Goal: Task Accomplishment & Management: Manage account settings

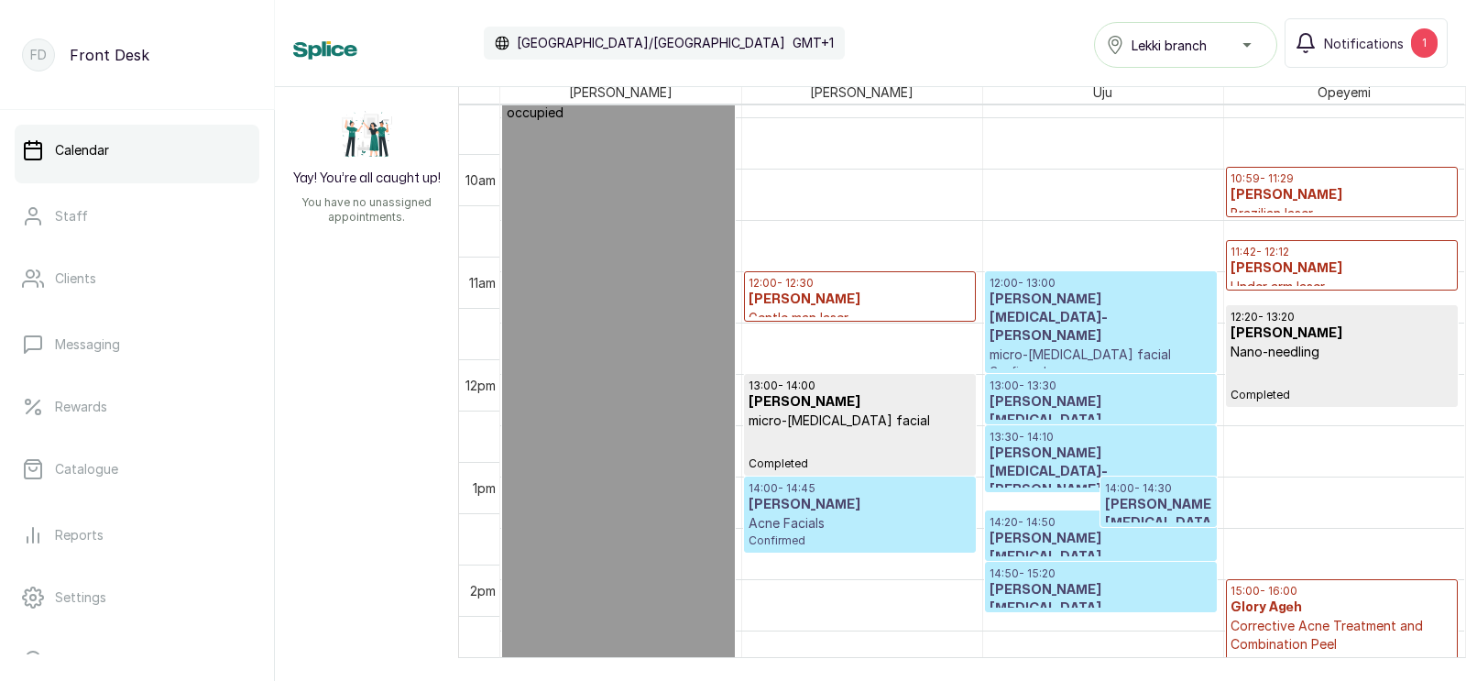
scroll to position [1066, 0]
click at [1295, 196] on h3 "Chinelo Ejianwu" at bounding box center [1343, 195] width 224 height 18
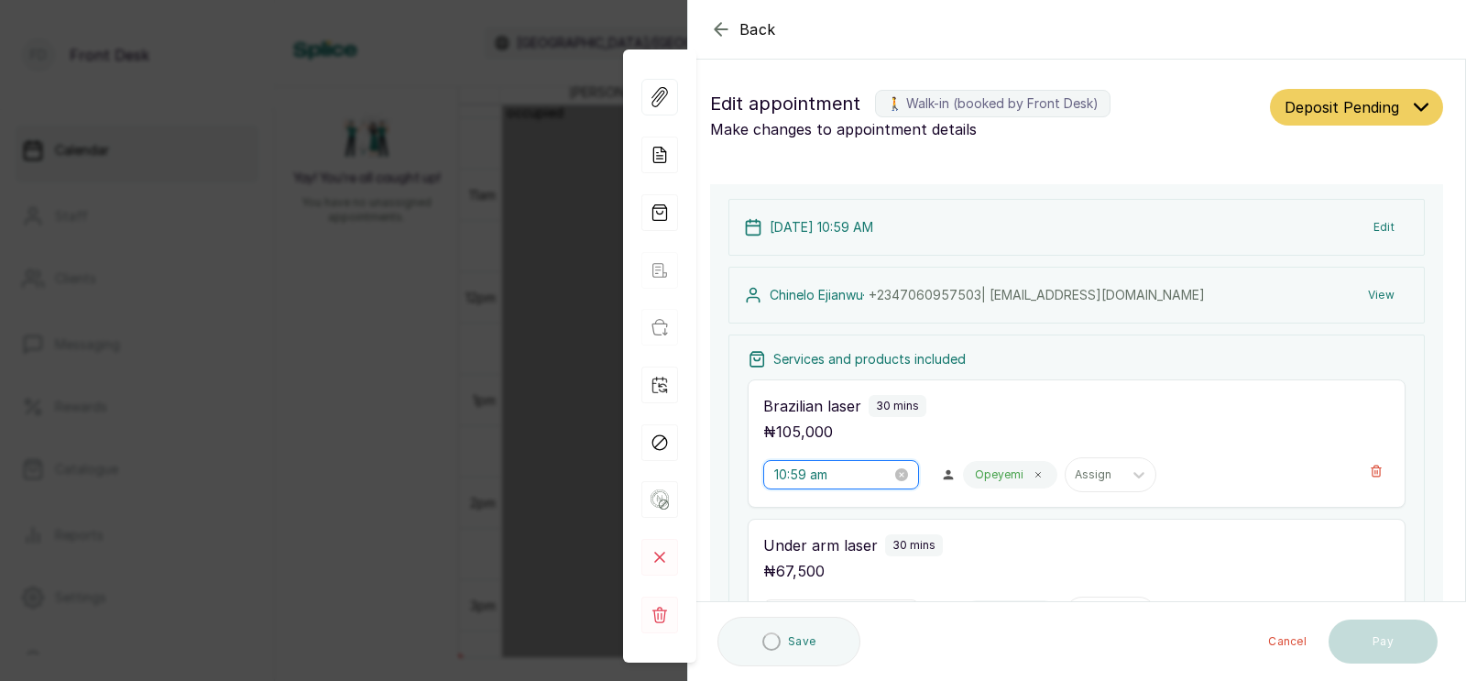
click at [828, 465] on input "10:59 am" at bounding box center [832, 475] width 117 height 20
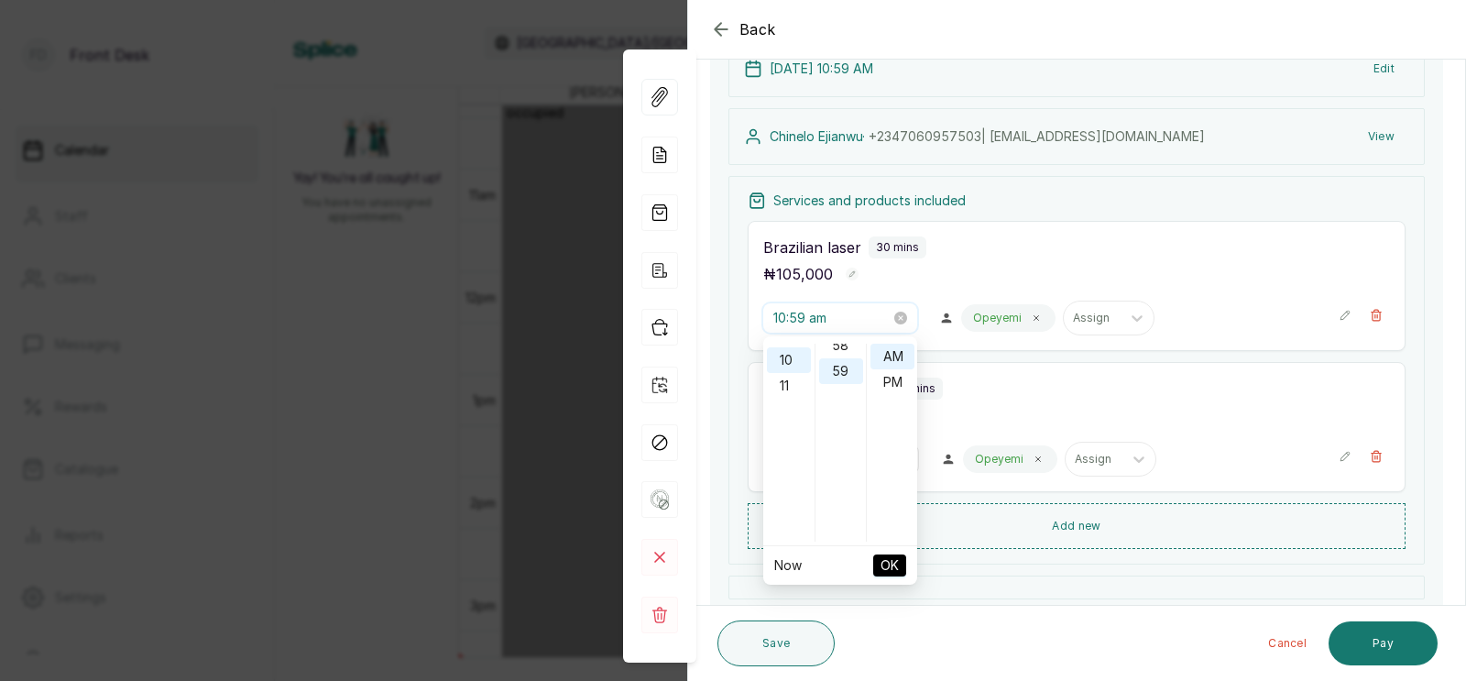
scroll to position [1509, 0]
click at [786, 385] on div "11" at bounding box center [789, 385] width 44 height 26
click at [843, 349] on div "00" at bounding box center [841, 357] width 44 height 26
type input "11:00 am"
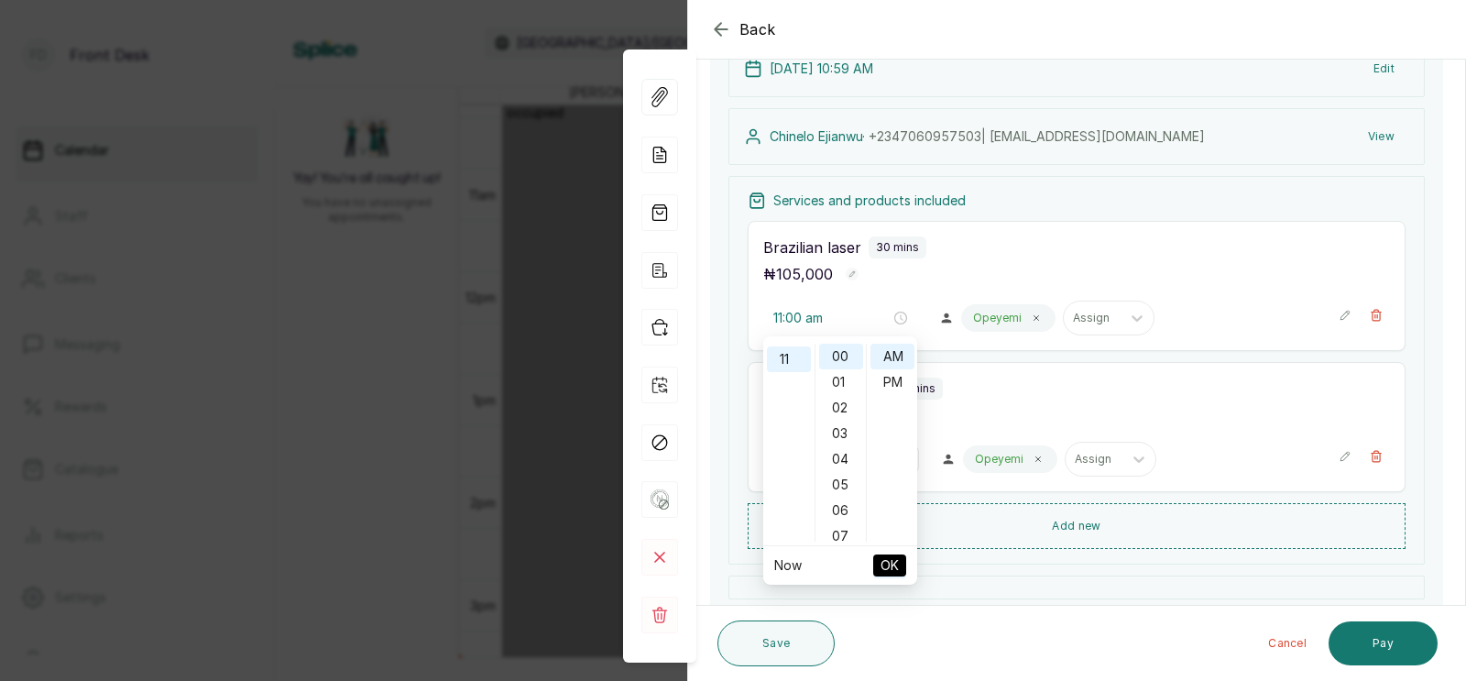
click at [890, 563] on span "OK" at bounding box center [890, 565] width 18 height 35
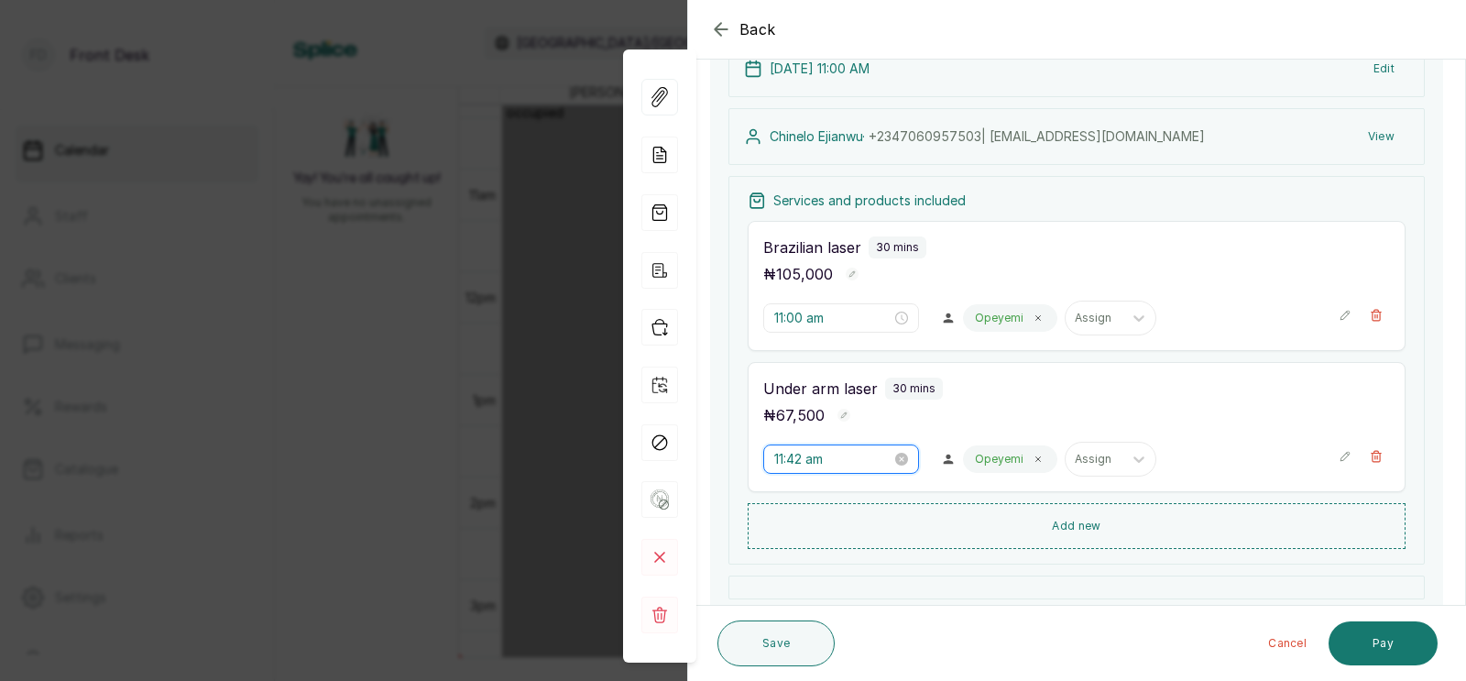
click at [806, 460] on input "11:42 am" at bounding box center [832, 459] width 117 height 20
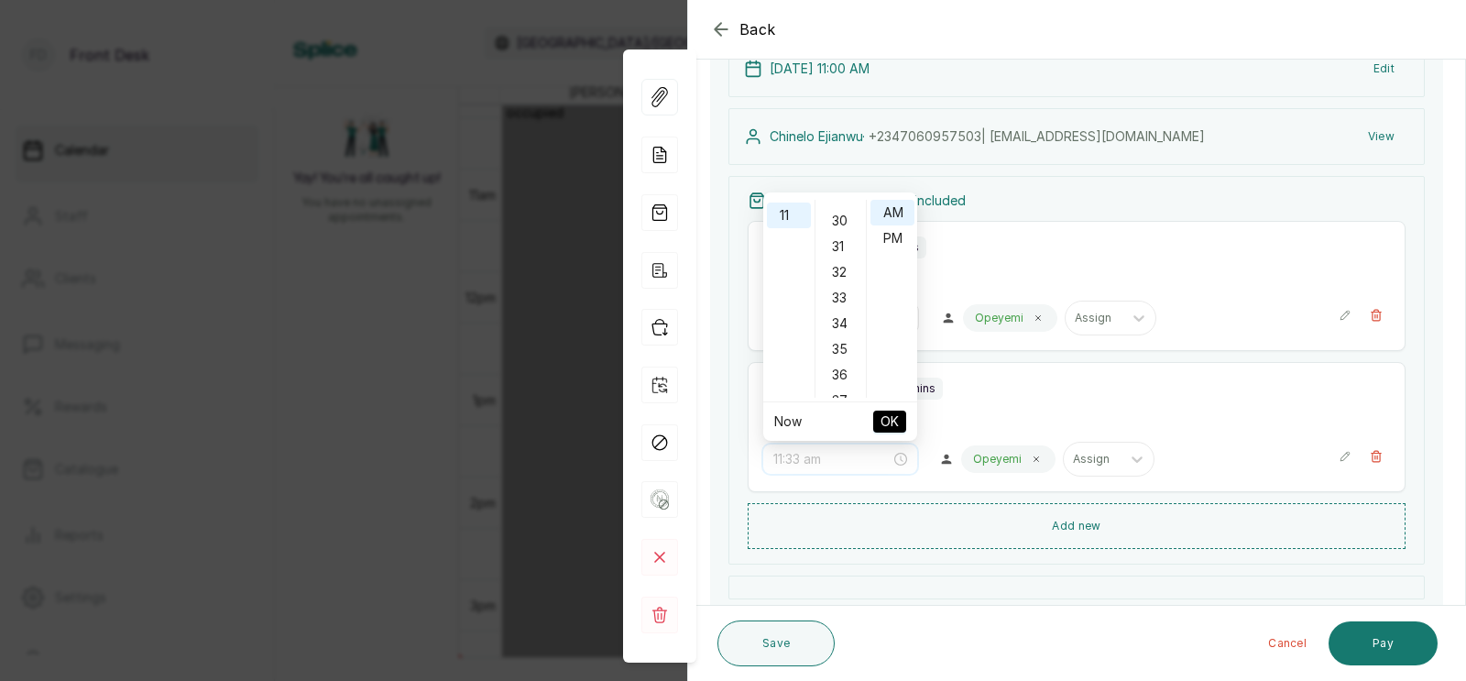
scroll to position [588, 0]
click at [835, 388] on div "30" at bounding box center [841, 394] width 44 height 26
type input "11:30 am"
click at [889, 421] on span "OK" at bounding box center [890, 421] width 18 height 35
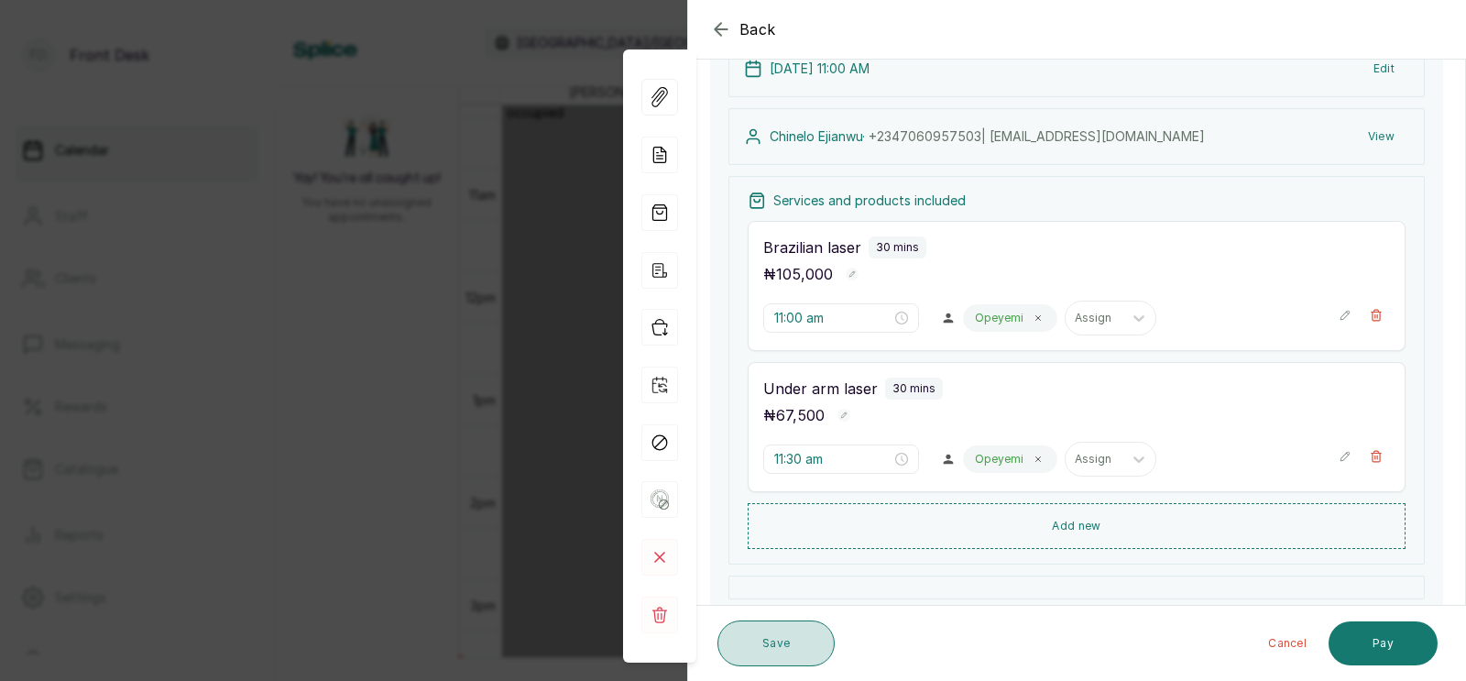
click at [778, 638] on button "Save" at bounding box center [776, 643] width 117 height 46
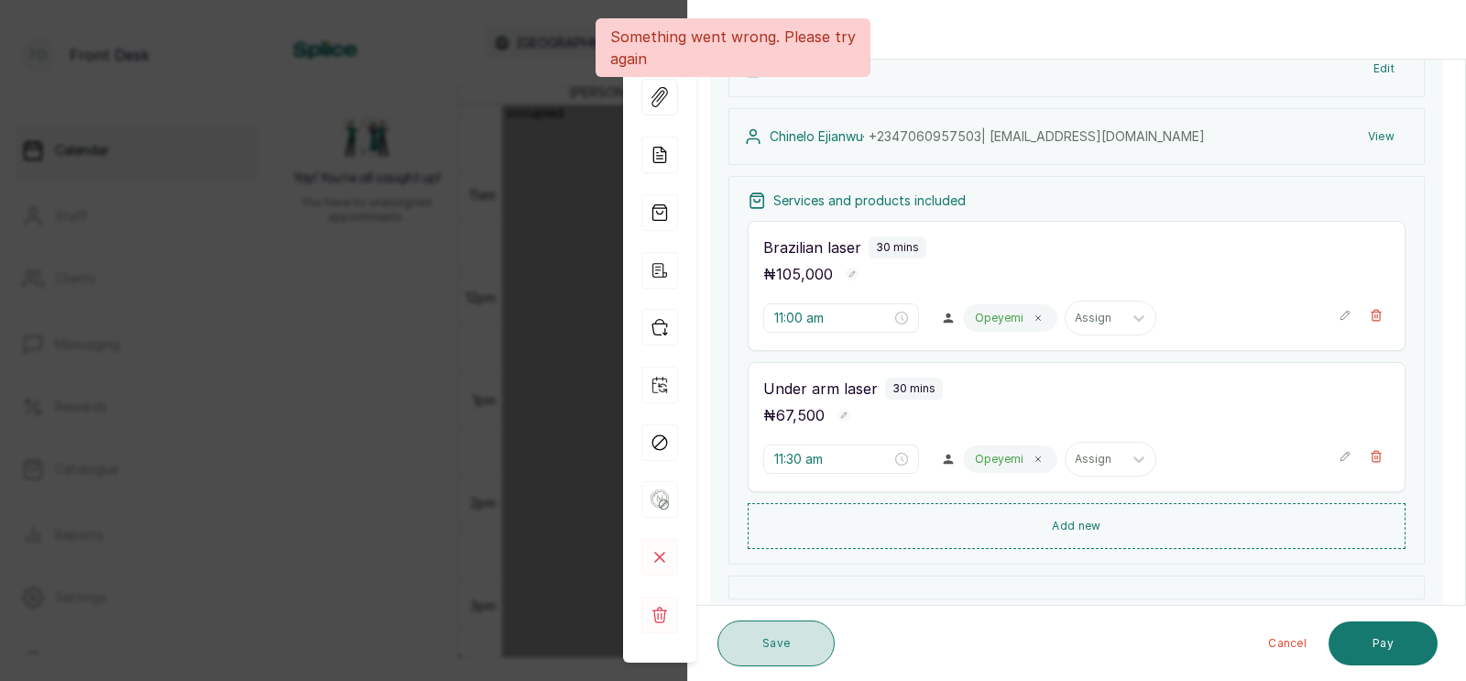
click at [774, 638] on button "Save" at bounding box center [776, 643] width 117 height 46
click at [784, 644] on button "Save" at bounding box center [776, 643] width 117 height 46
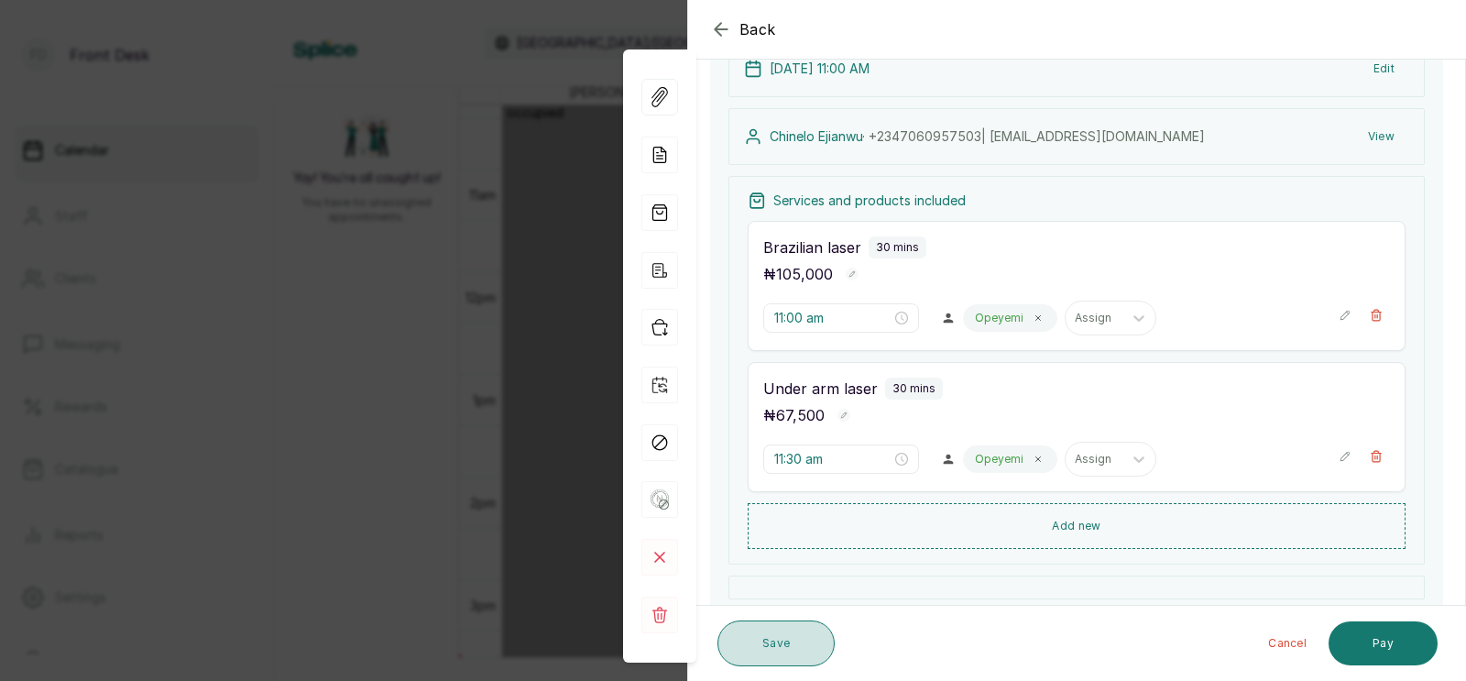
click at [772, 639] on button "Save" at bounding box center [776, 643] width 117 height 46
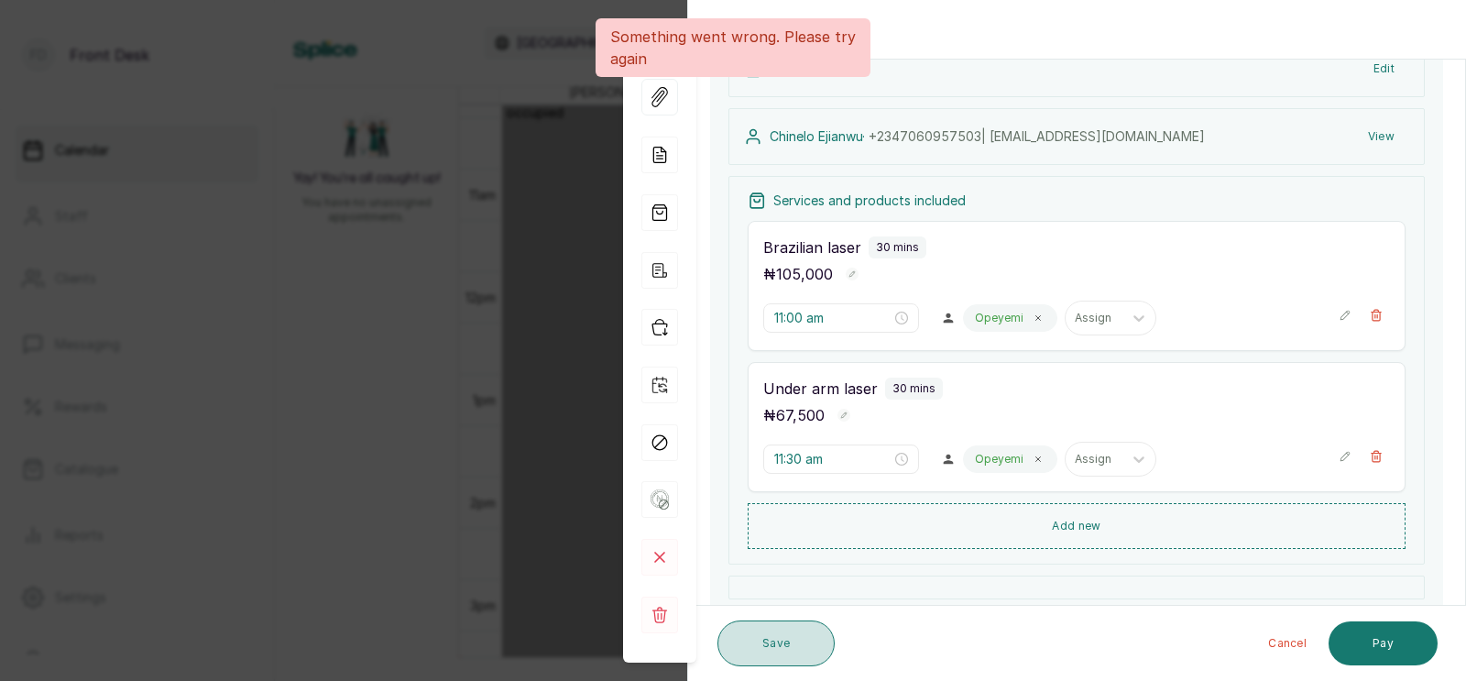
click at [772, 639] on button "Save" at bounding box center [776, 643] width 117 height 46
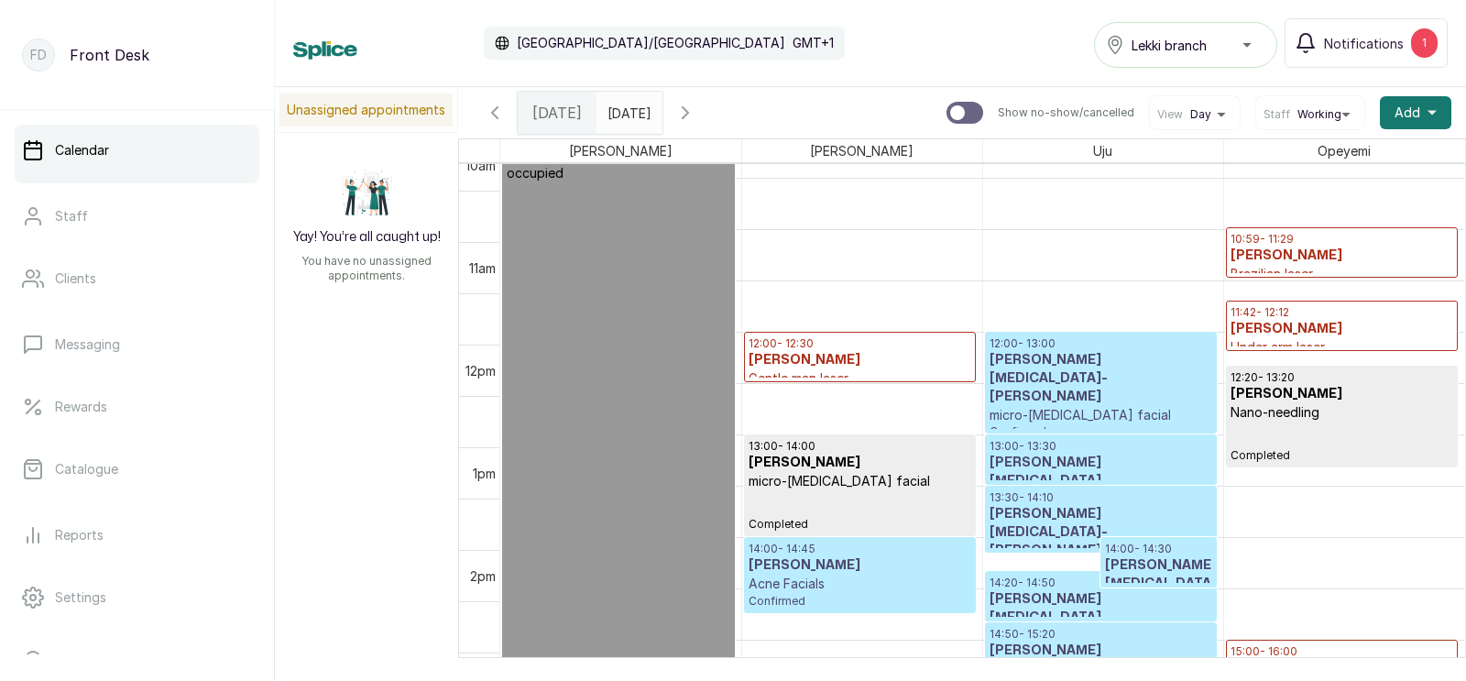
scroll to position [1064, 0]
click at [1284, 258] on h3 "Chinelo Ejianwu" at bounding box center [1343, 256] width 224 height 18
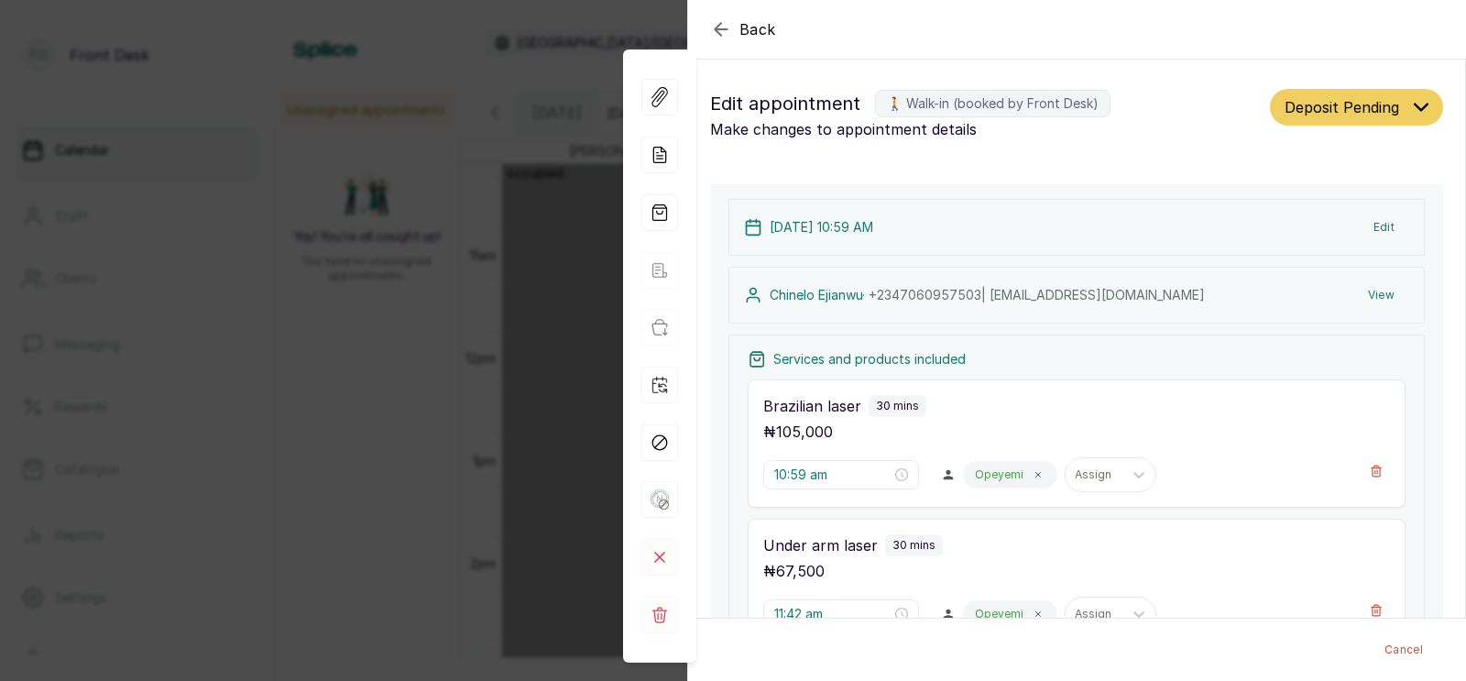
scroll to position [277, 0]
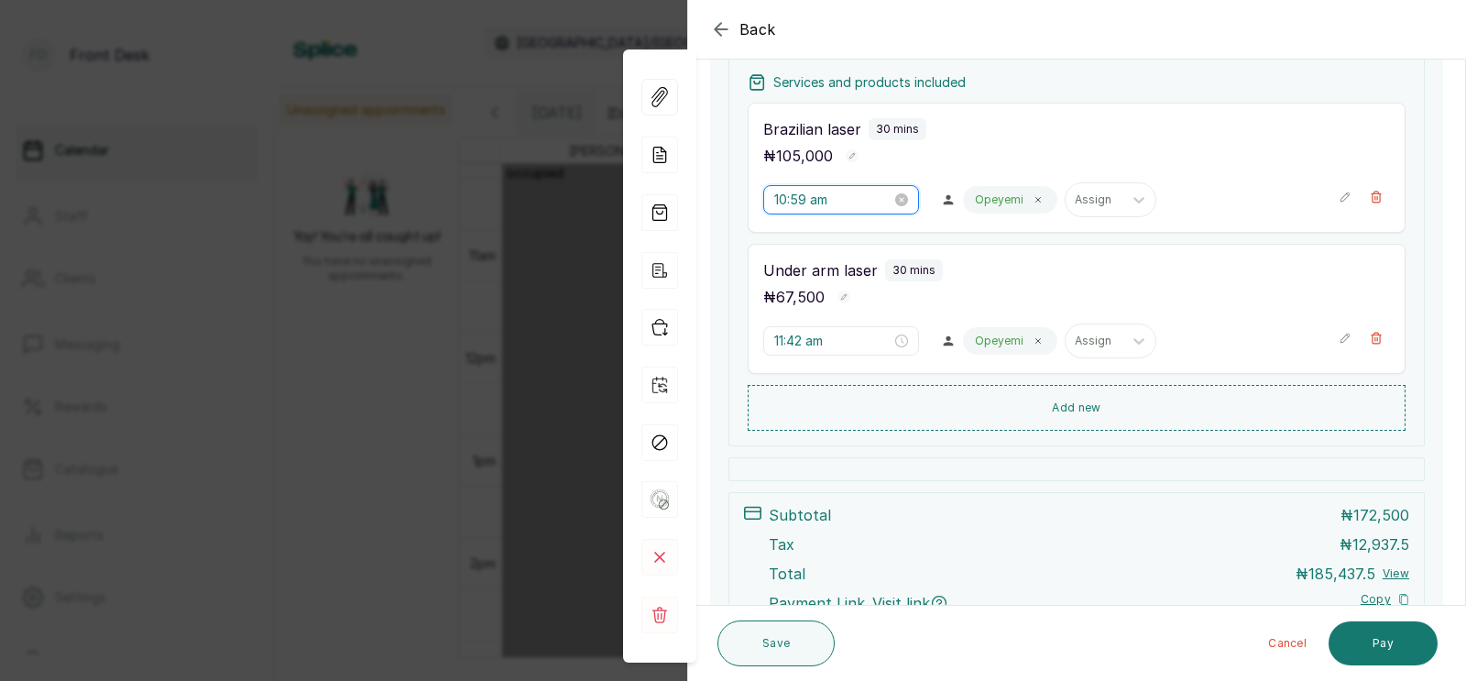
click at [809, 203] on input "10:59 am" at bounding box center [832, 200] width 117 height 20
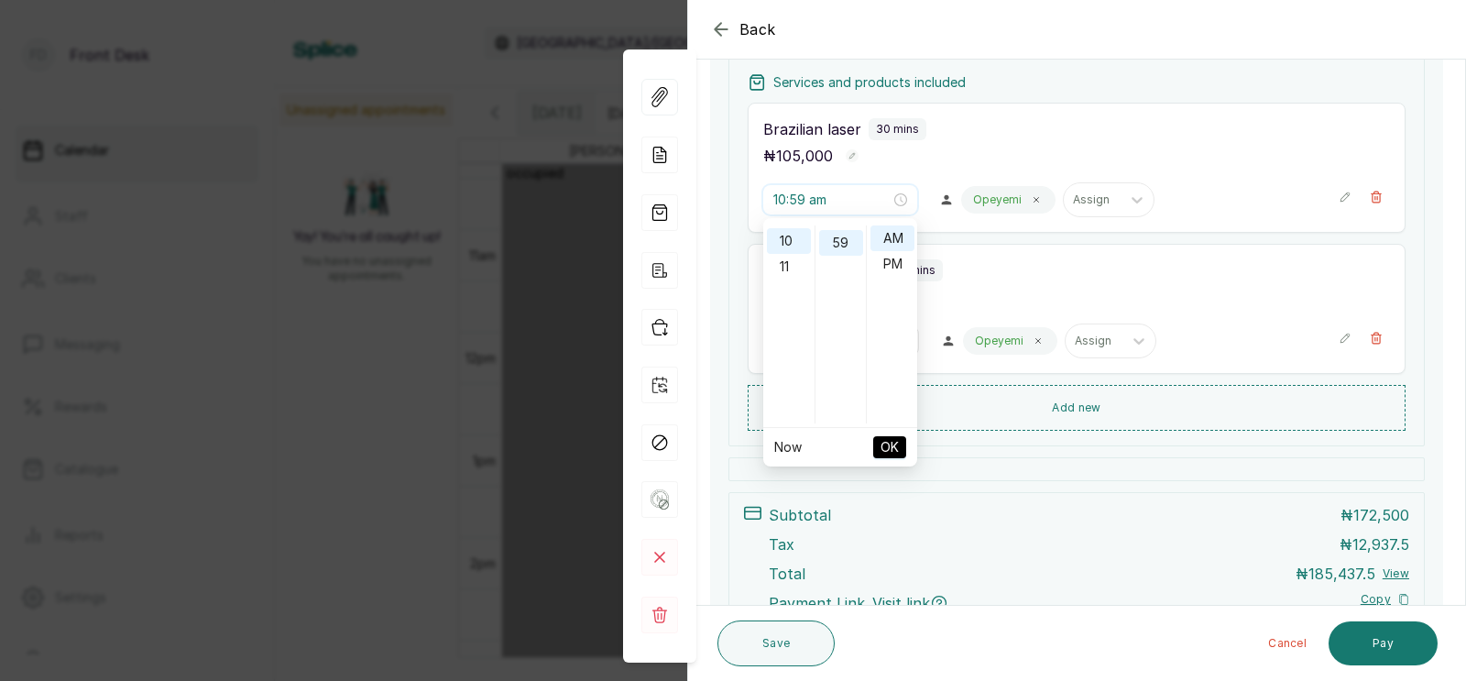
scroll to position [1509, 0]
click at [786, 265] on div "11" at bounding box center [789, 267] width 44 height 26
type input "11:00 am"
click at [841, 235] on div "00" at bounding box center [841, 238] width 44 height 26
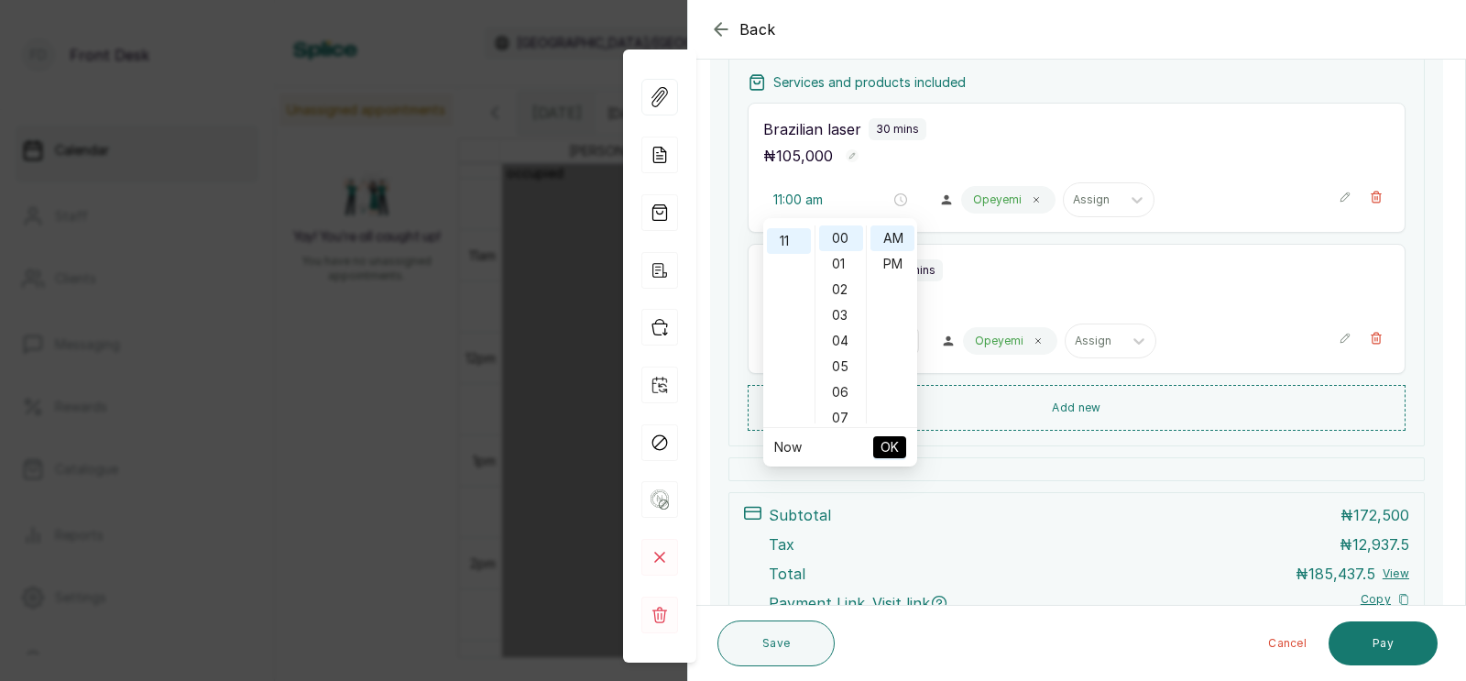
click at [889, 443] on span "OK" at bounding box center [890, 447] width 18 height 35
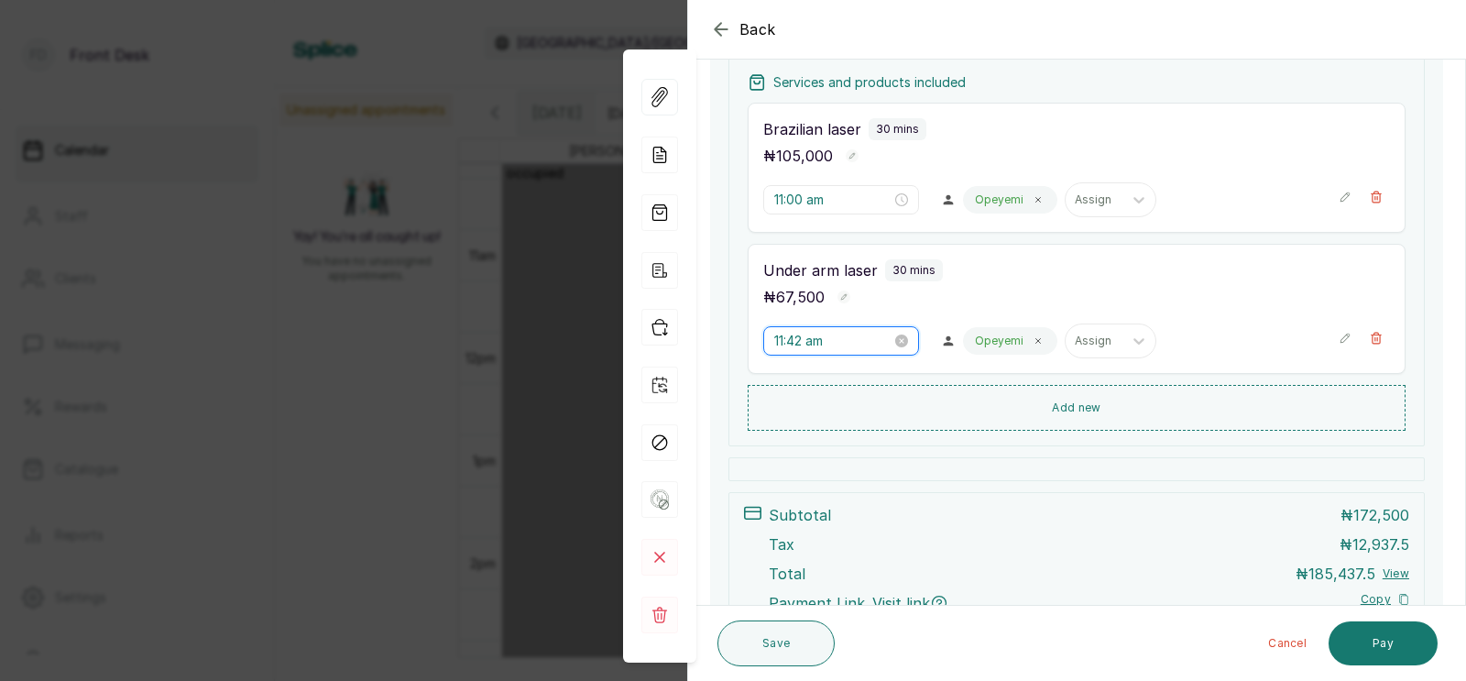
click at [810, 338] on input "11:42 am" at bounding box center [832, 341] width 117 height 20
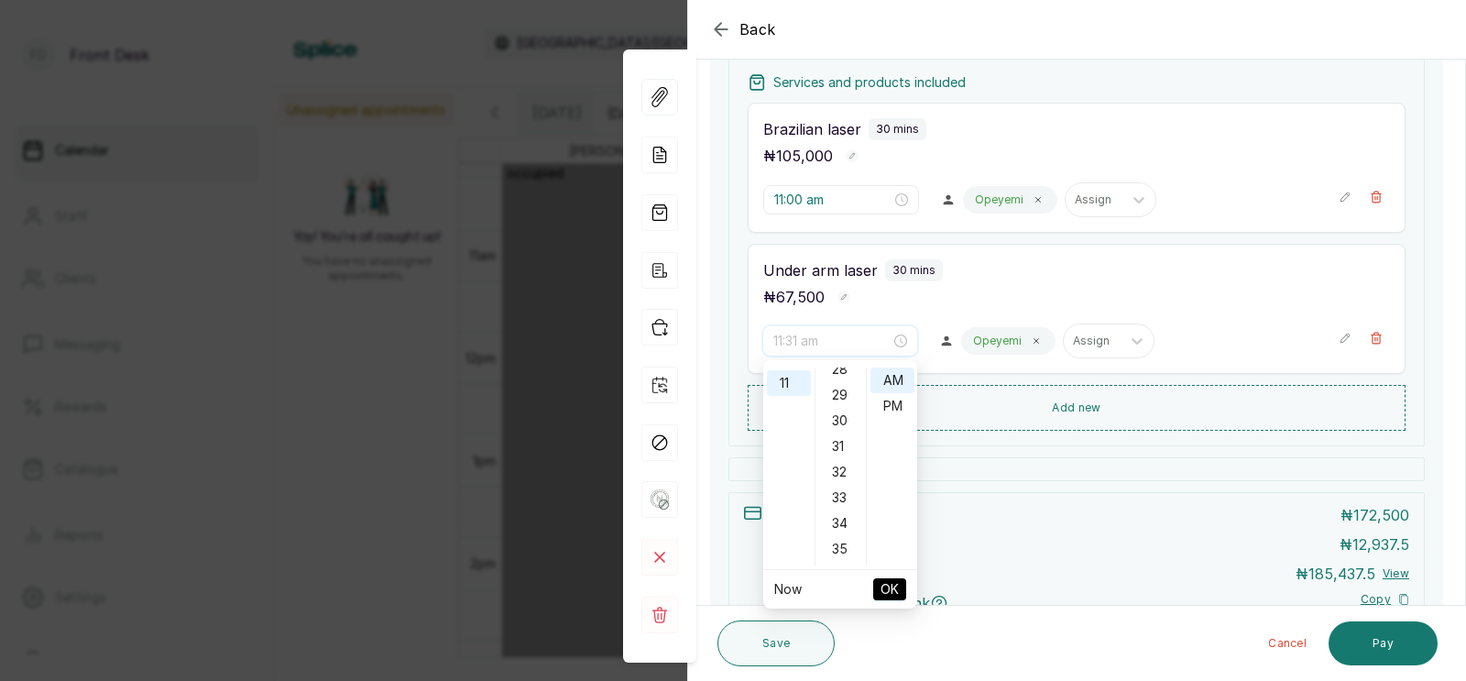
scroll to position [696, 0]
click at [838, 453] on div "30" at bounding box center [841, 454] width 44 height 26
type input "11:30 am"
click at [893, 590] on span "OK" at bounding box center [890, 589] width 18 height 35
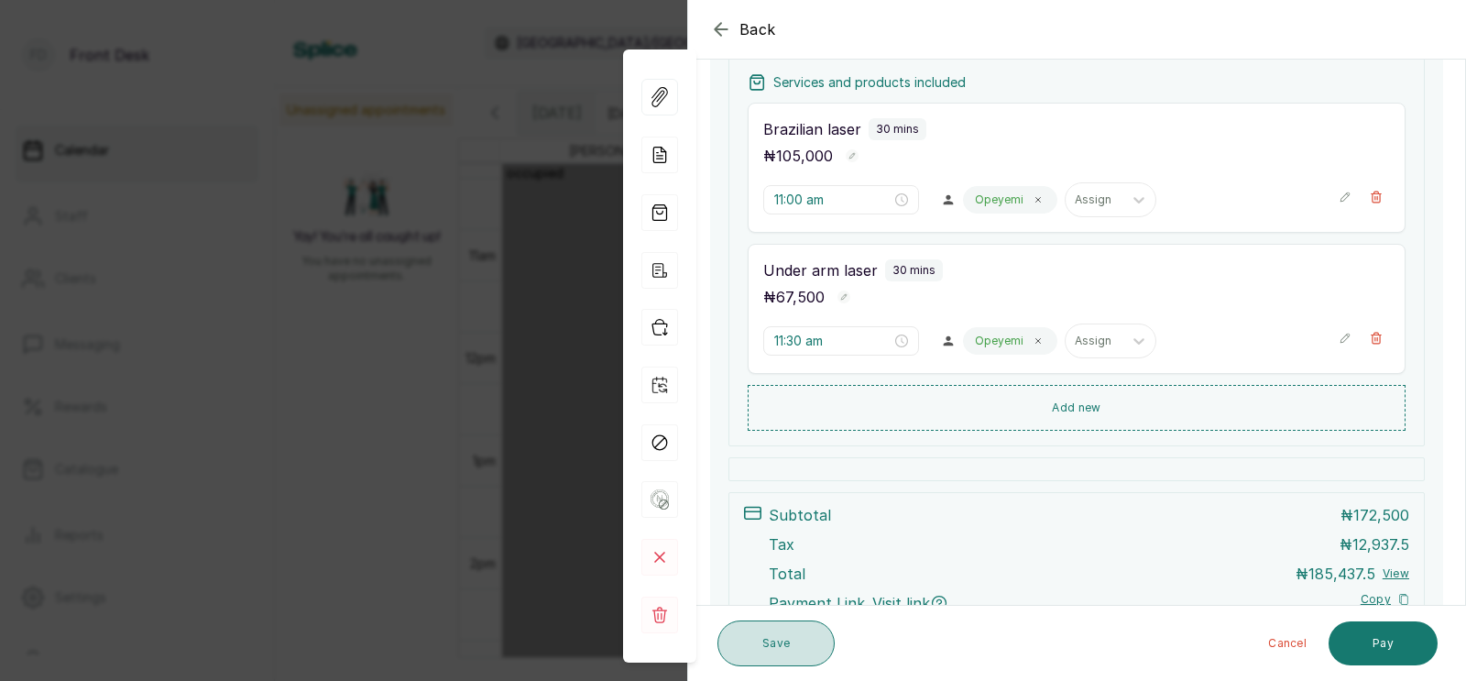
click at [762, 641] on button "Save" at bounding box center [776, 643] width 117 height 46
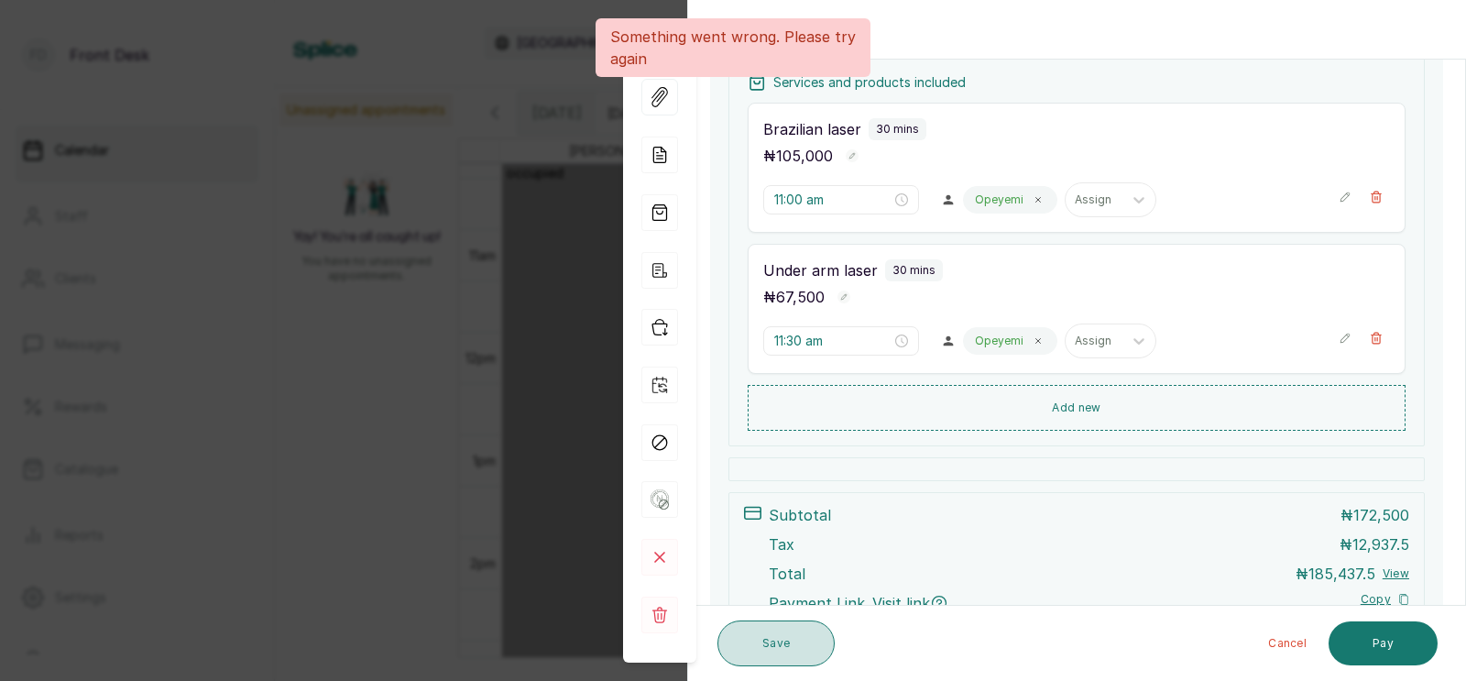
click at [762, 641] on button "Save" at bounding box center [776, 643] width 117 height 46
click at [532, 506] on div "Back Appointment Details Edit appointment 🚶 Walk-in (booked by Front Desk) Make…" at bounding box center [733, 340] width 1466 height 681
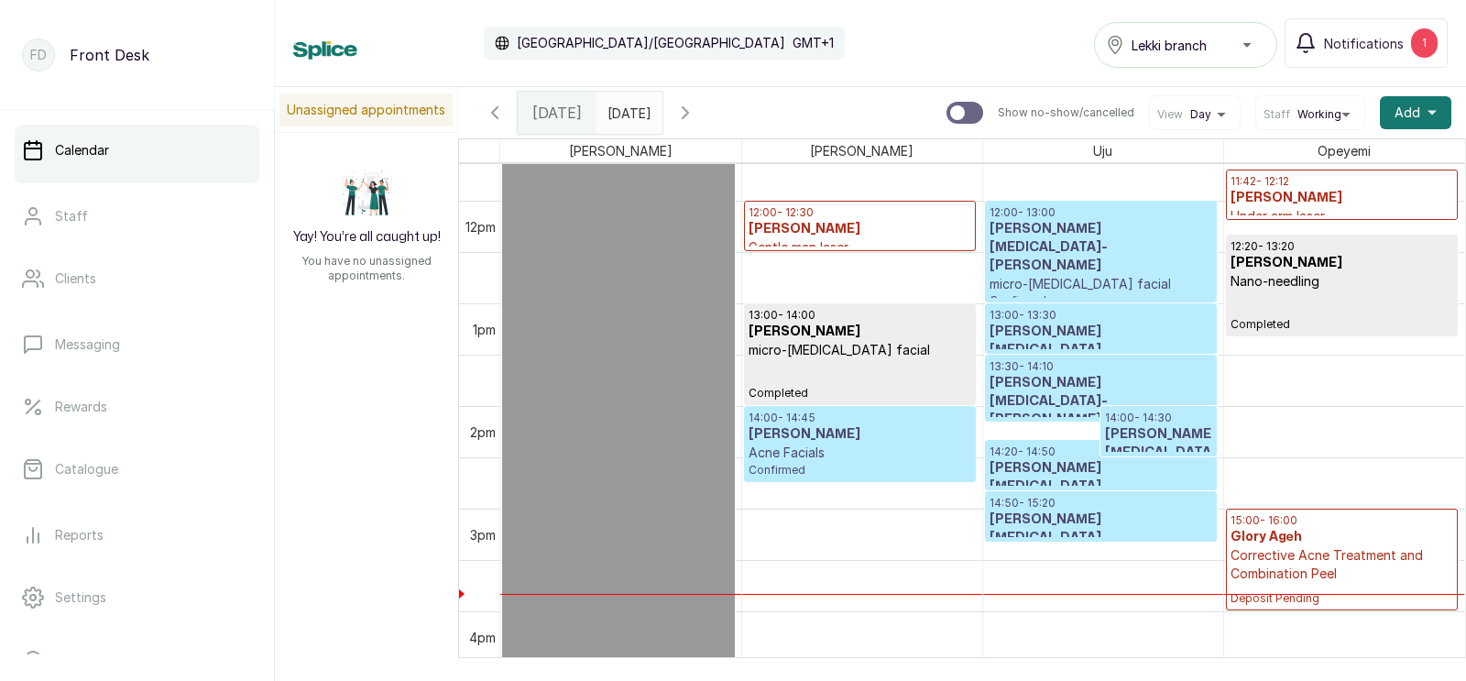
scroll to position [1194, 0]
click at [1070, 430] on p "Hollywood Laser" at bounding box center [1101, 439] width 223 height 18
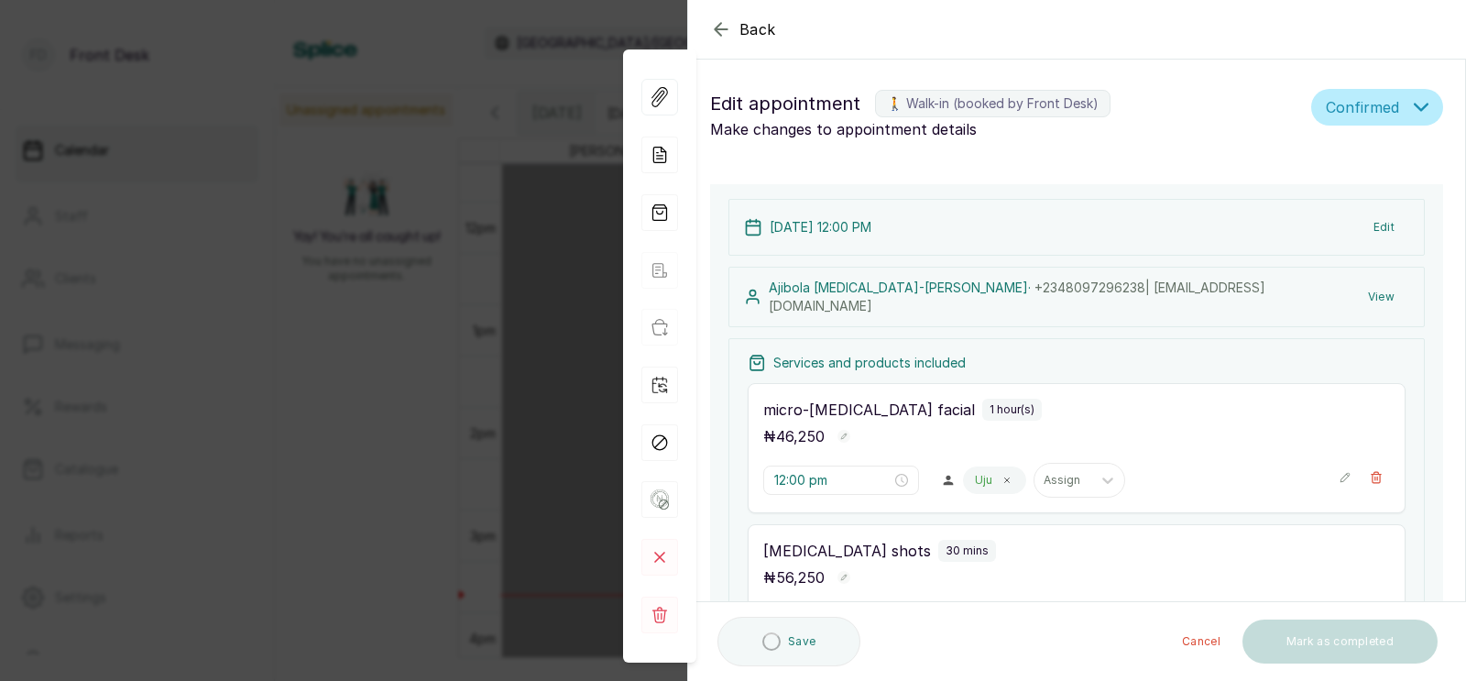
type input "12:00 pm"
click at [1375, 613] on icon "button" at bounding box center [1377, 618] width 10 height 11
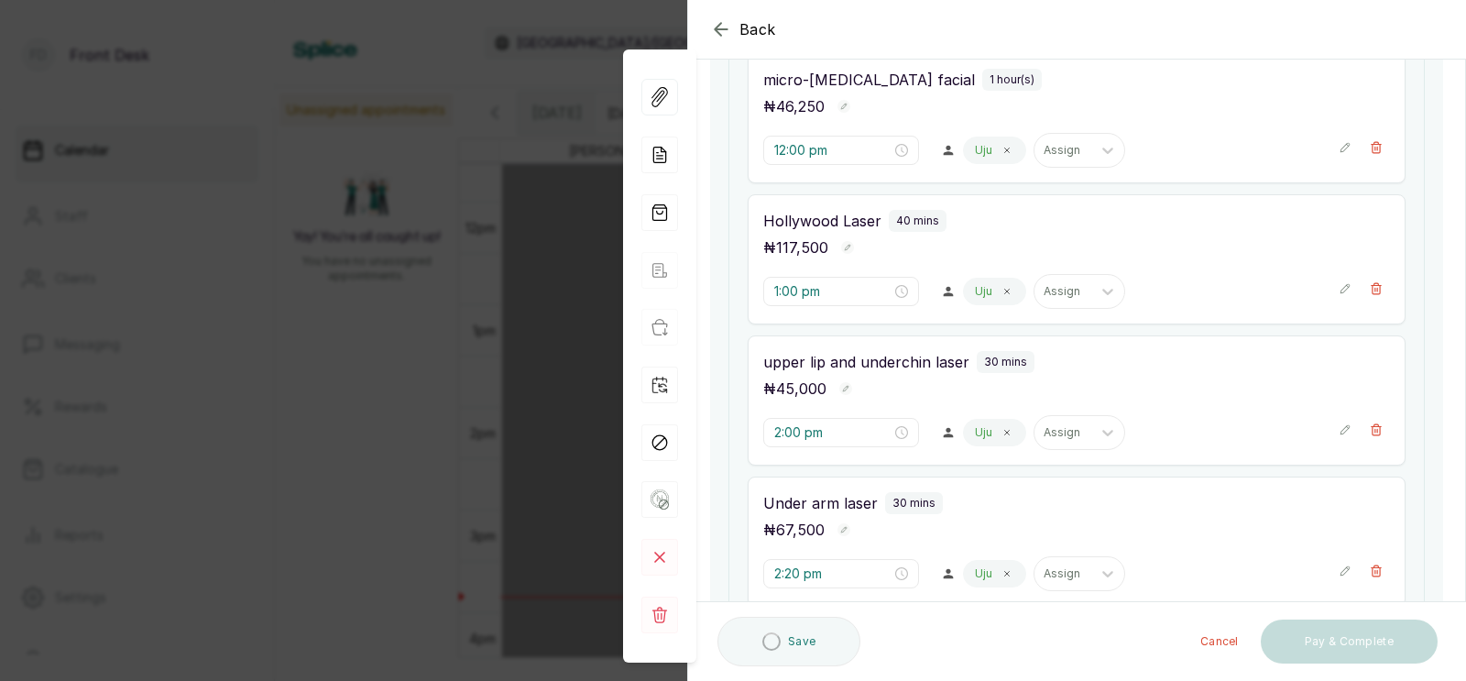
type input "1:30 pm"
type input "2:00 pm"
type input "2:20 pm"
type input "2:50 pm"
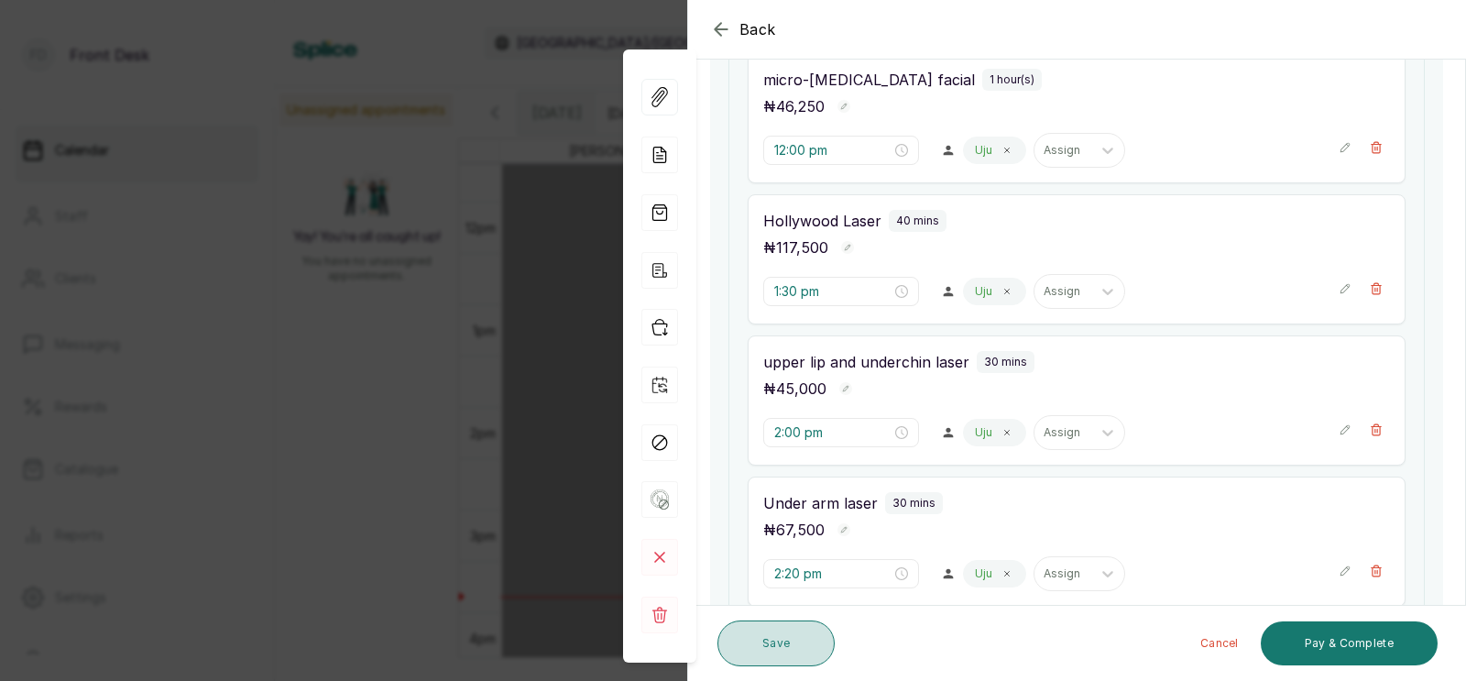
click at [756, 650] on button "Save" at bounding box center [776, 643] width 117 height 46
click at [779, 633] on button "Save" at bounding box center [776, 643] width 117 height 46
click at [753, 630] on button "Save" at bounding box center [776, 643] width 117 height 46
click at [393, 409] on div "Back Appointment Details Edit appointment 🚶 Walk-in (booked by Front Desk) Make…" at bounding box center [733, 340] width 1466 height 681
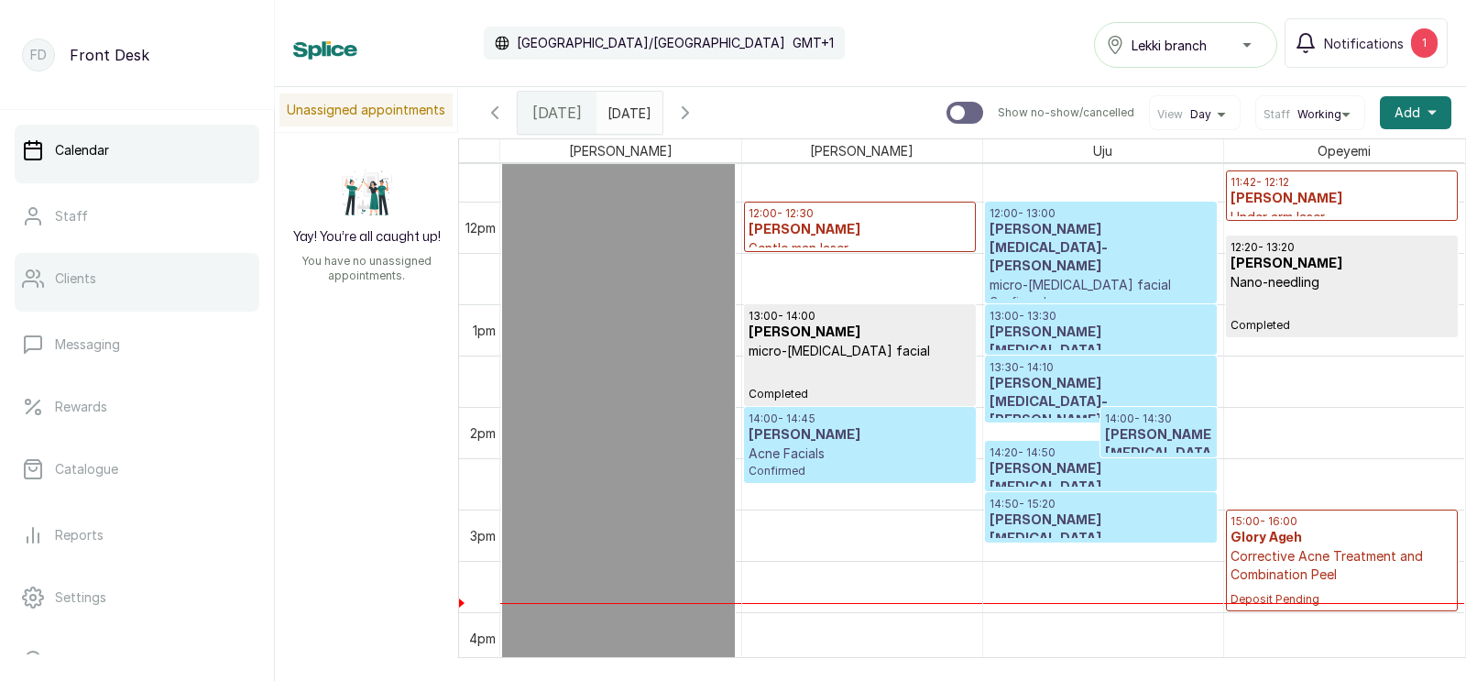
click at [78, 268] on link "Clients" at bounding box center [137, 278] width 245 height 51
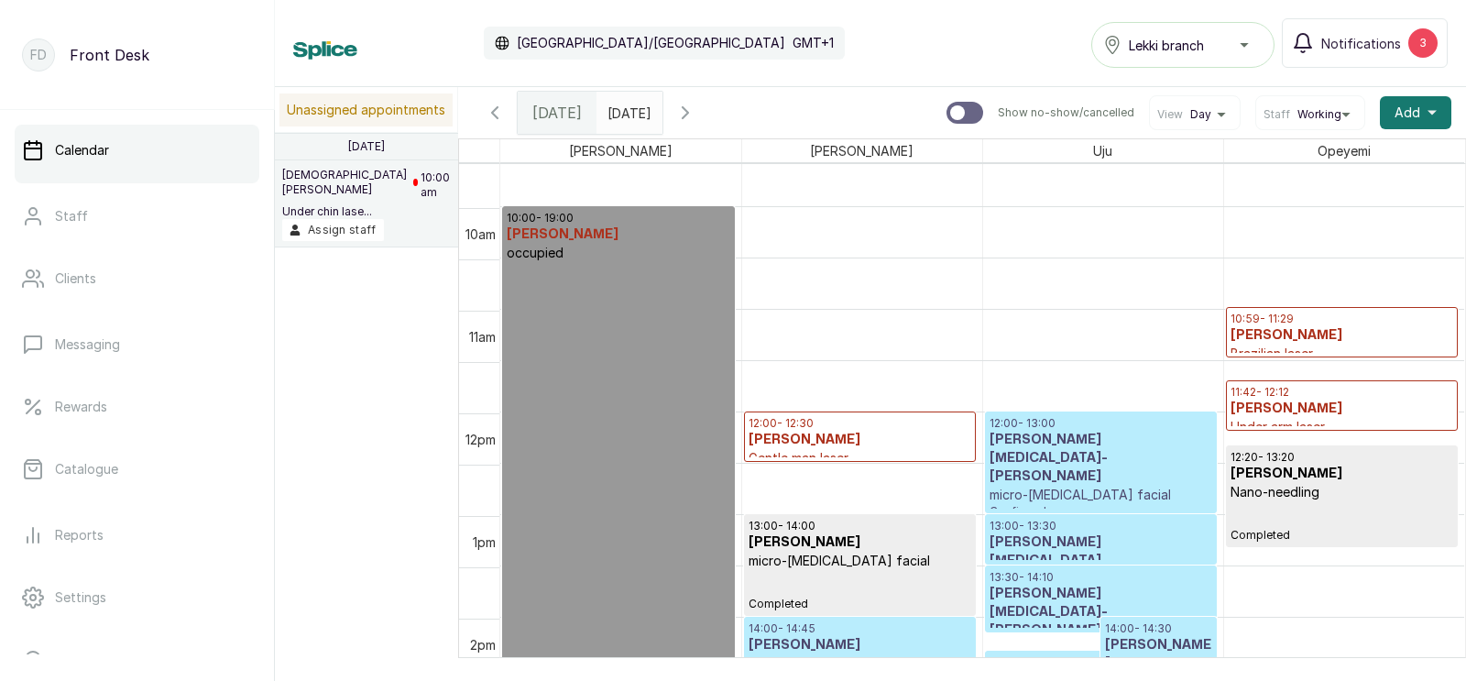
scroll to position [984, 0]
click at [324, 226] on button "Assign staff" at bounding box center [333, 230] width 102 height 22
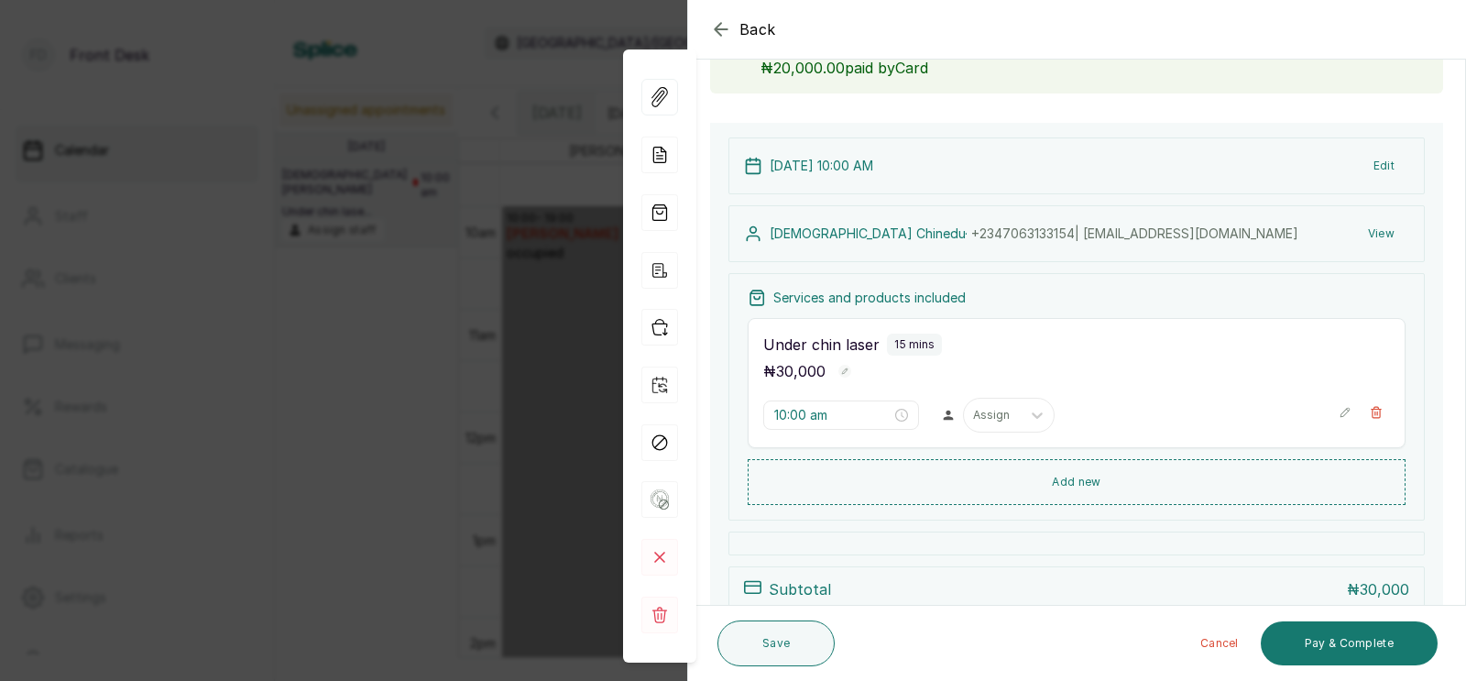
scroll to position [284, 0]
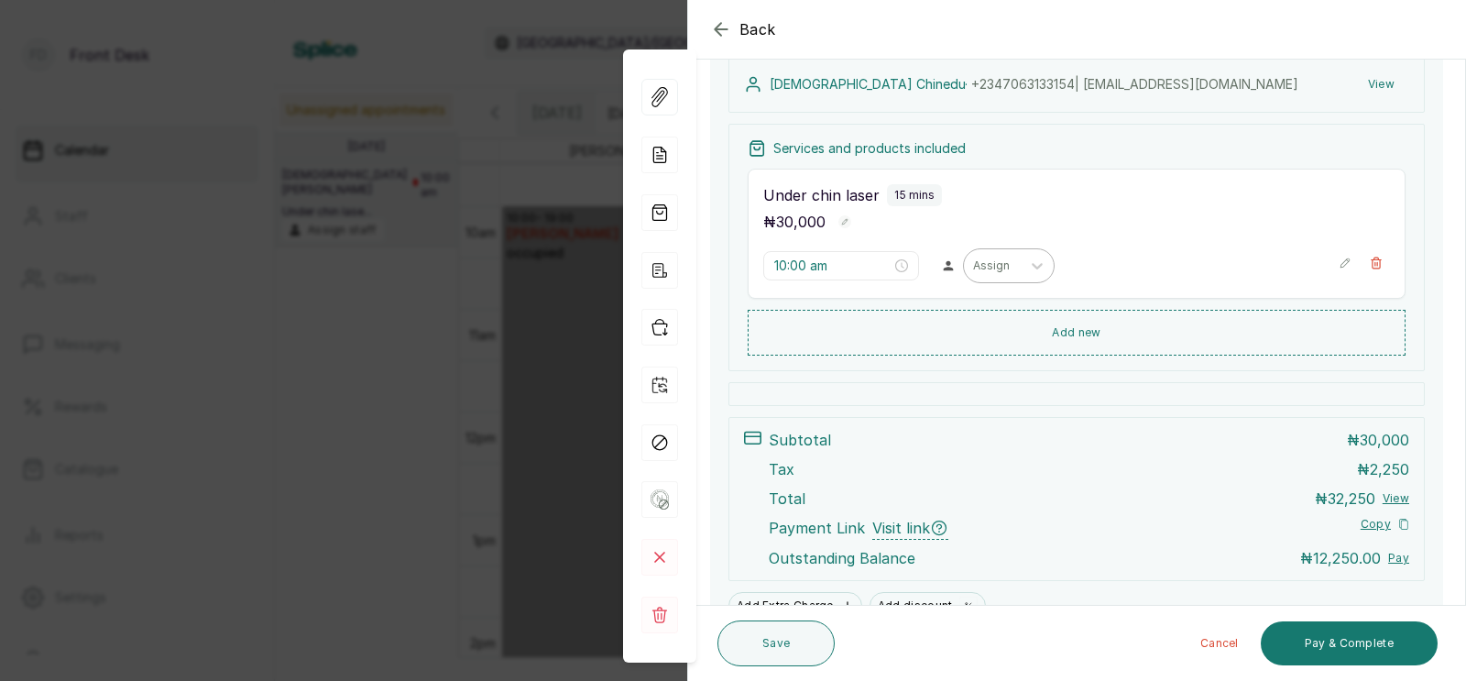
click at [973, 266] on div at bounding box center [992, 266] width 38 height 16
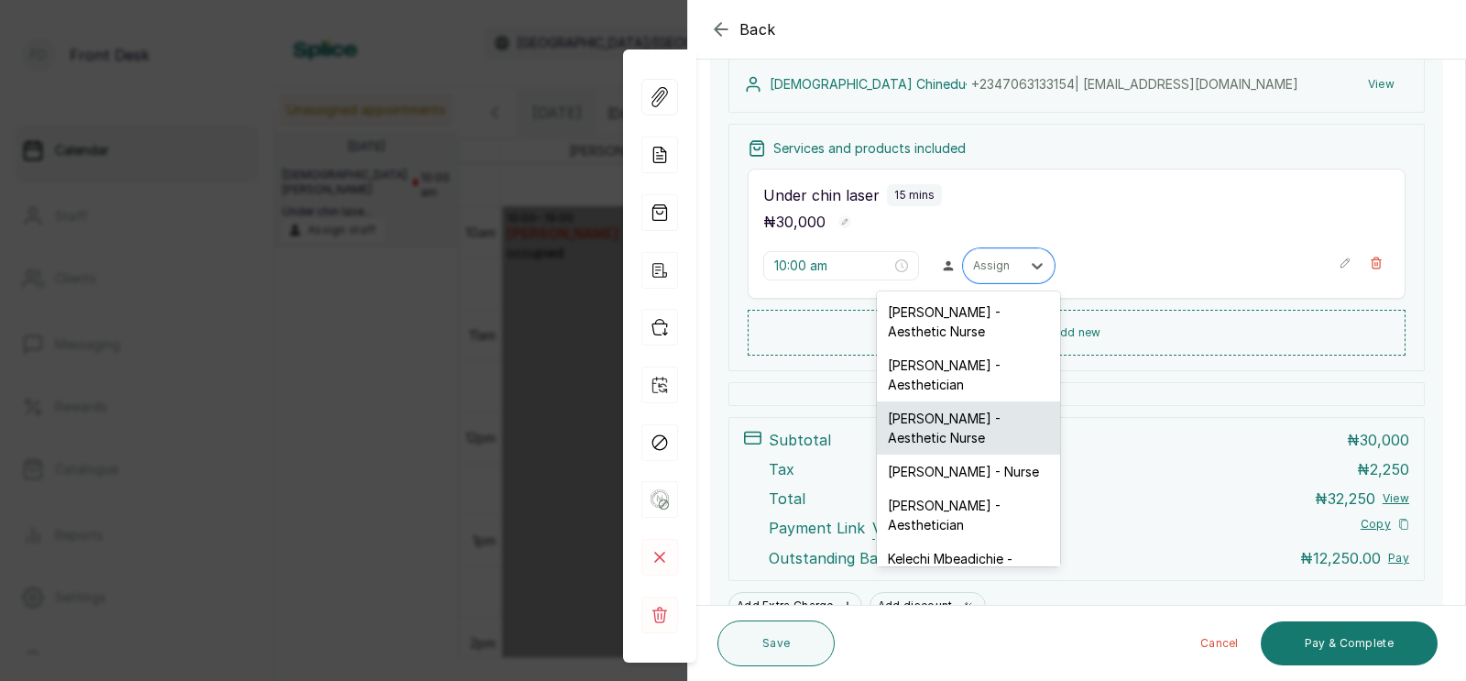
click at [927, 413] on div "Uju Agu - Aesthetic Nurse" at bounding box center [968, 427] width 183 height 53
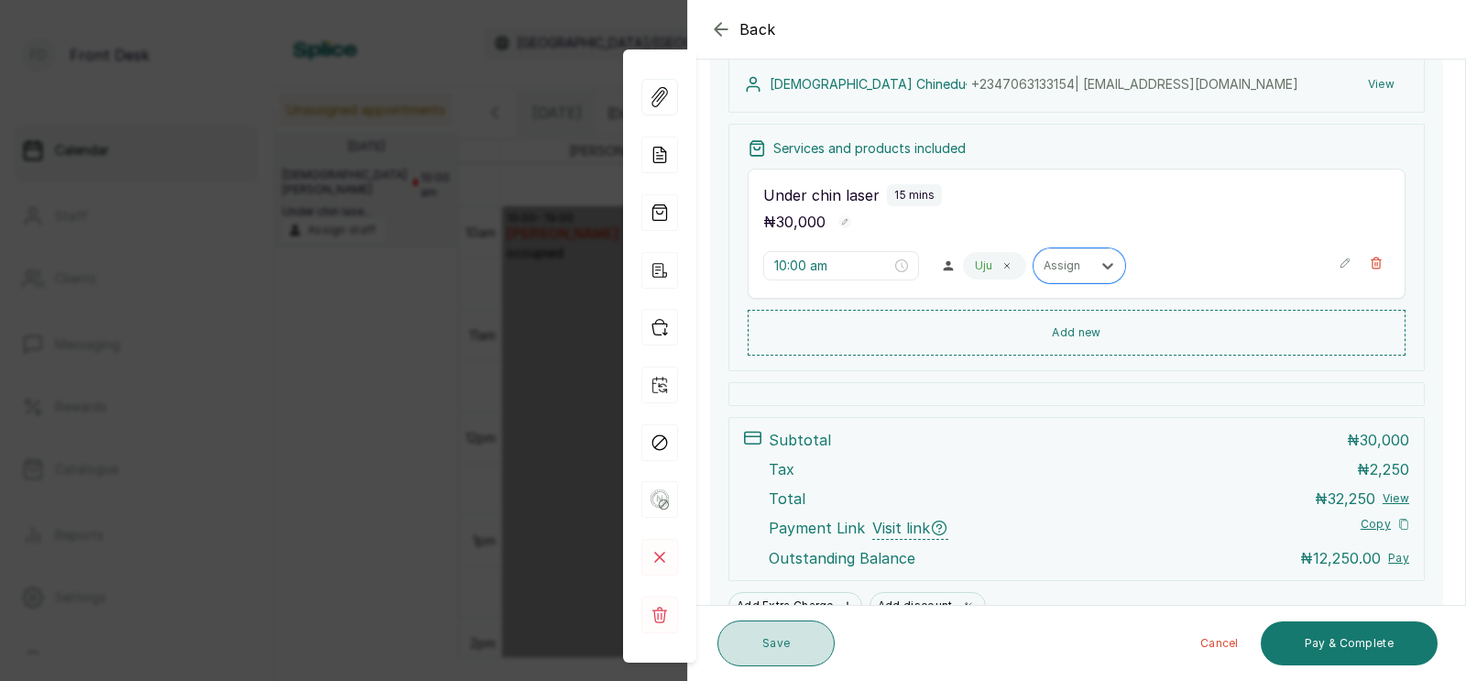
click at [781, 635] on button "Save" at bounding box center [776, 643] width 117 height 46
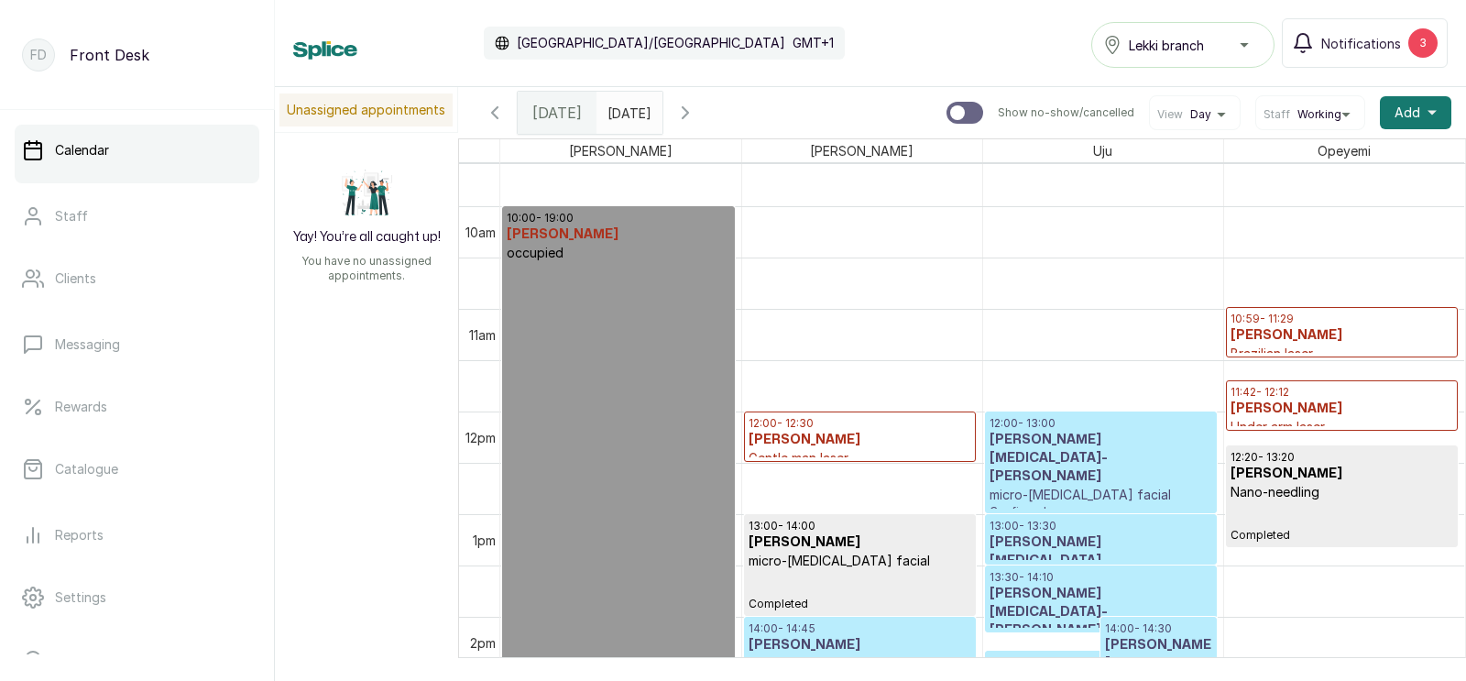
click at [688, 112] on icon "button" at bounding box center [685, 112] width 5 height 11
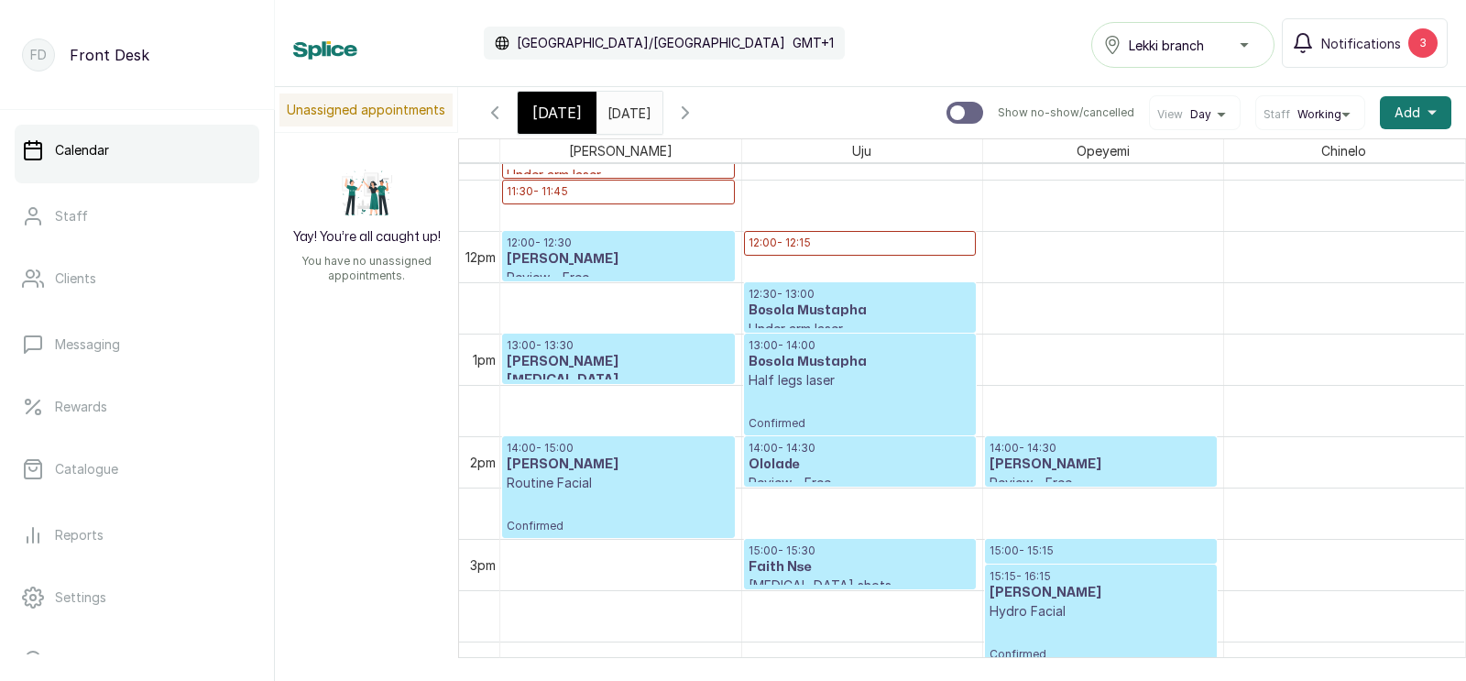
scroll to position [1198, 0]
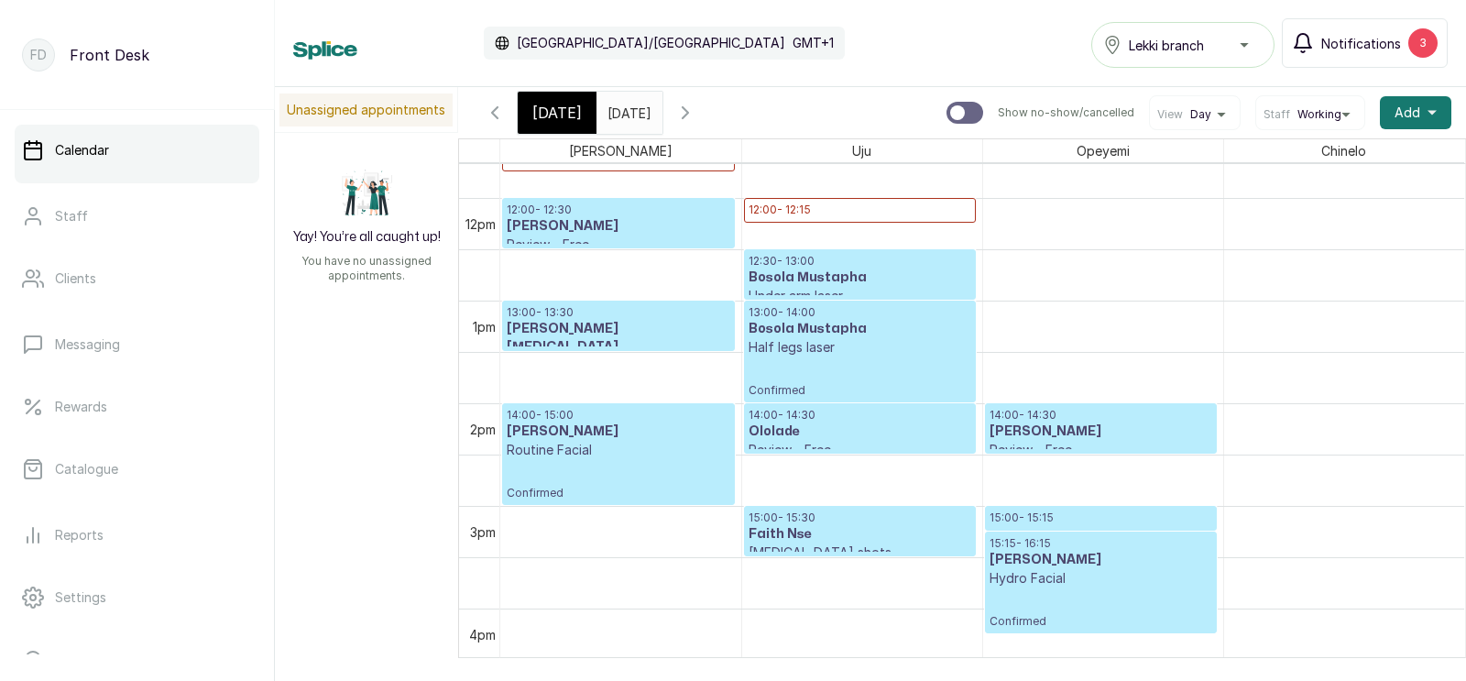
click at [1367, 38] on span "Notifications" at bounding box center [1361, 43] width 80 height 19
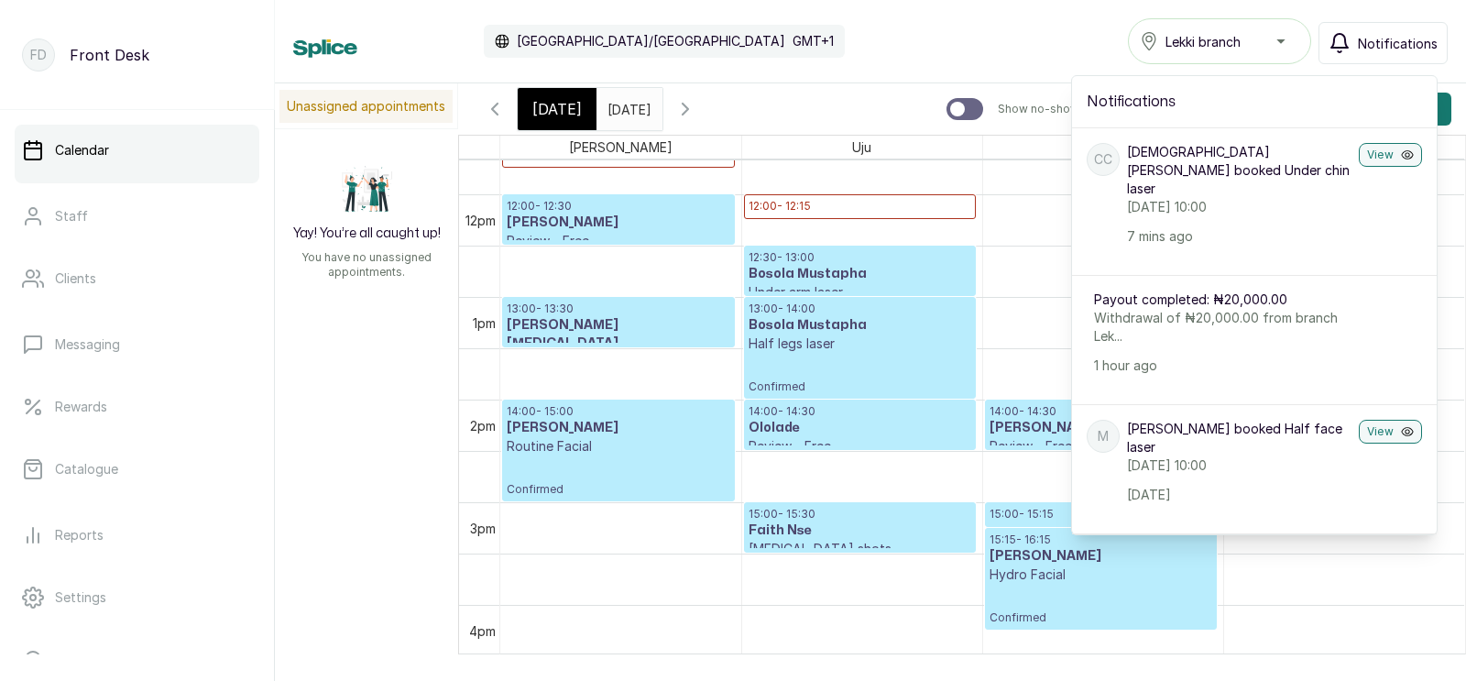
click at [1367, 38] on span "Notifications" at bounding box center [1398, 43] width 80 height 19
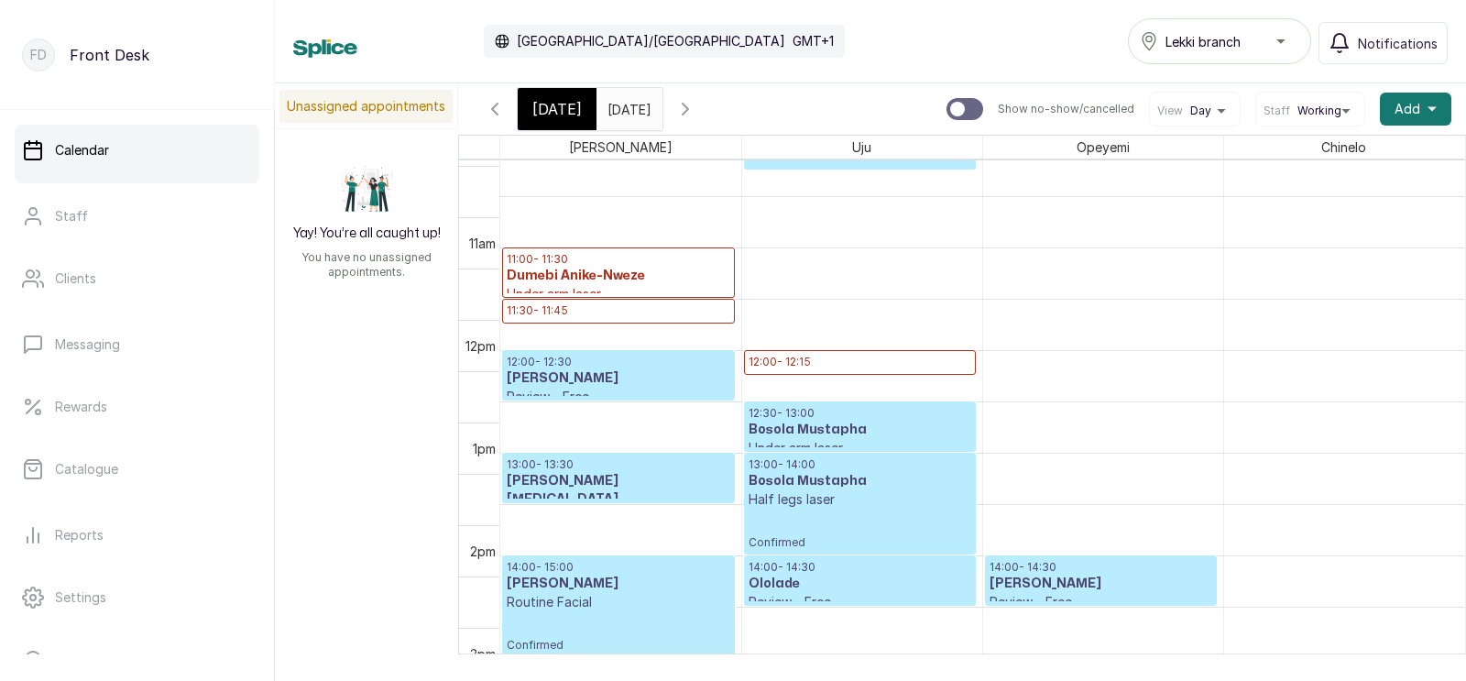
scroll to position [1042, 0]
click at [551, 115] on span "[DATE]" at bounding box center [556, 109] width 49 height 22
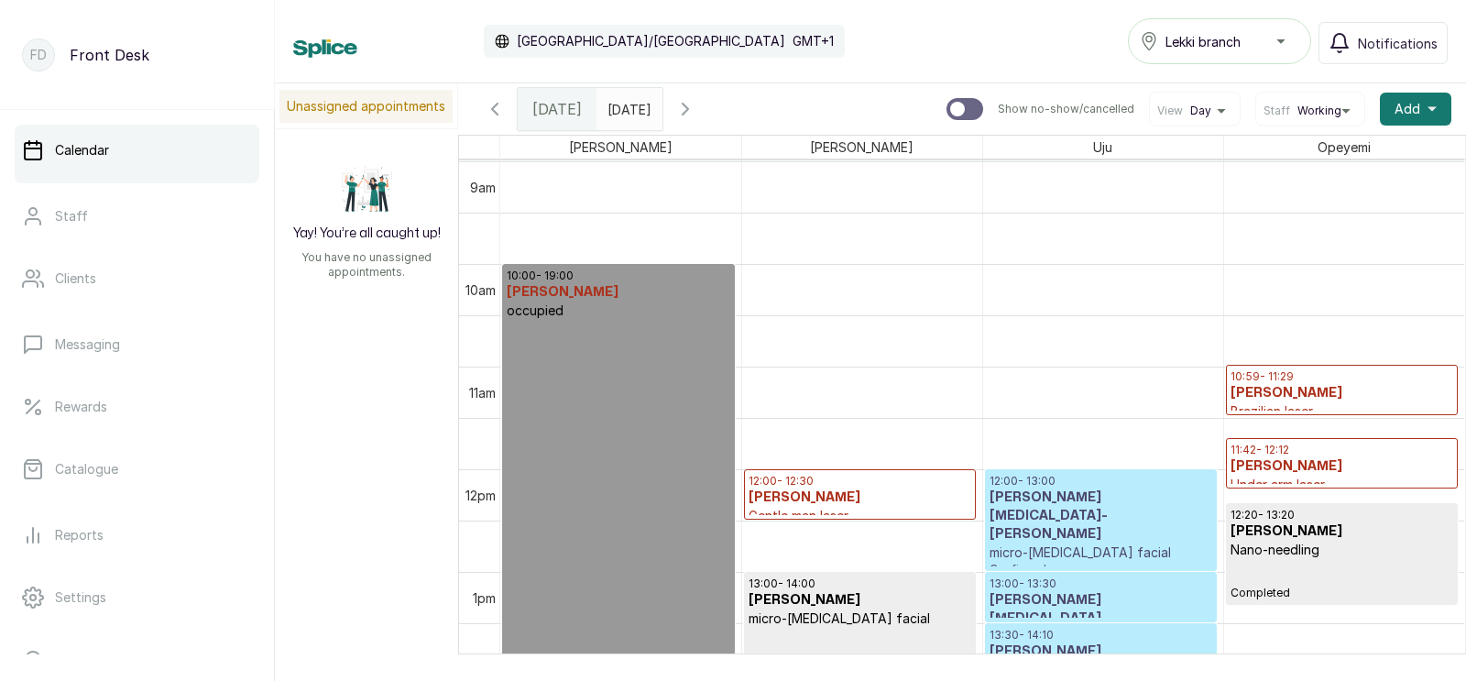
scroll to position [956, 0]
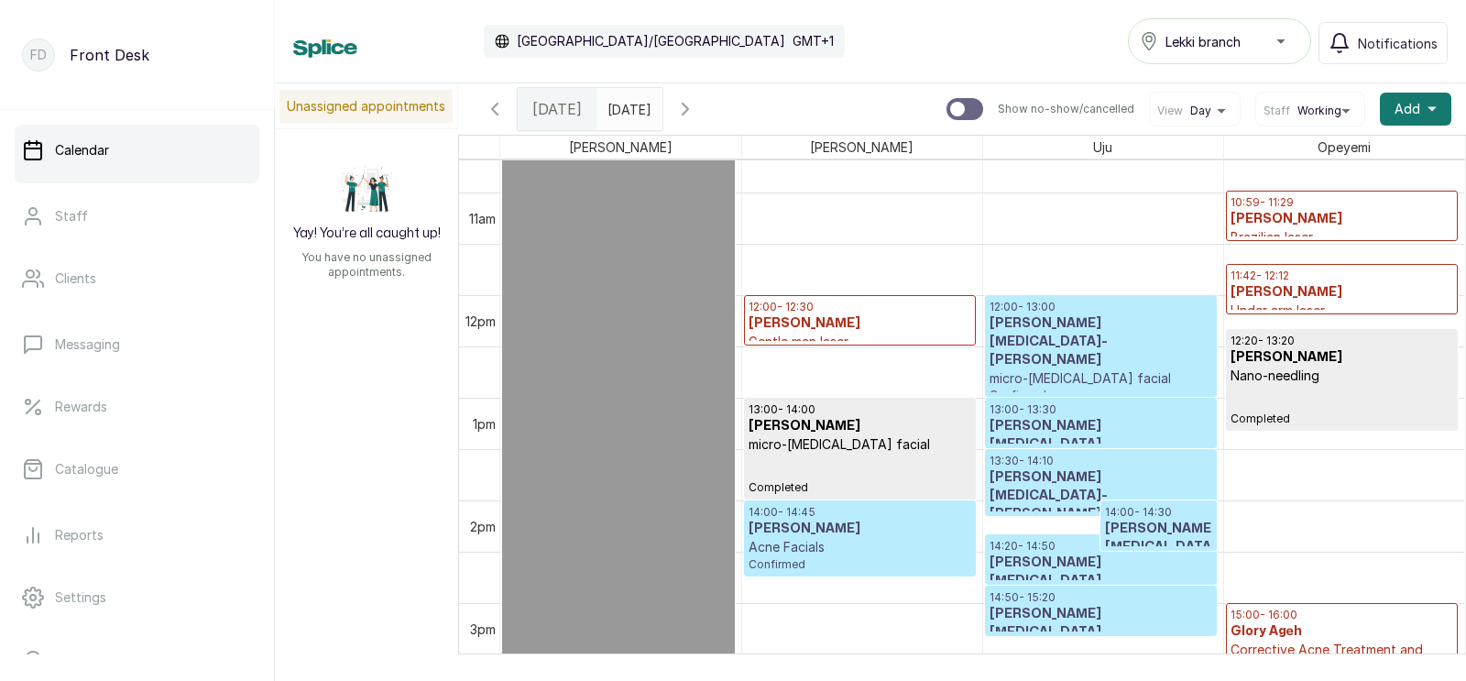
click at [1325, 221] on h3 "Chinelo Ejianwu" at bounding box center [1343, 219] width 224 height 18
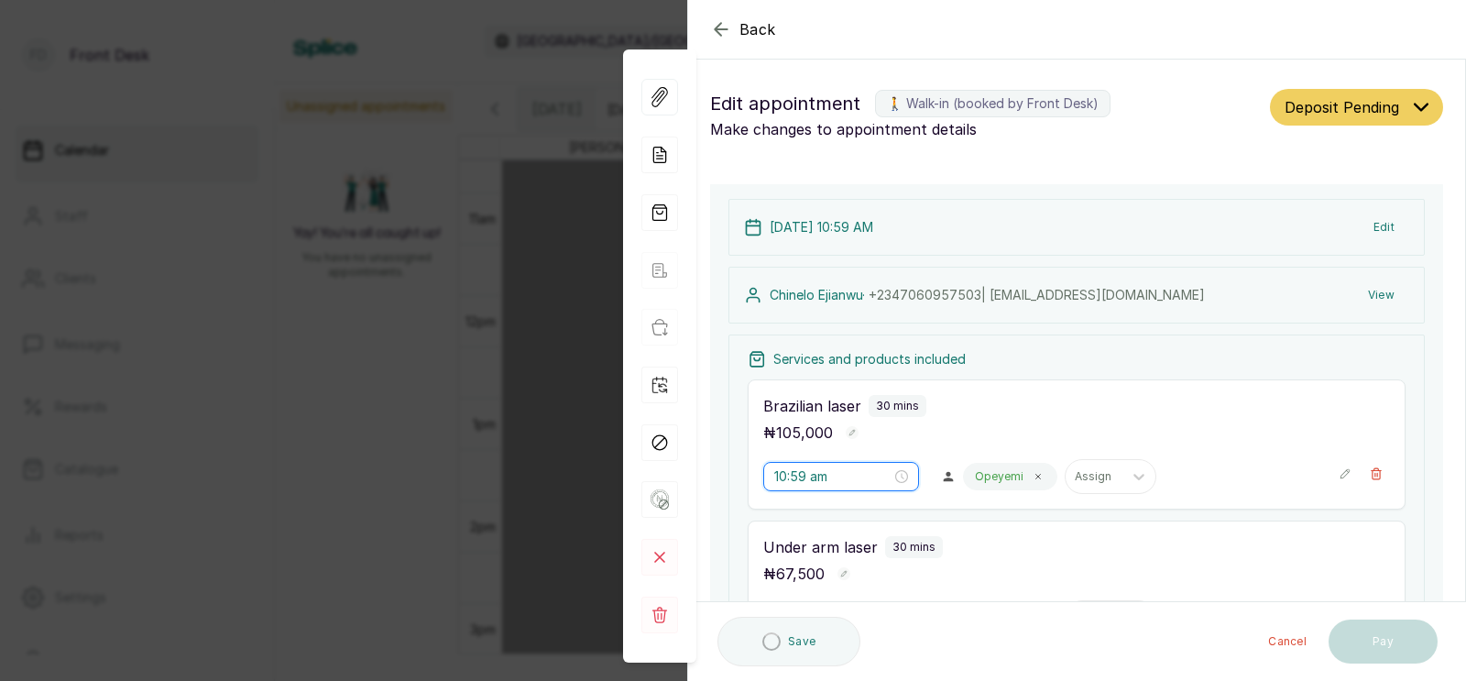
click at [807, 466] on input "10:59 am" at bounding box center [832, 476] width 117 height 20
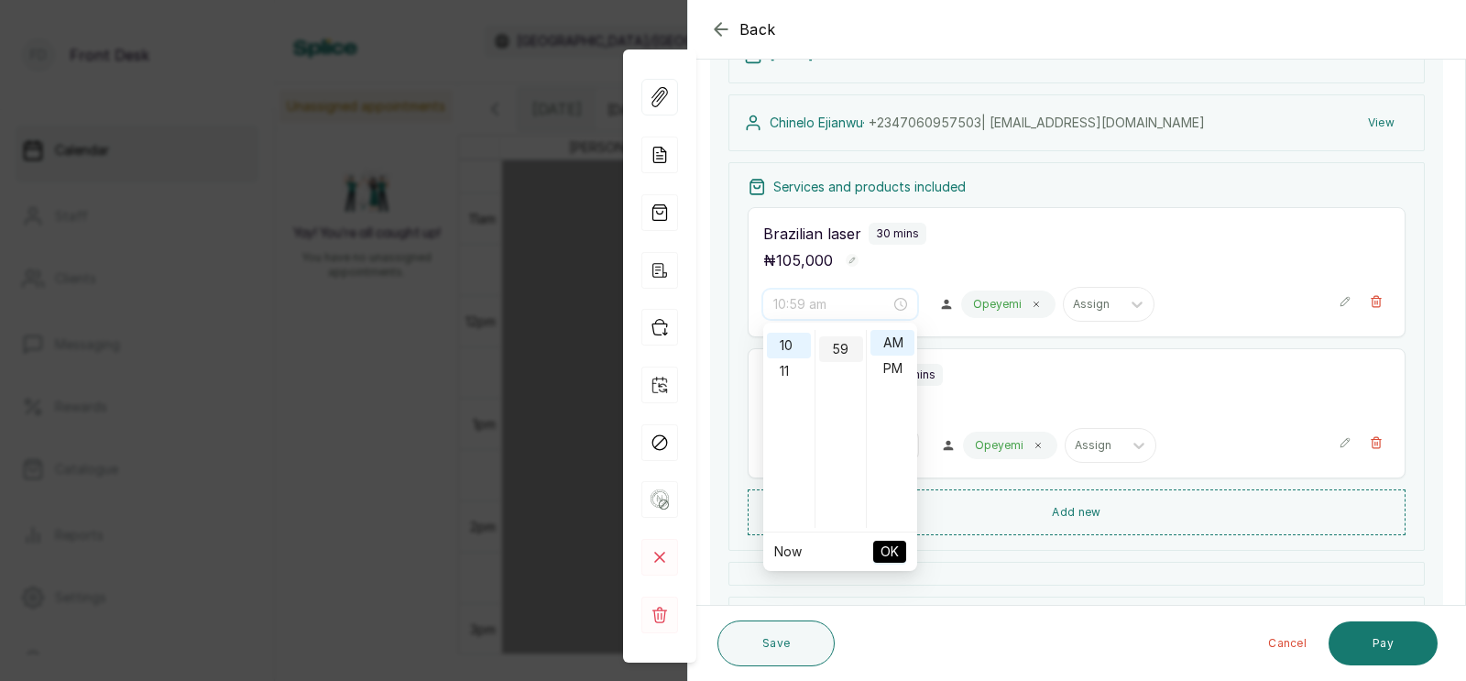
scroll to position [254, 0]
click at [841, 344] on div "00" at bounding box center [841, 343] width 44 height 26
type input "10:00 am"
click at [886, 548] on span "OK" at bounding box center [890, 551] width 18 height 35
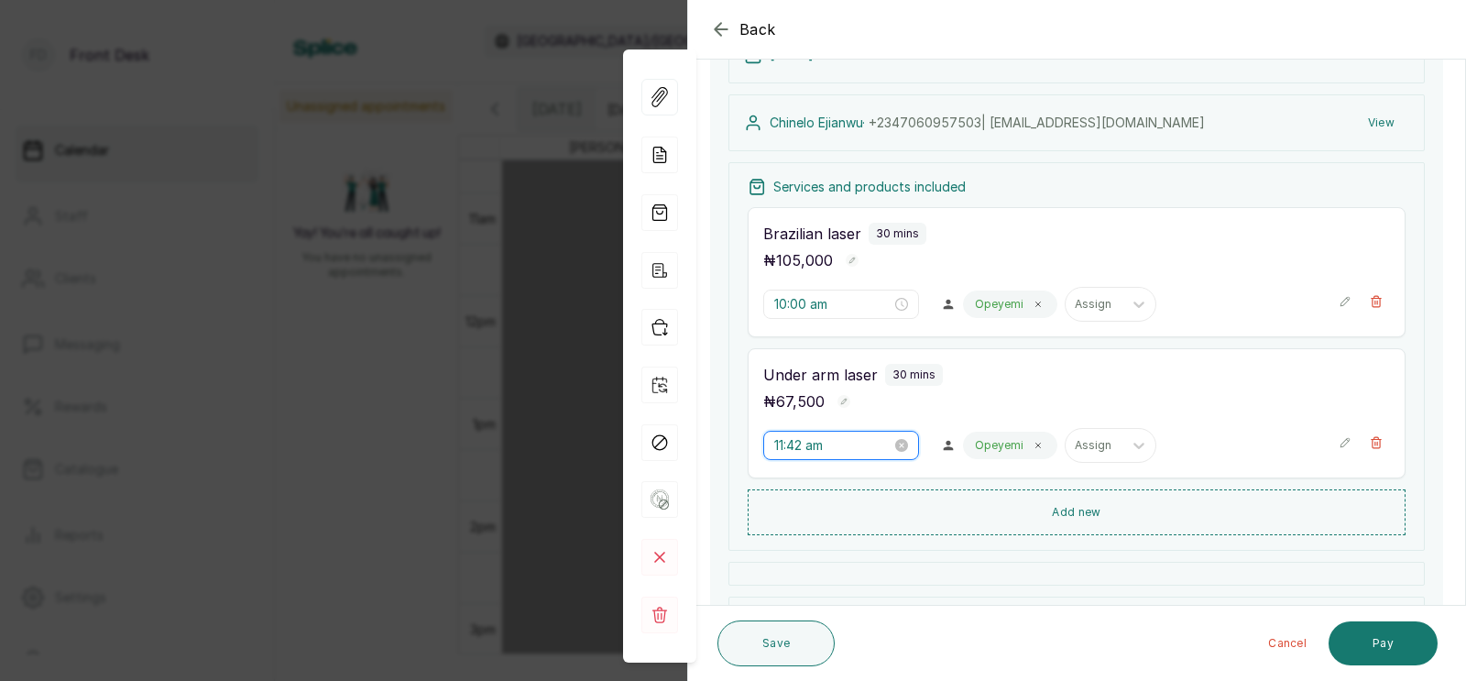
click at [807, 446] on input "11:42 am" at bounding box center [832, 445] width 117 height 20
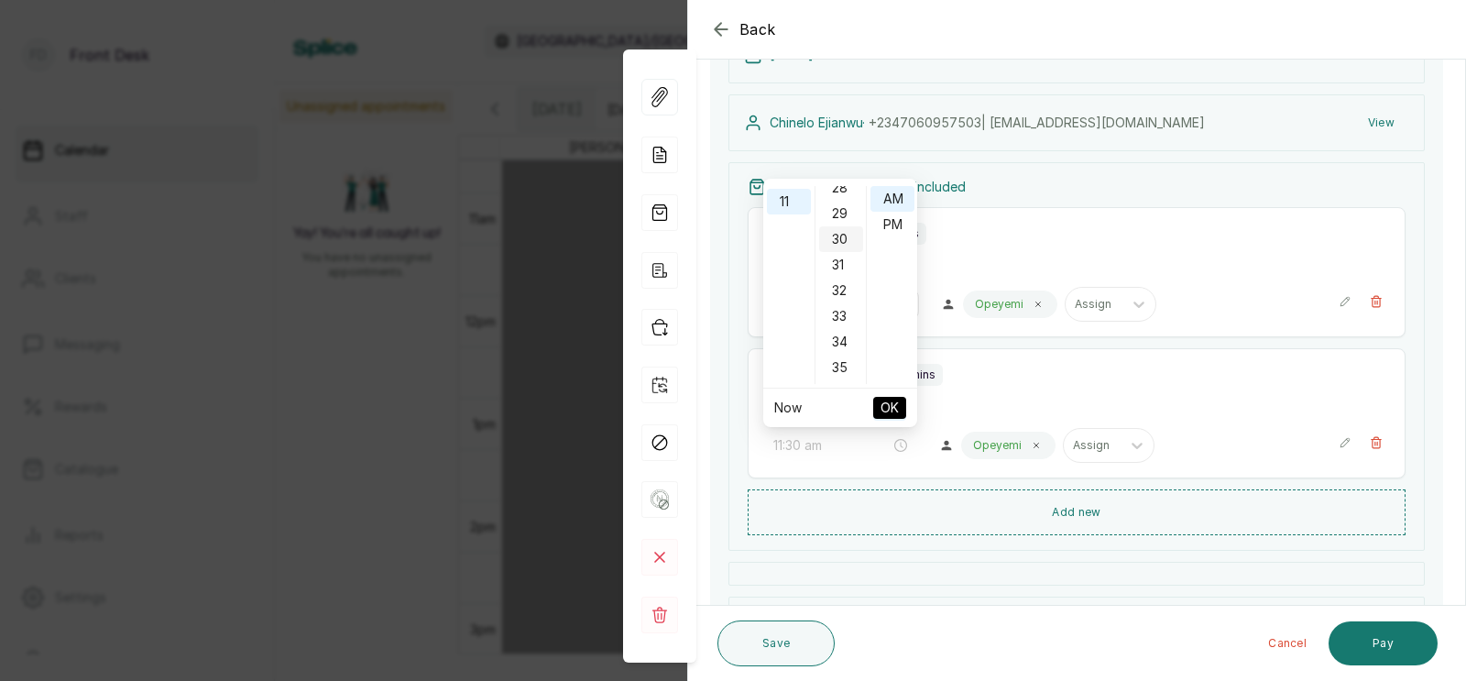
click at [838, 238] on div "30" at bounding box center [841, 239] width 44 height 26
type input "11:30 am"
click at [890, 407] on span "OK" at bounding box center [890, 407] width 18 height 35
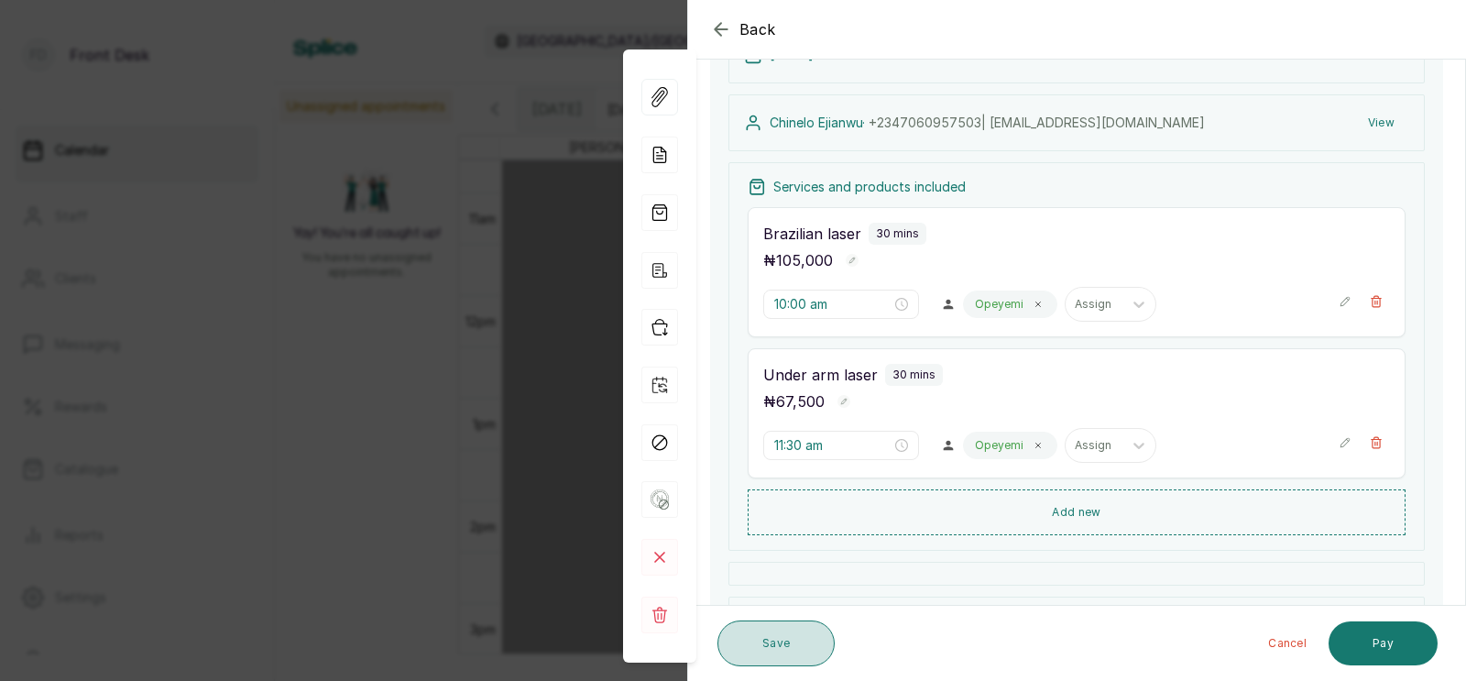
click at [765, 654] on button "Save" at bounding box center [776, 643] width 117 height 46
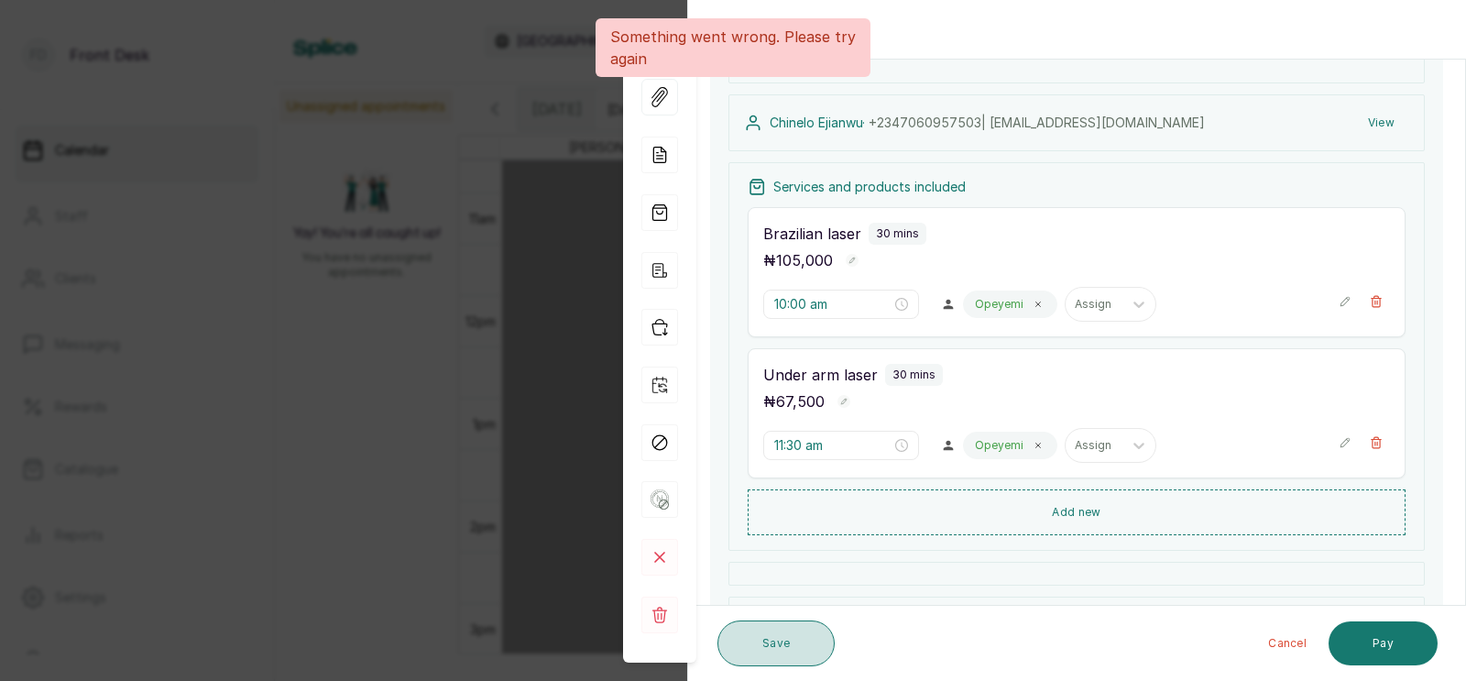
click at [768, 643] on button "Save" at bounding box center [776, 643] width 117 height 46
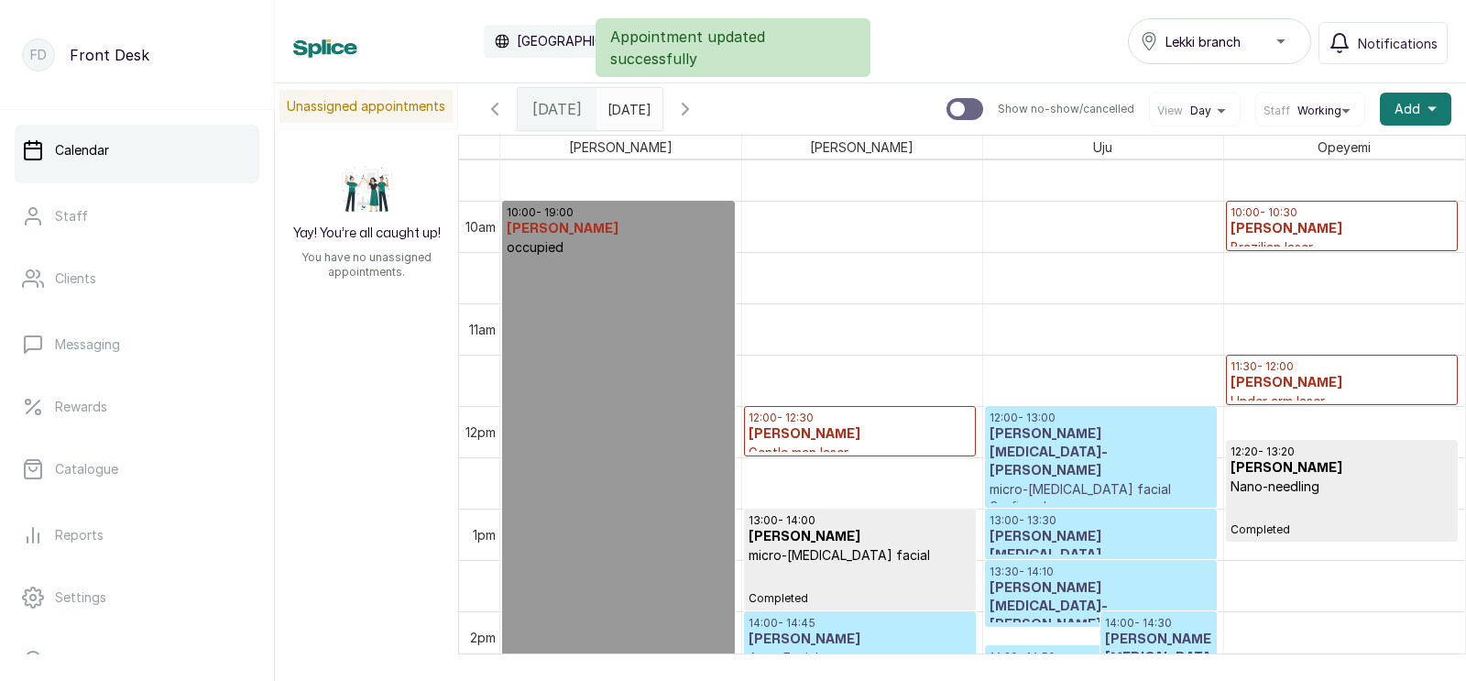
scroll to position [1004, 0]
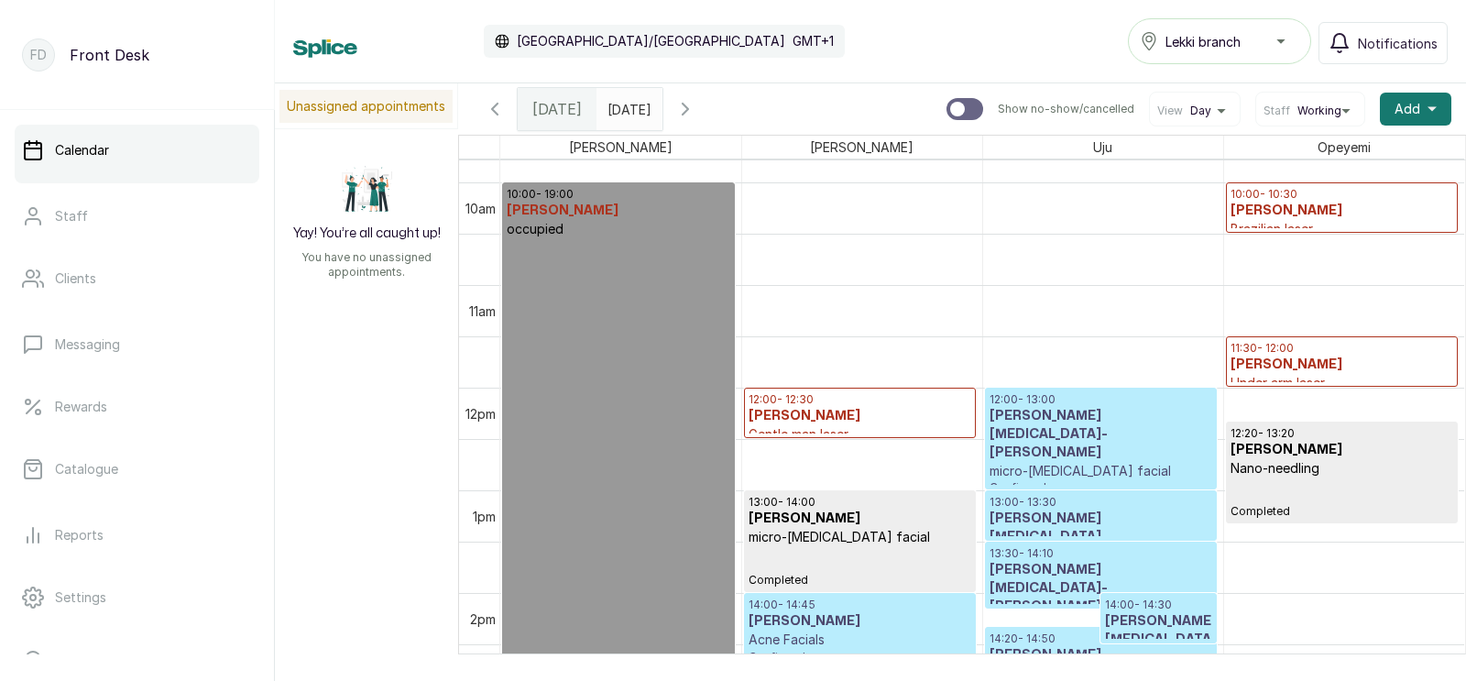
click at [1283, 354] on p "11:30 - 12:00" at bounding box center [1343, 348] width 224 height 15
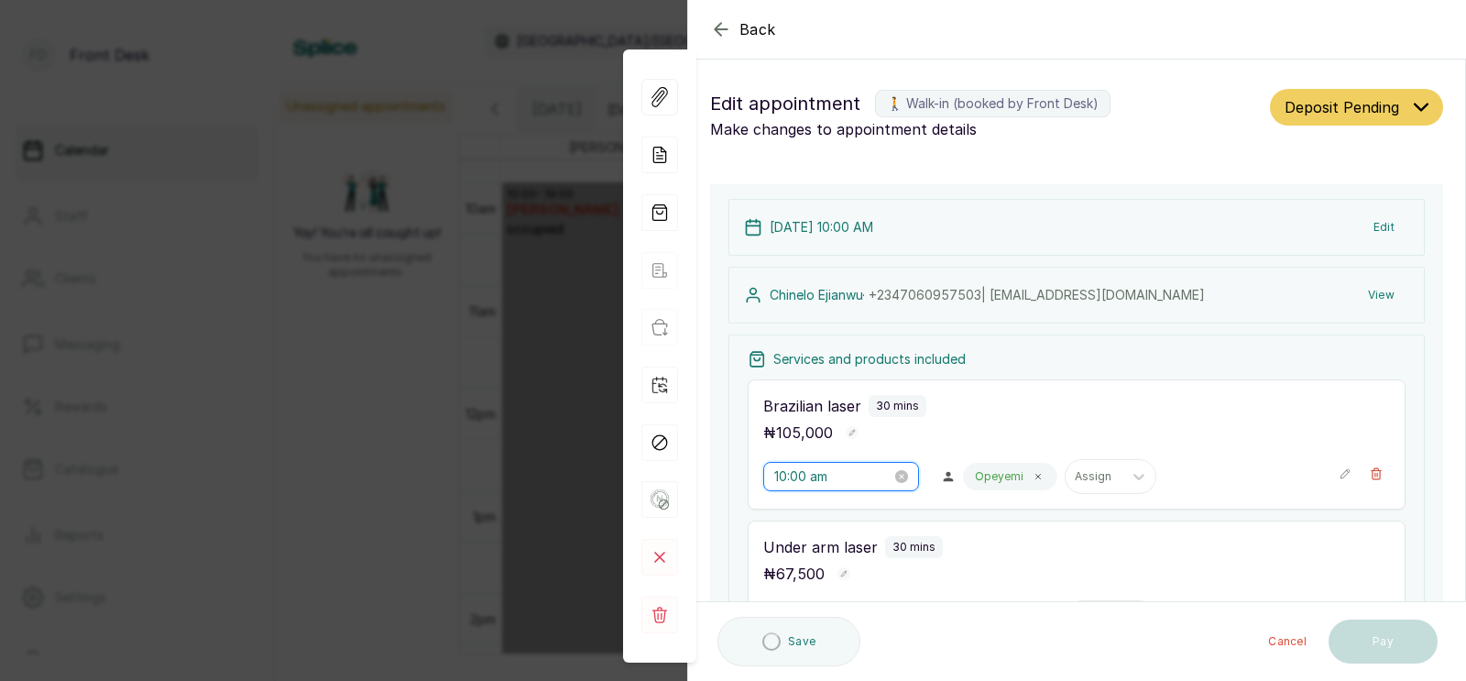
click at [788, 466] on input "10:00 am" at bounding box center [832, 476] width 117 height 20
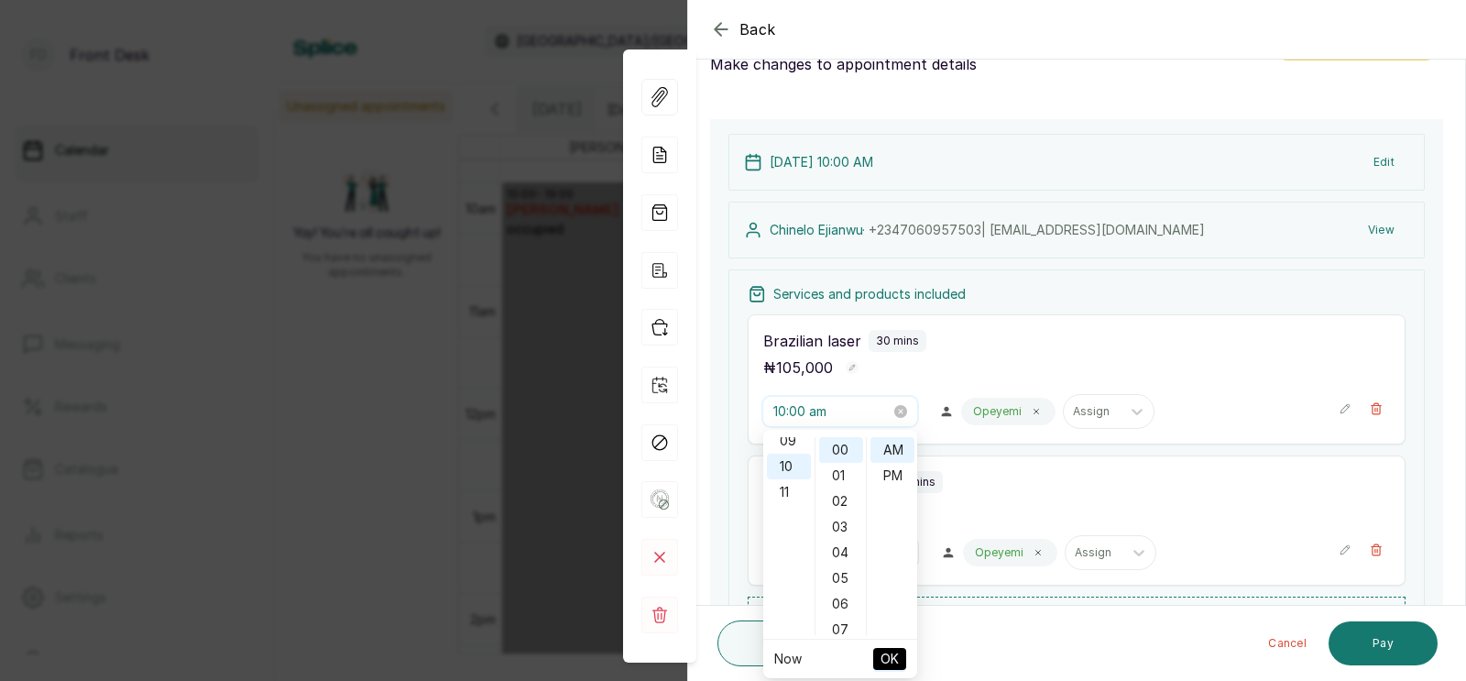
scroll to position [254, 0]
click at [784, 477] on div "11" at bounding box center [789, 479] width 44 height 26
type input "11:00 am"
click at [888, 655] on span "OK" at bounding box center [890, 658] width 18 height 35
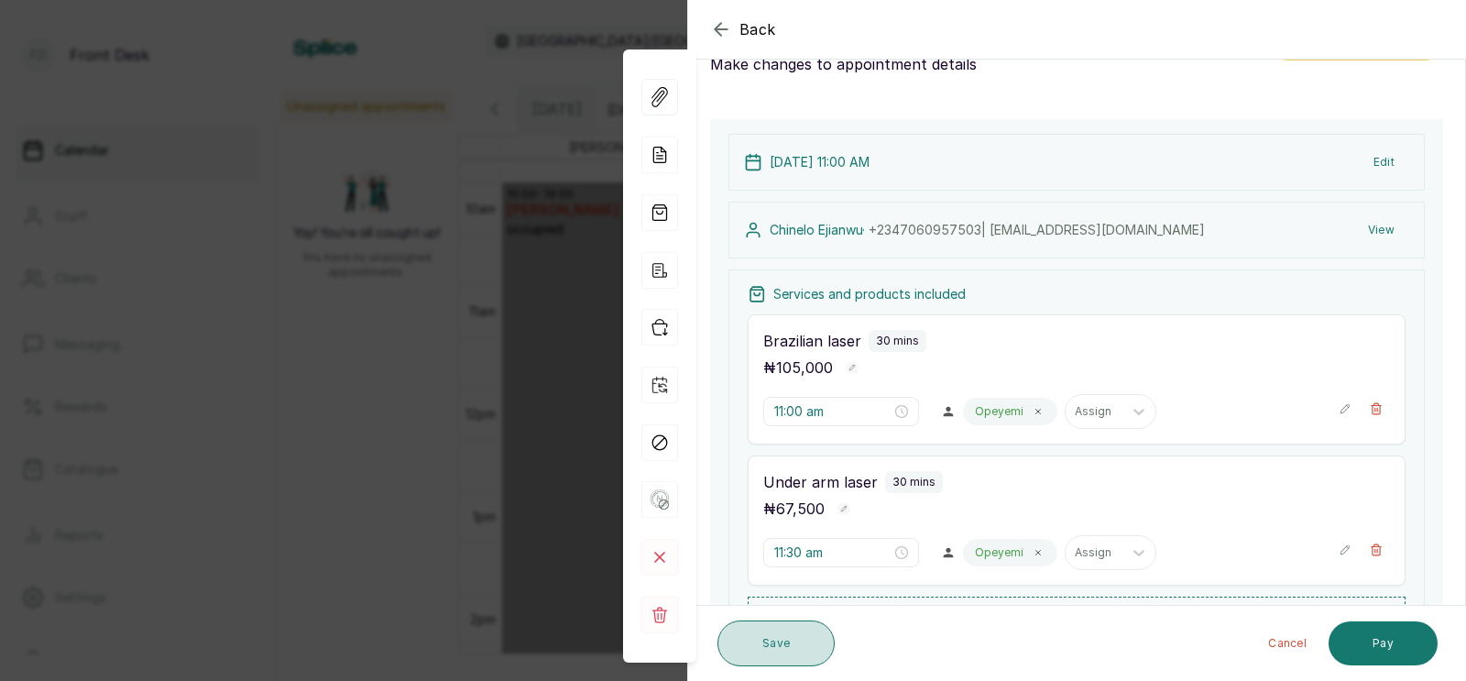
click at [771, 634] on button "Save" at bounding box center [776, 643] width 117 height 46
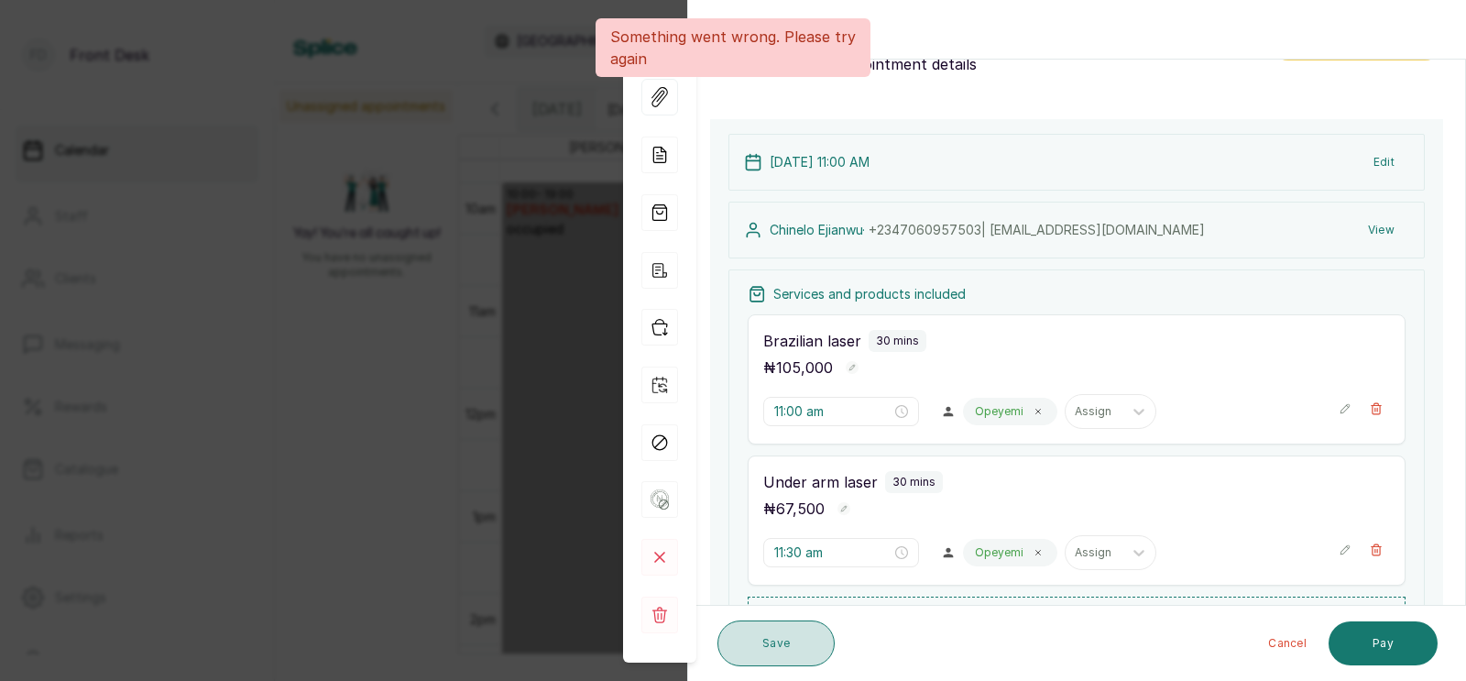
click at [771, 634] on button "Save" at bounding box center [776, 643] width 117 height 46
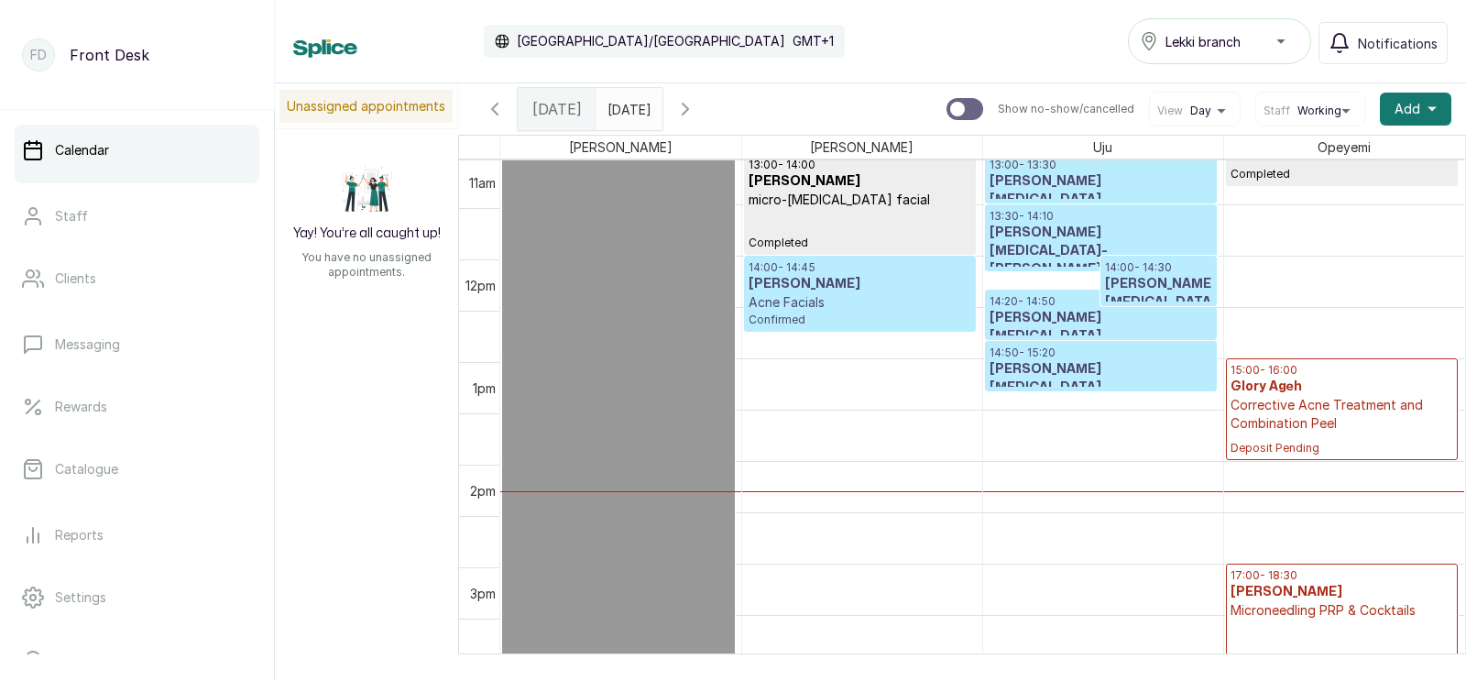
scroll to position [1363, 0]
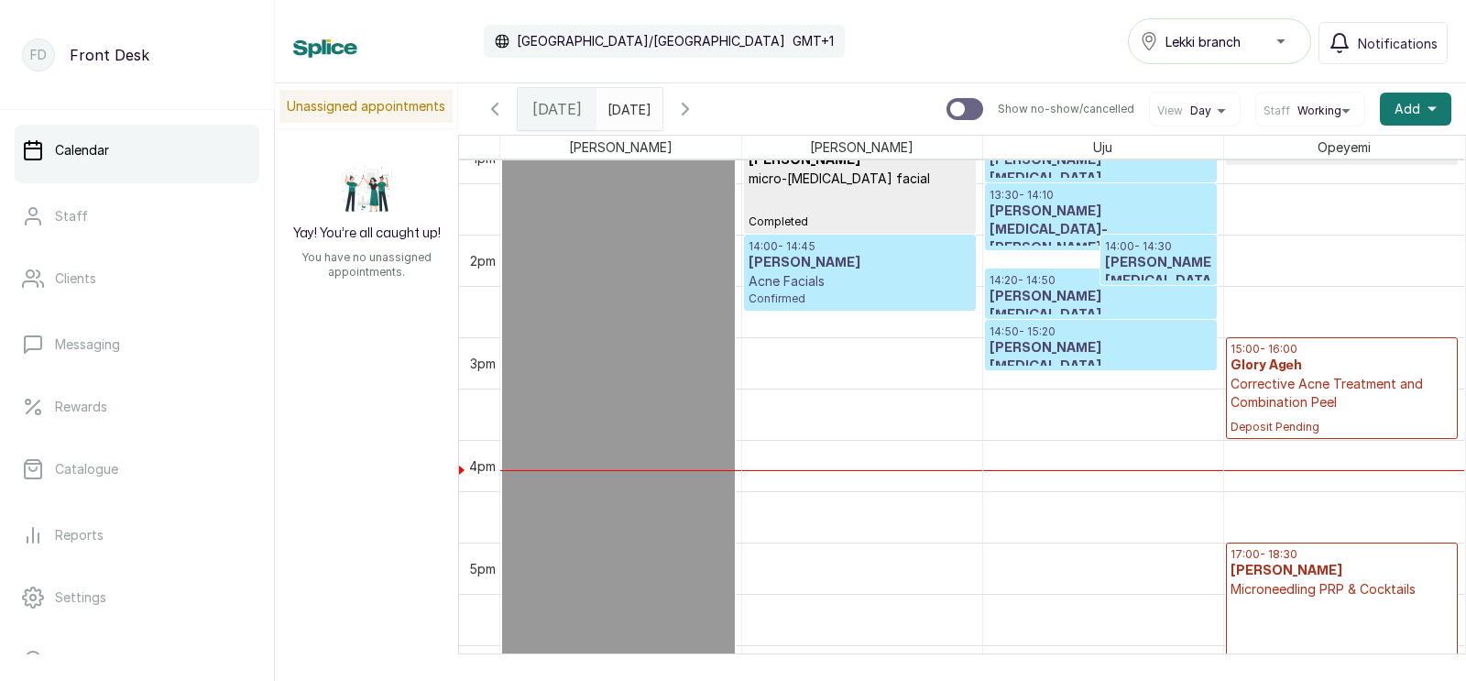
click at [1289, 389] on p "Corrective Acne Treatment and Combination Peel" at bounding box center [1343, 393] width 224 height 37
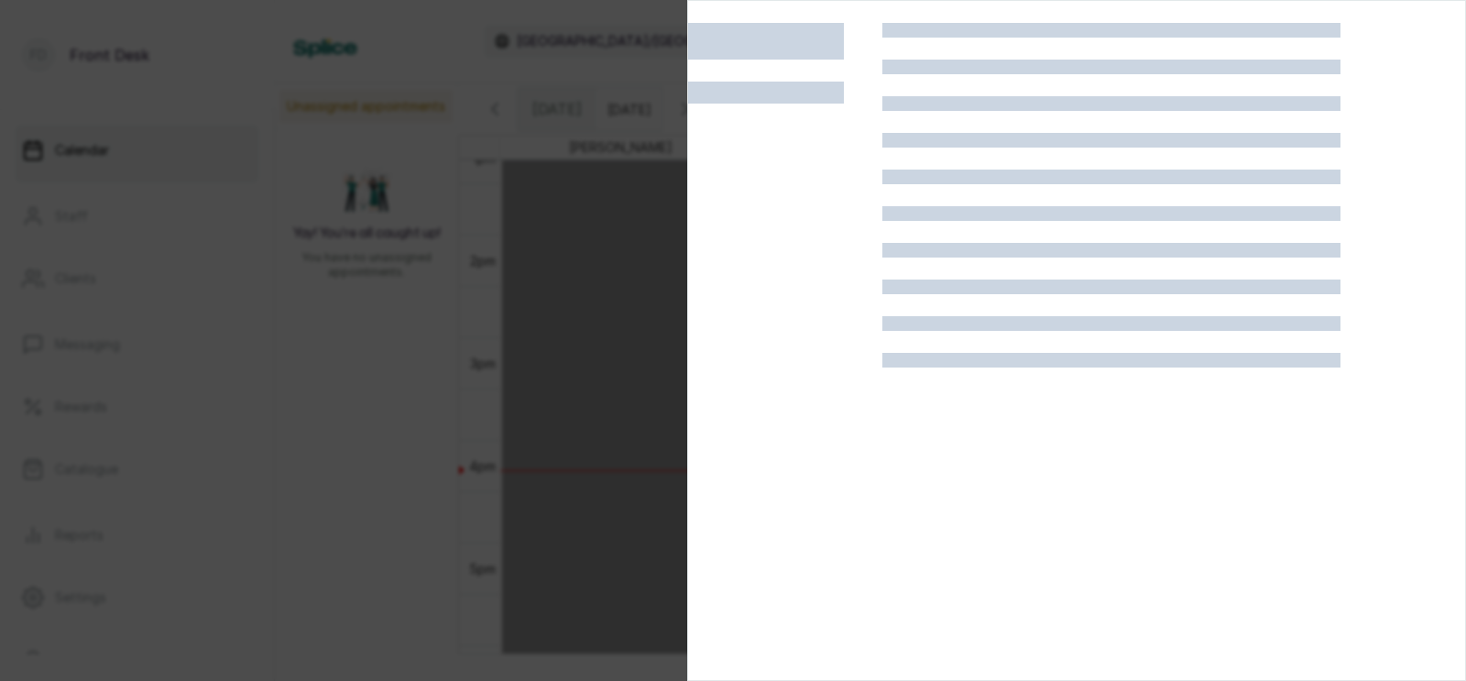
click at [1295, 387] on div at bounding box center [1111, 363] width 458 height 681
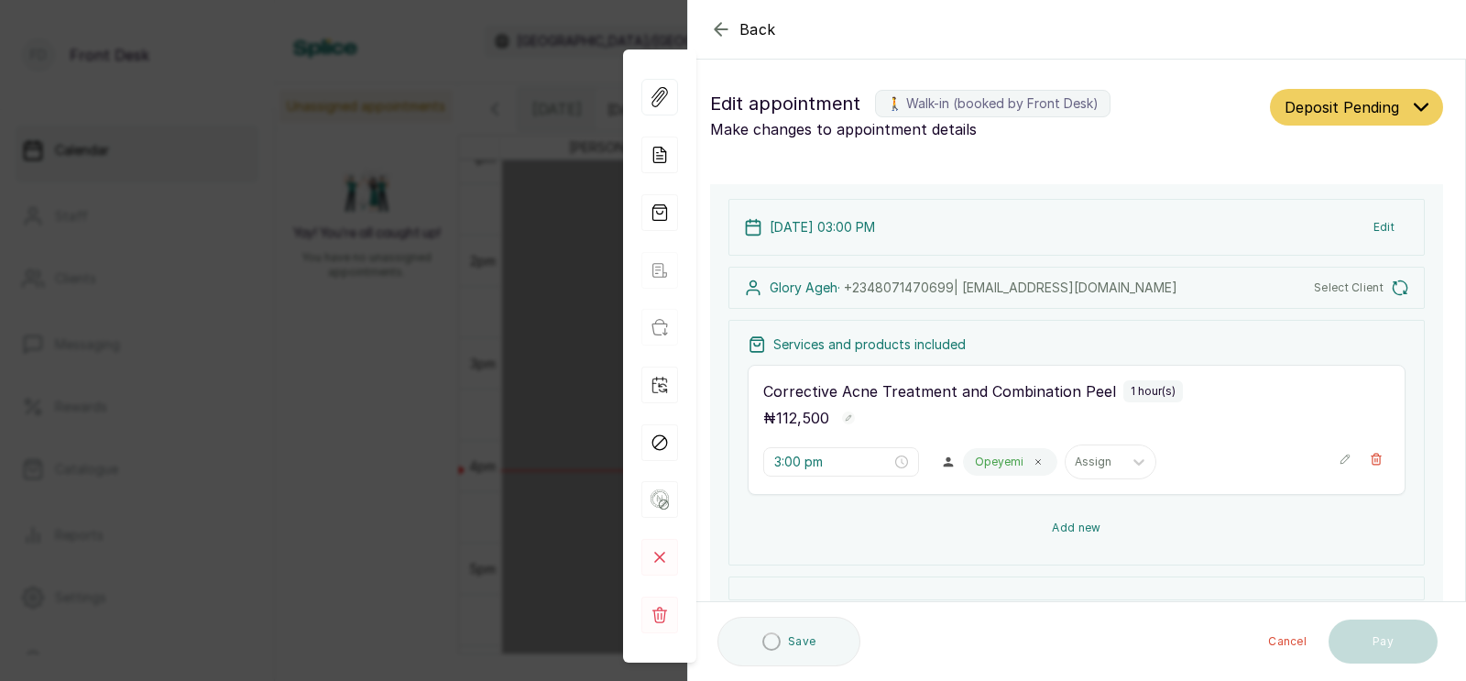
click at [1073, 529] on button "Add new" at bounding box center [1077, 528] width 658 height 44
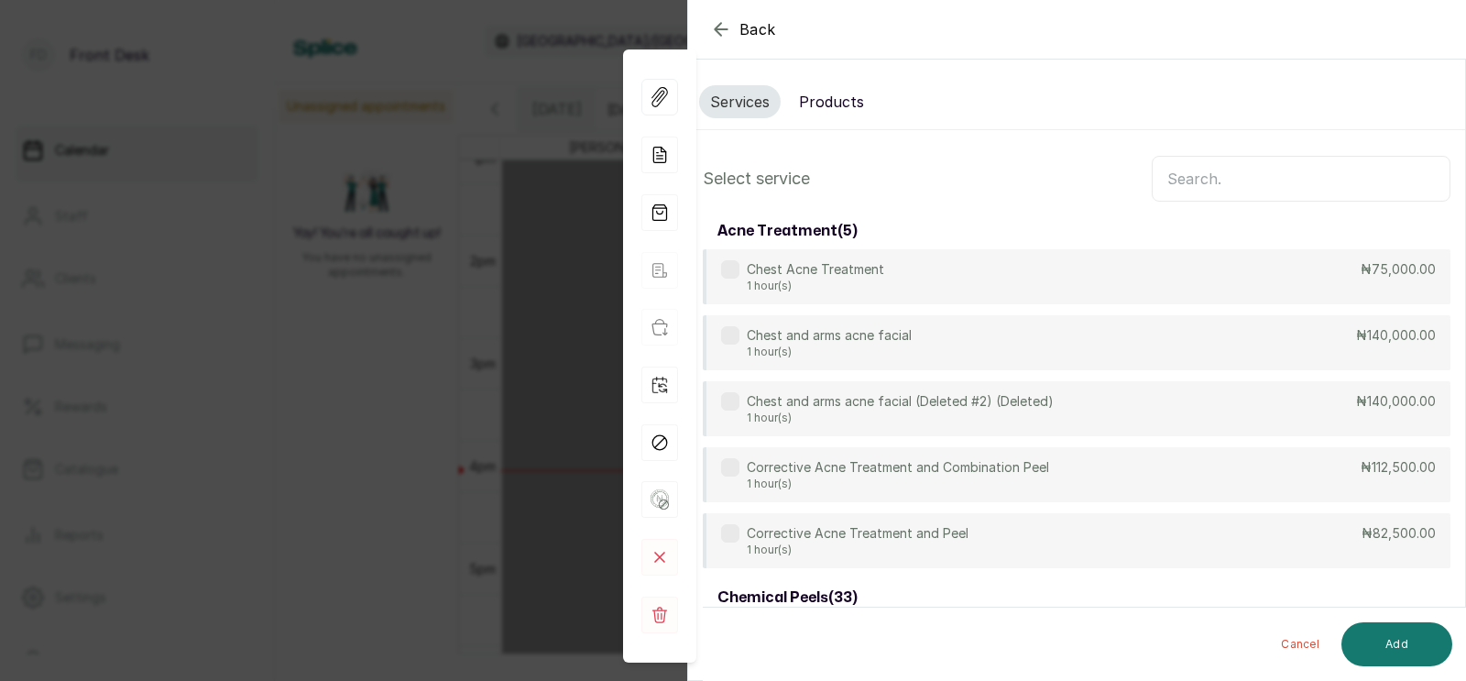
click at [1217, 315] on div "Chest and arms acne facial 1 hour(s) ₦140,000.00" at bounding box center [1077, 342] width 748 height 55
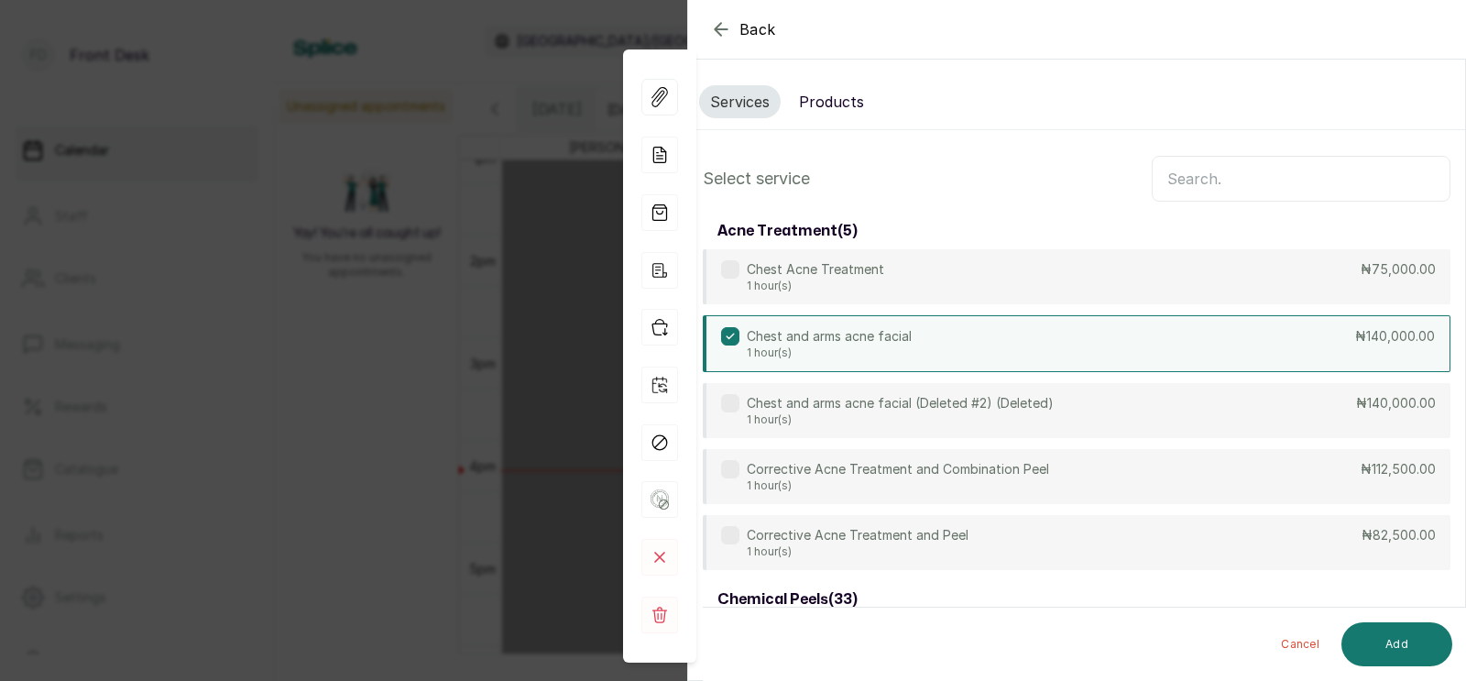
scroll to position [140, 0]
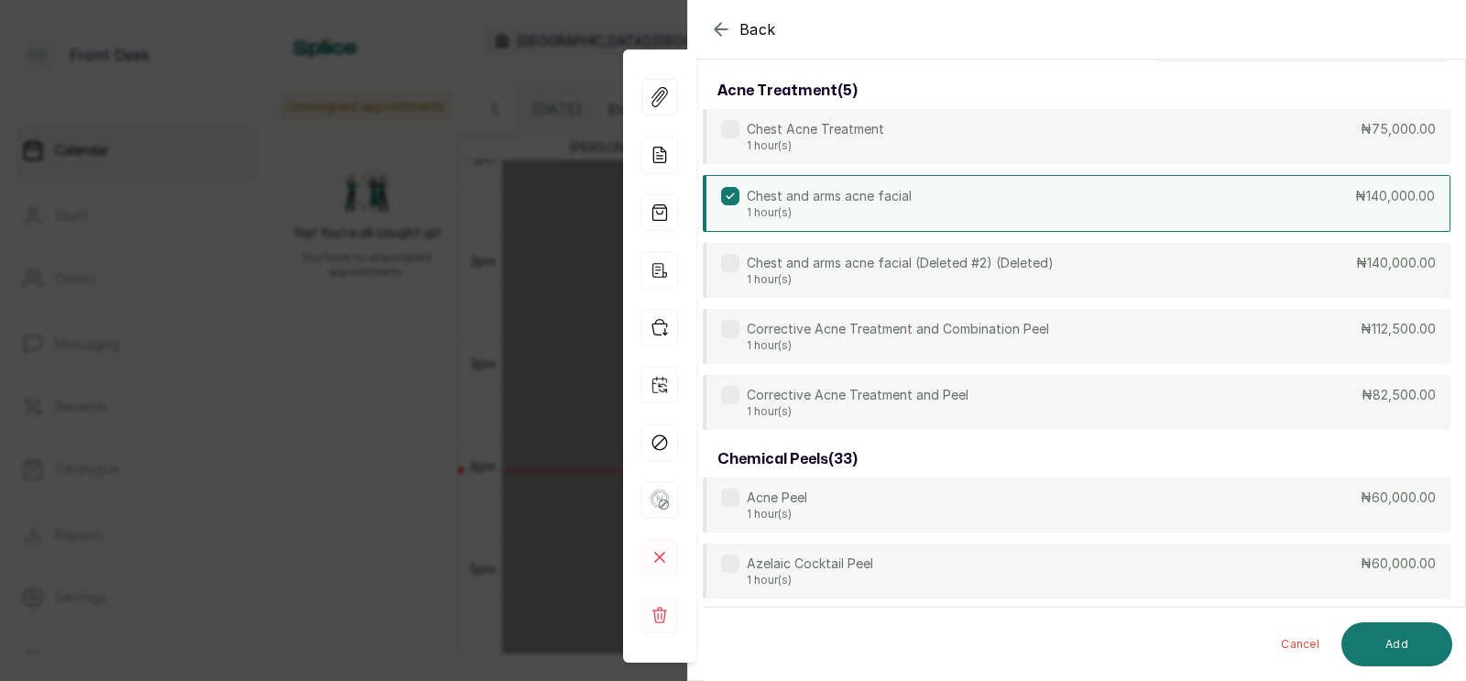
click at [1085, 214] on div "Chest and arms acne facial 1 hour(s) ₦140,000.00" at bounding box center [1077, 203] width 748 height 57
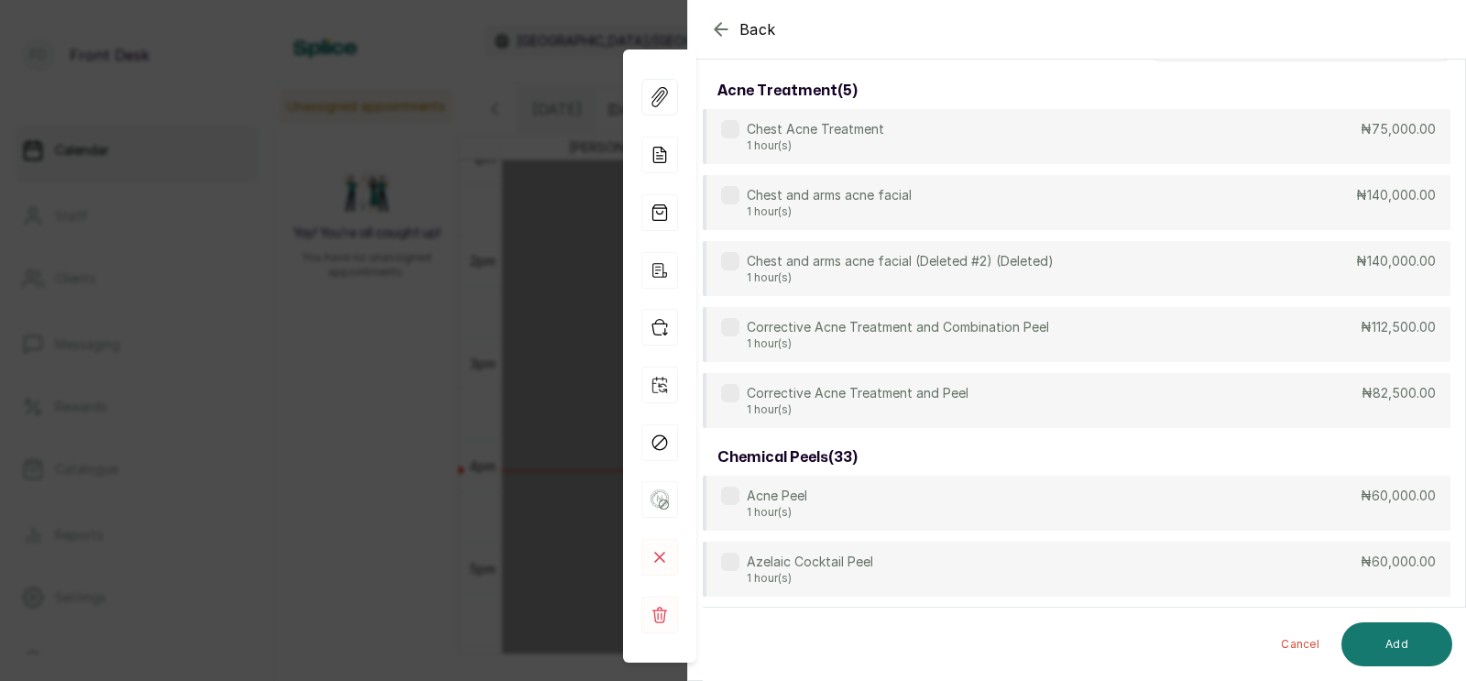
click at [1204, 61] on input "text" at bounding box center [1301, 39] width 299 height 46
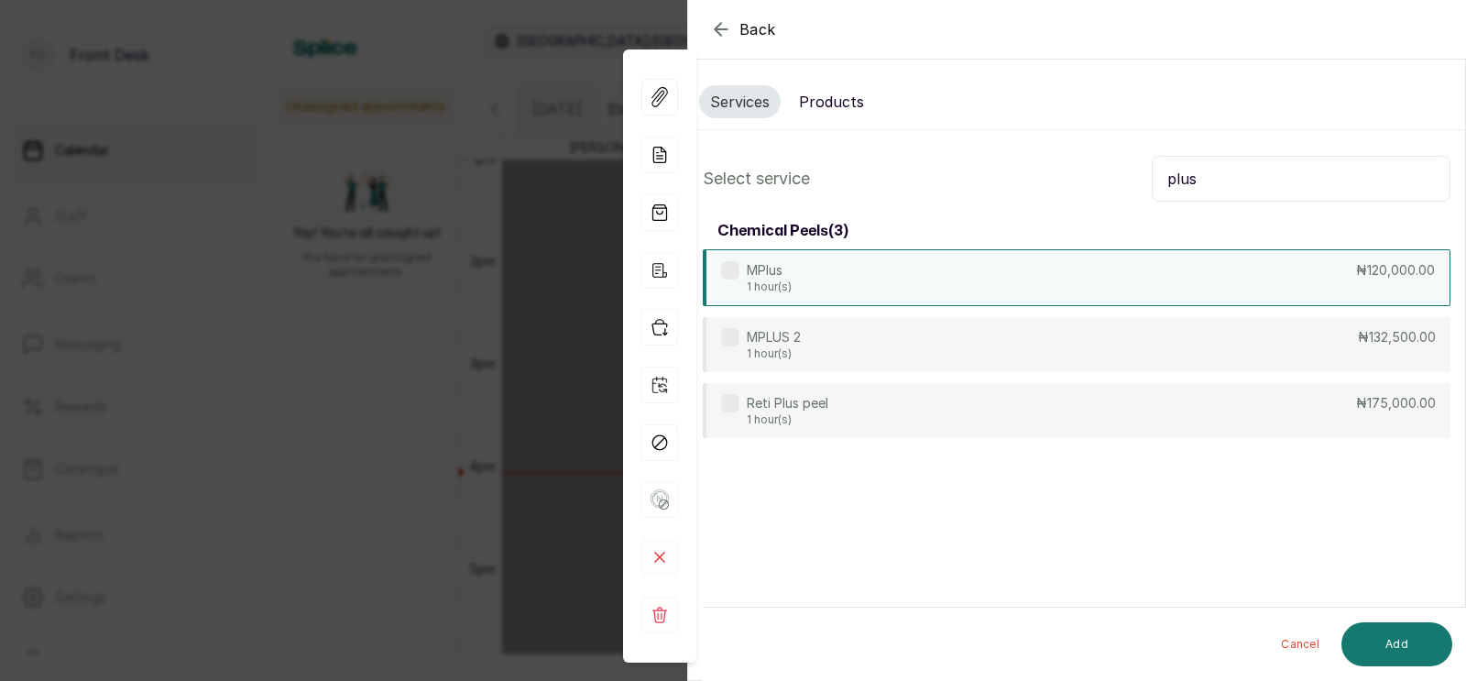
click at [1014, 266] on div "MPlus 1 hour(s) ₦120,000.00" at bounding box center [1077, 277] width 748 height 57
click at [1250, 183] on input "plus" at bounding box center [1301, 179] width 299 height 46
type input "p"
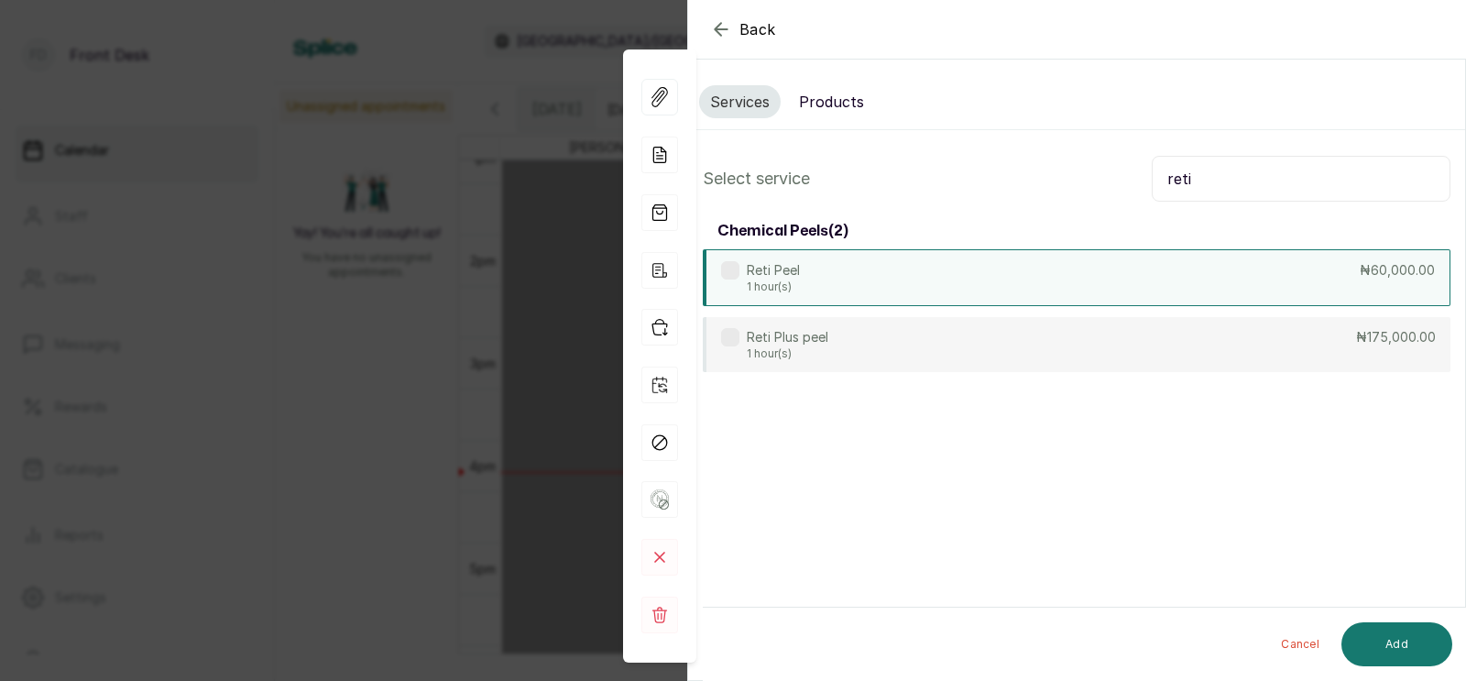
type input "reti"
click at [970, 287] on div "Reti Peel 1 hour(s) ₦60,000.00" at bounding box center [1077, 277] width 748 height 57
click at [1384, 641] on button "Add" at bounding box center [1397, 644] width 111 height 44
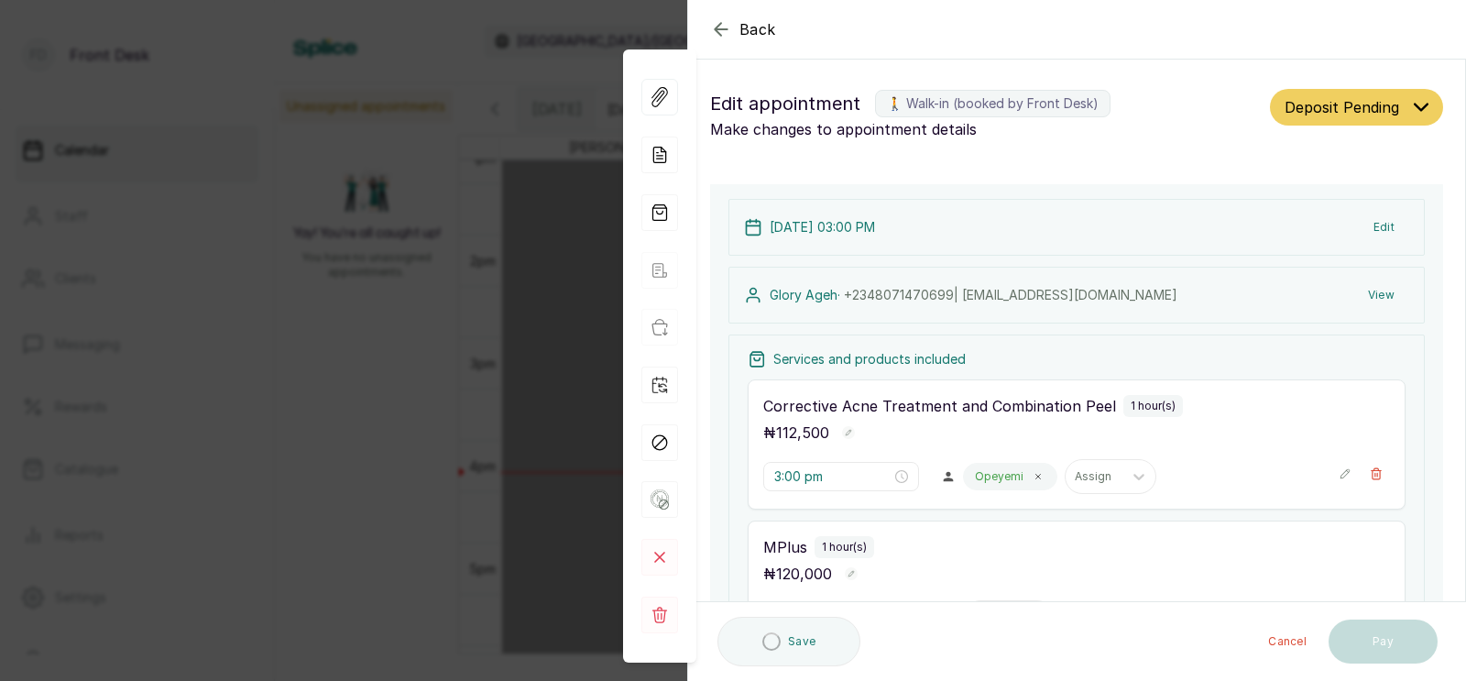
type input "4:00 pm"
click at [1375, 468] on icon "button" at bounding box center [1377, 473] width 10 height 11
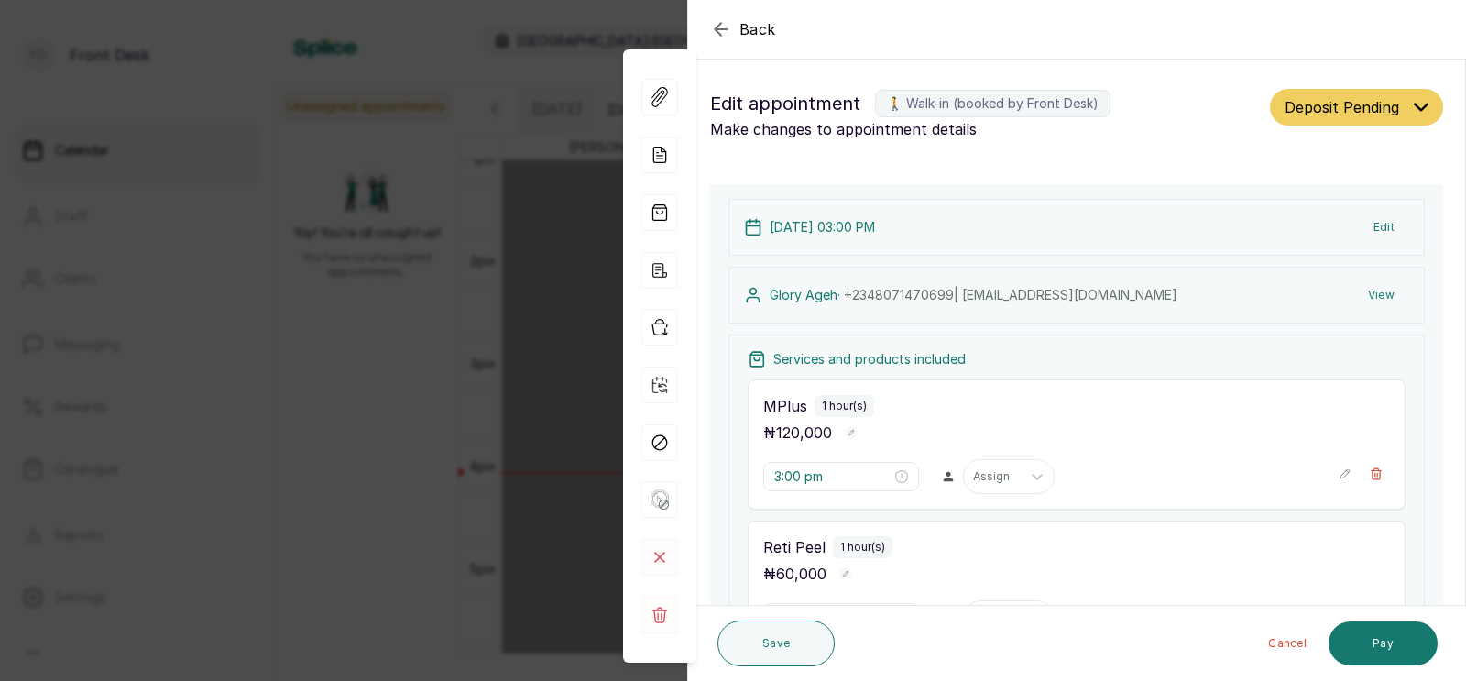
scroll to position [295, 0]
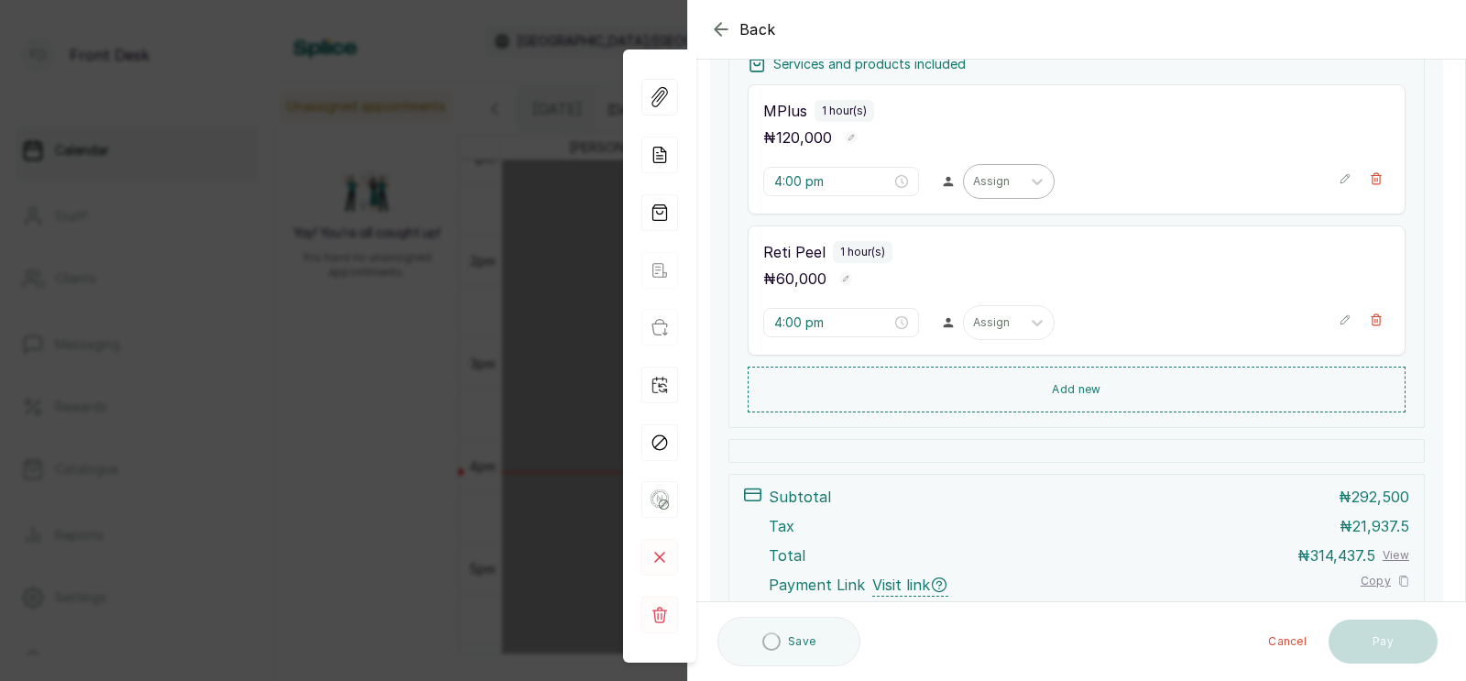
type input "4:00 pm"
type input "5:00 pm"
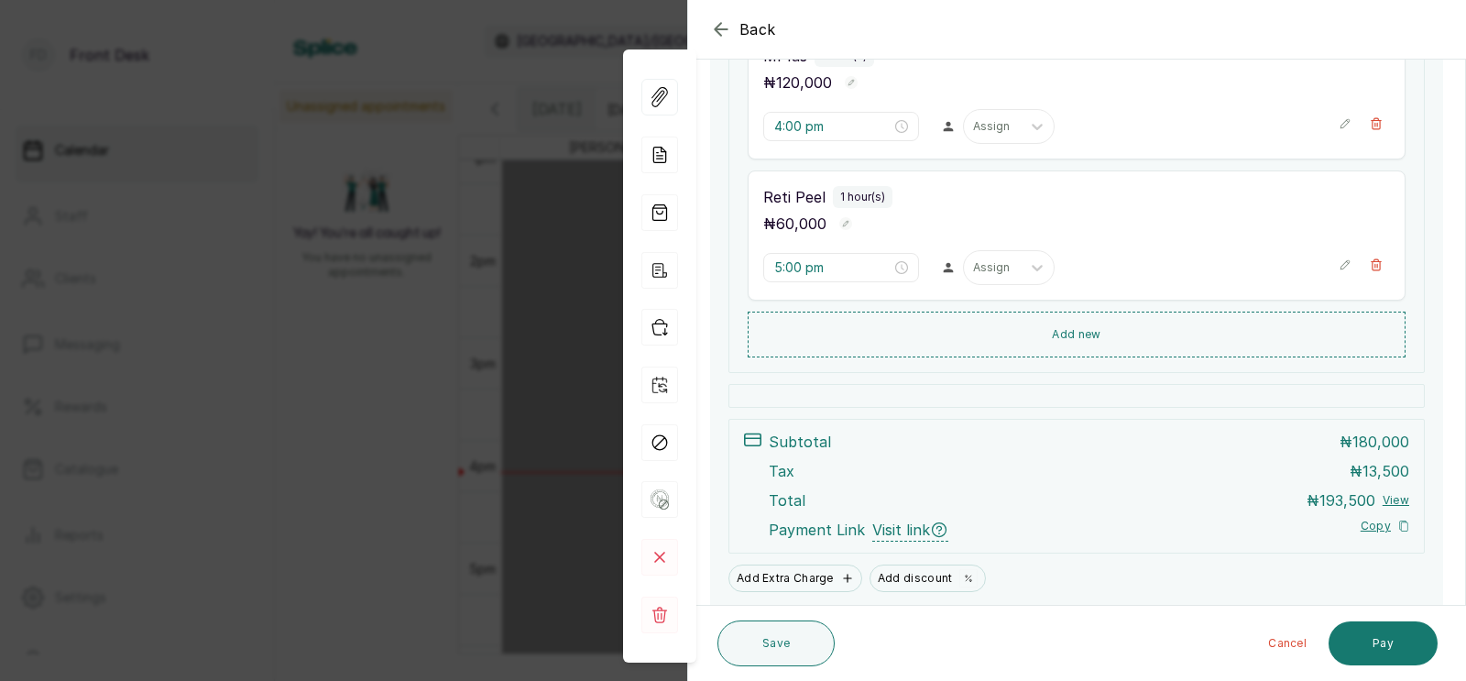
scroll to position [360, 0]
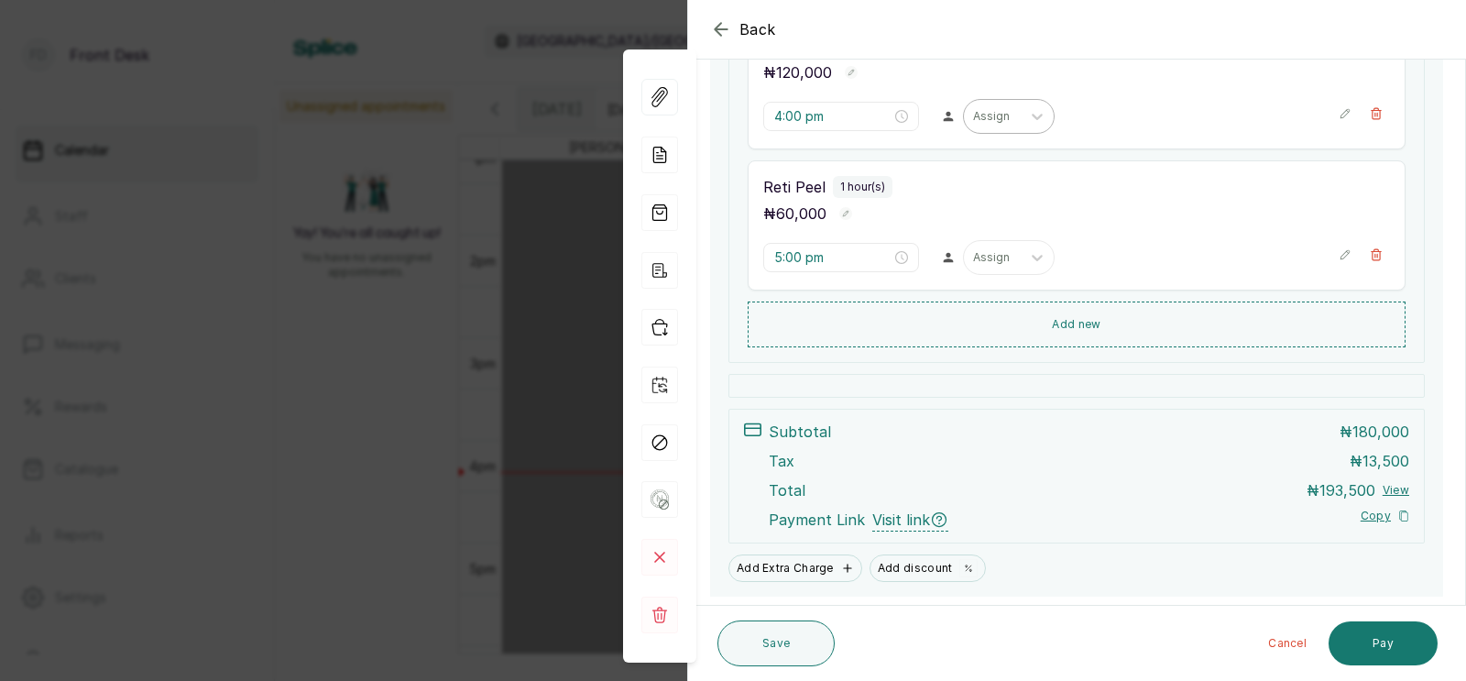
click at [973, 116] on div at bounding box center [992, 116] width 38 height 16
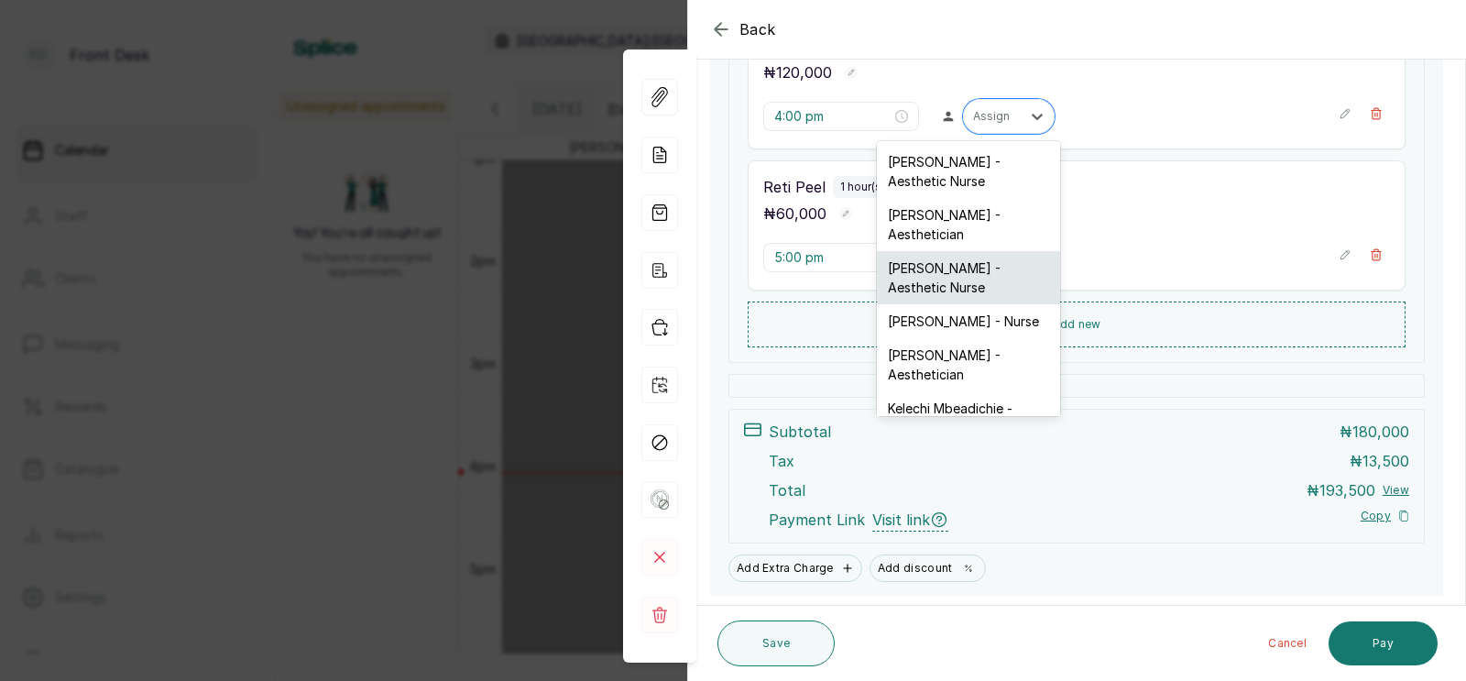
click at [948, 271] on div "Uju Agu - Aesthetic Nurse" at bounding box center [968, 277] width 183 height 53
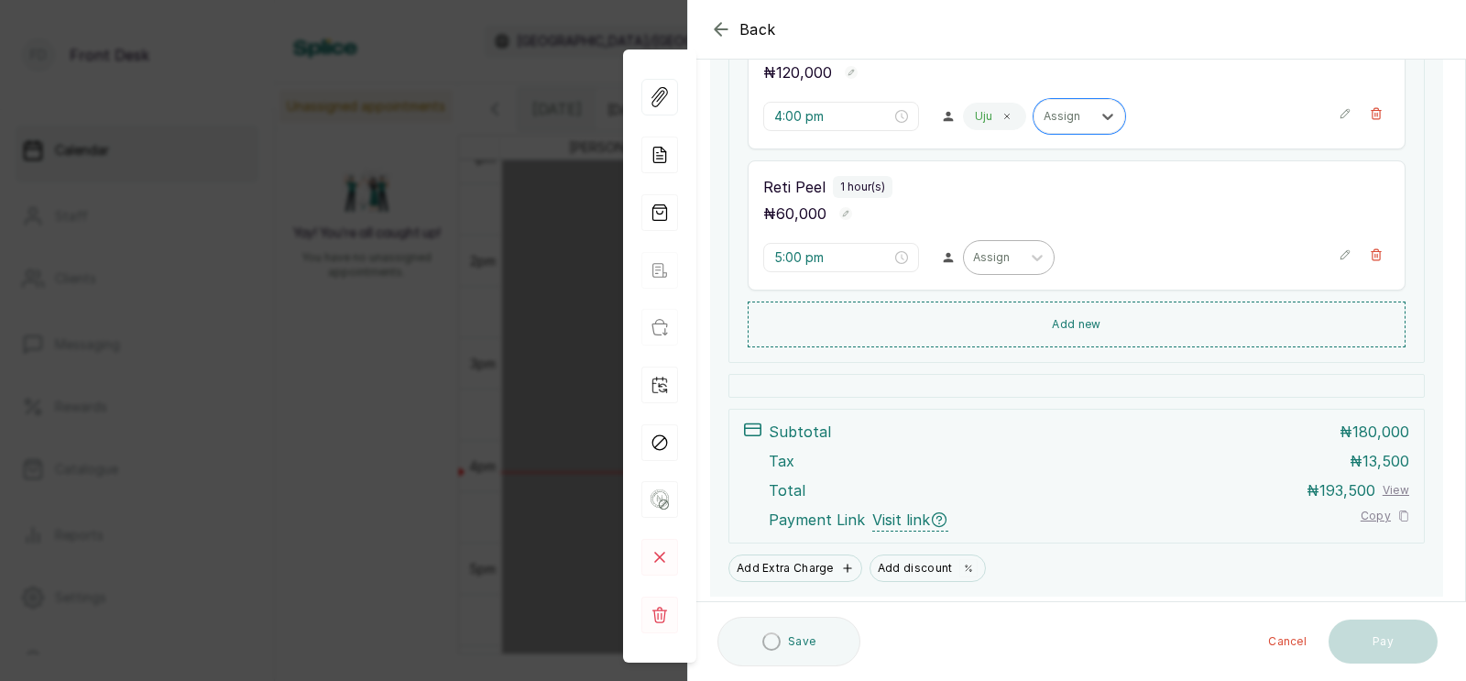
click at [973, 256] on div at bounding box center [992, 257] width 38 height 16
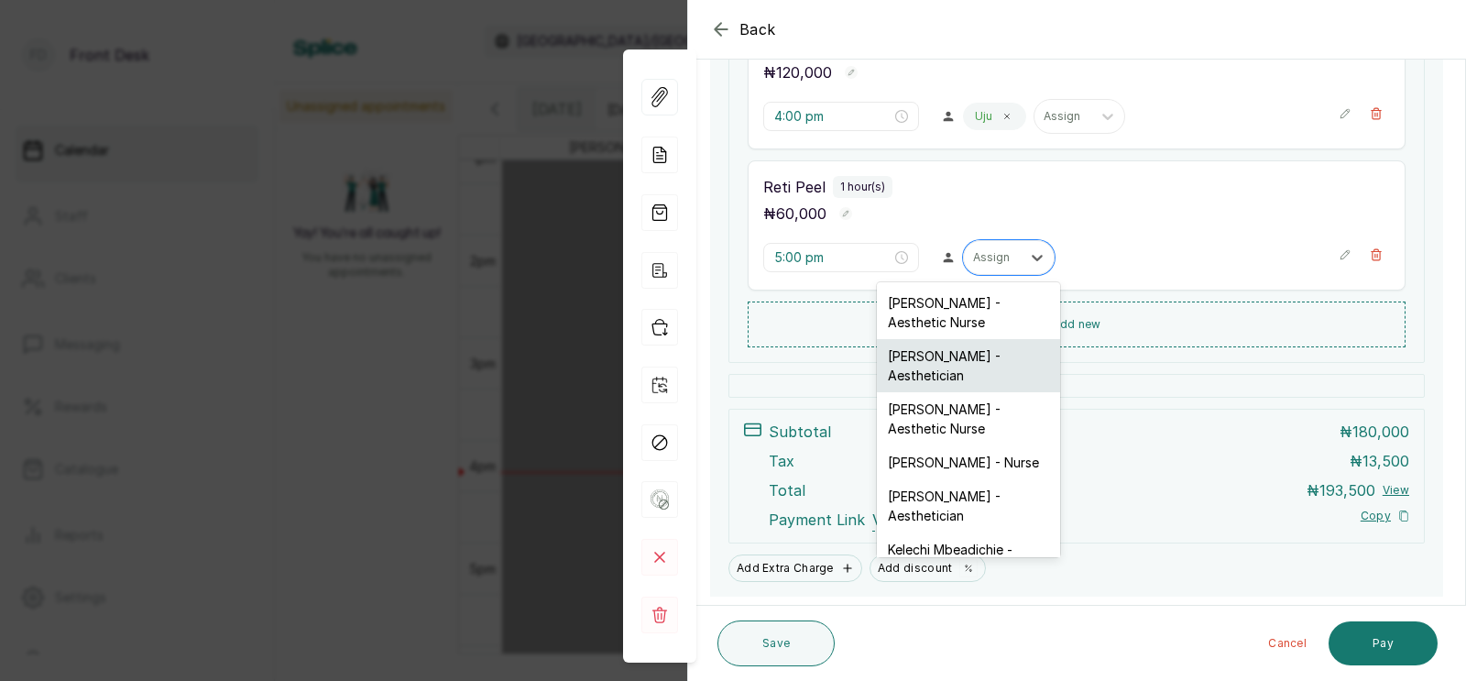
click at [965, 363] on div "Opeyemi Ojo - Aesthetician" at bounding box center [968, 365] width 183 height 53
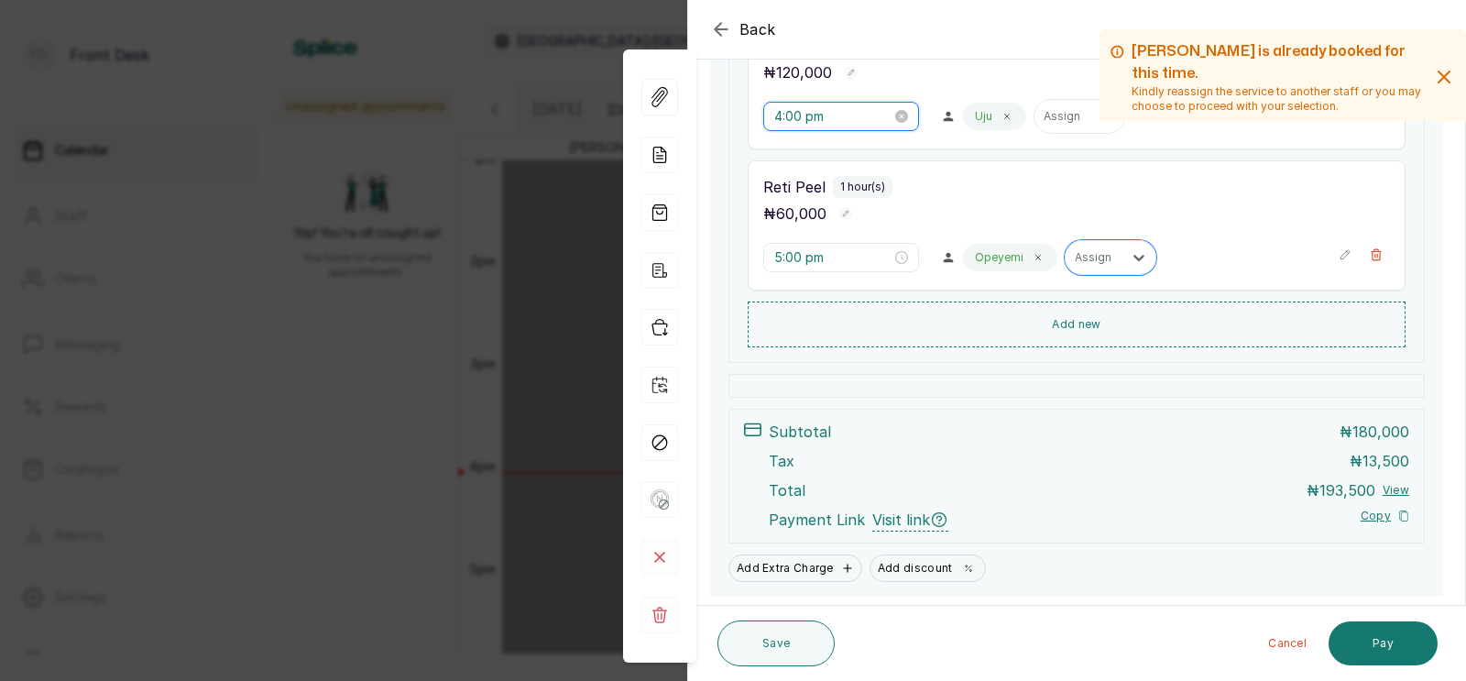
click at [806, 115] on input "4:00 pm" at bounding box center [832, 116] width 117 height 20
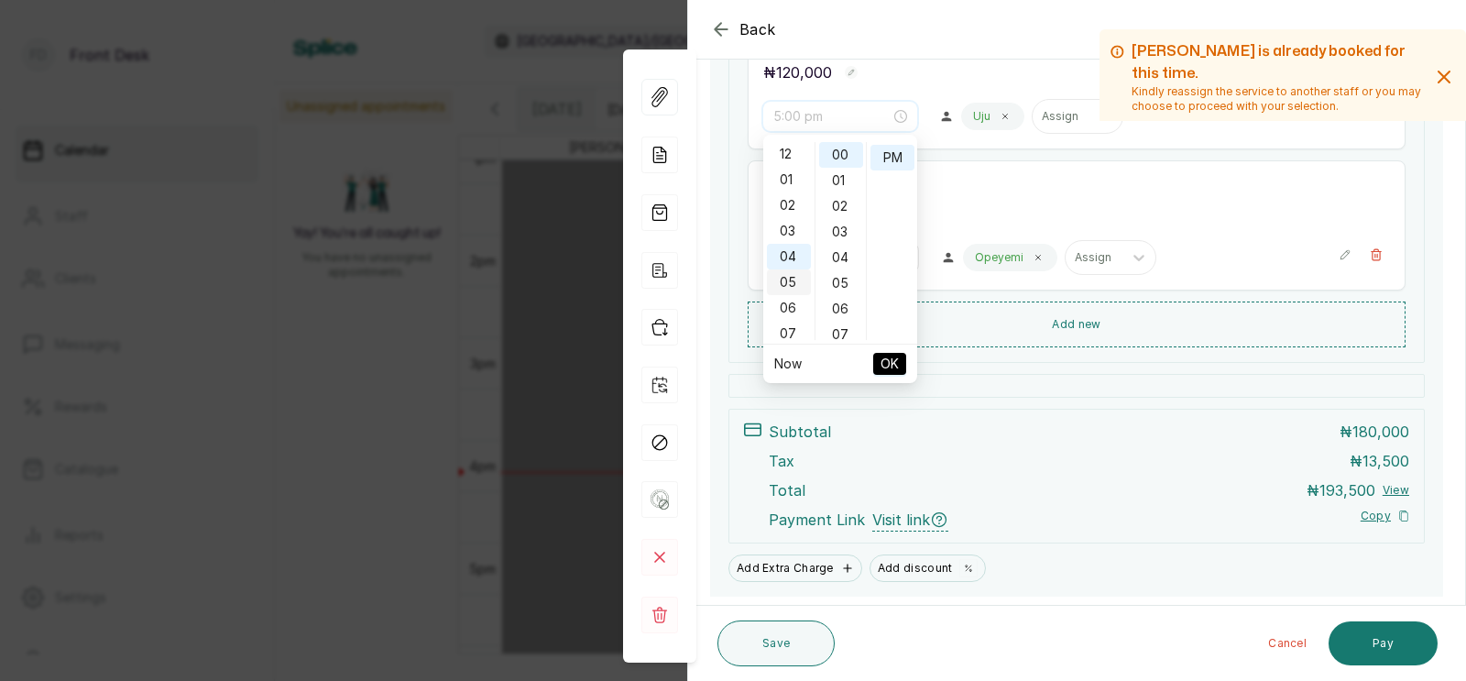
scroll to position [0, 0]
click at [785, 223] on div "03" at bounding box center [789, 232] width 44 height 26
click at [841, 231] on div "30" at bounding box center [841, 237] width 44 height 26
type input "3:30 pm"
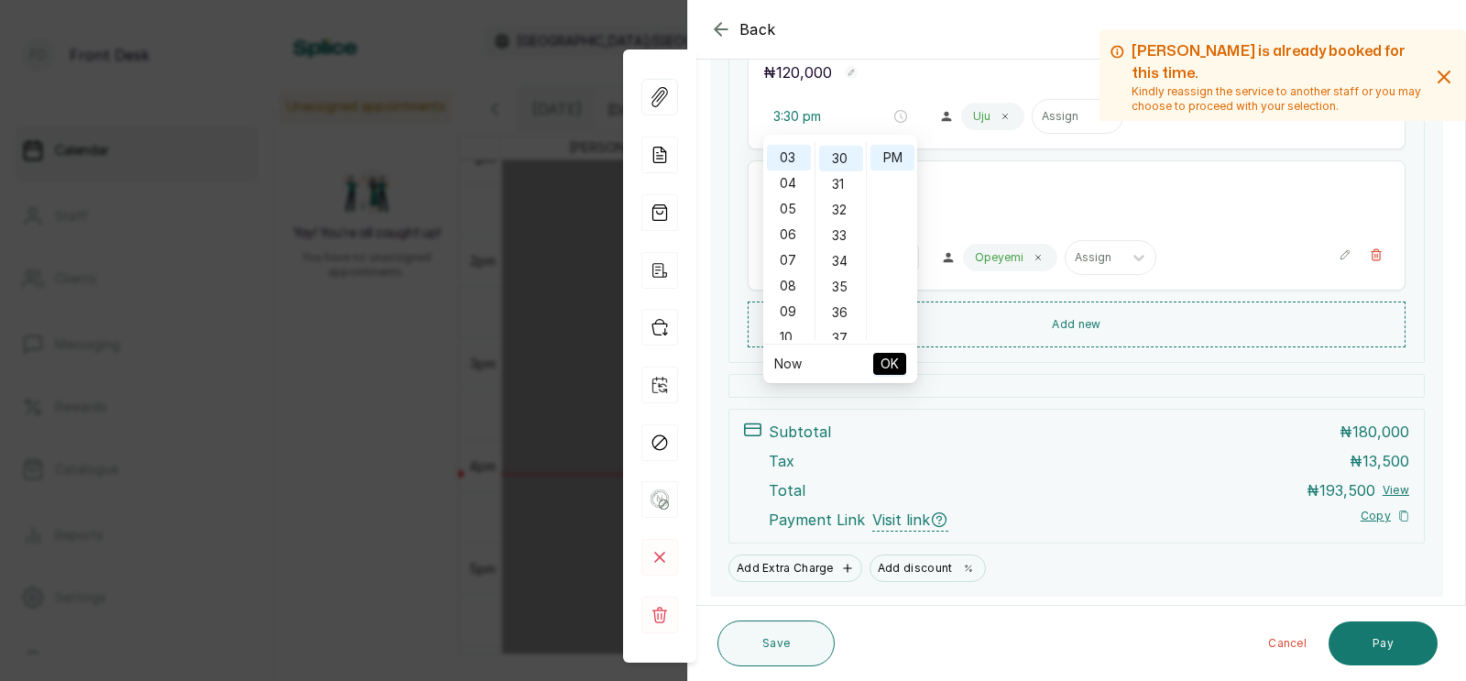
scroll to position [767, 0]
click at [889, 364] on span "OK" at bounding box center [890, 363] width 18 height 35
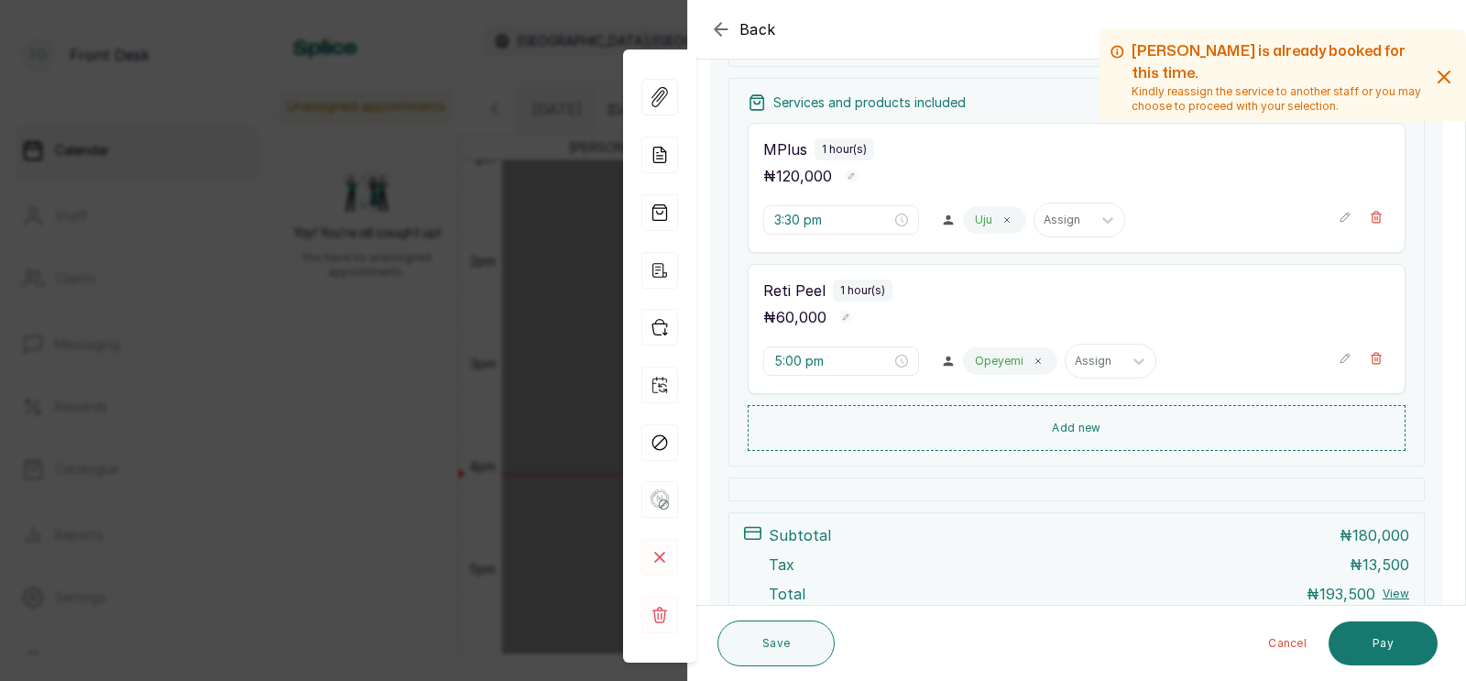
scroll to position [250, 0]
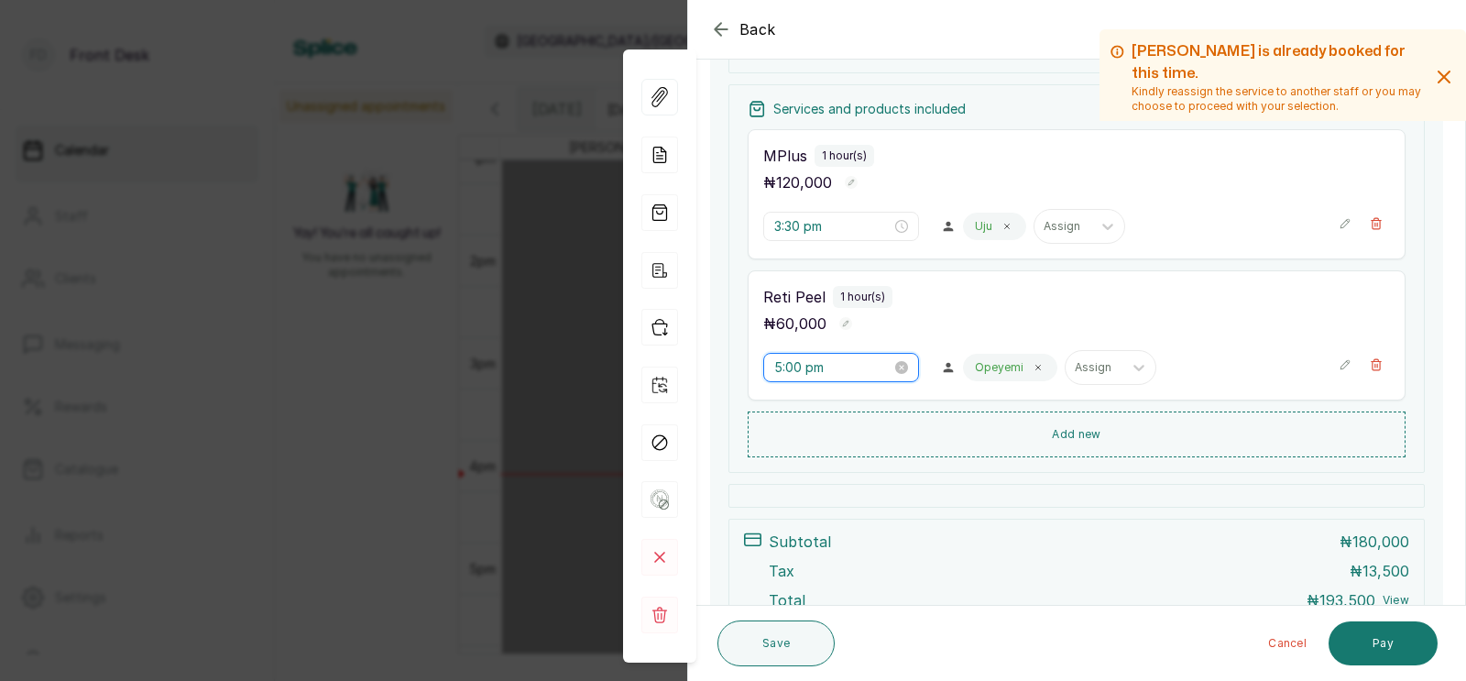
click at [794, 371] on input "5:00 pm" at bounding box center [832, 367] width 117 height 20
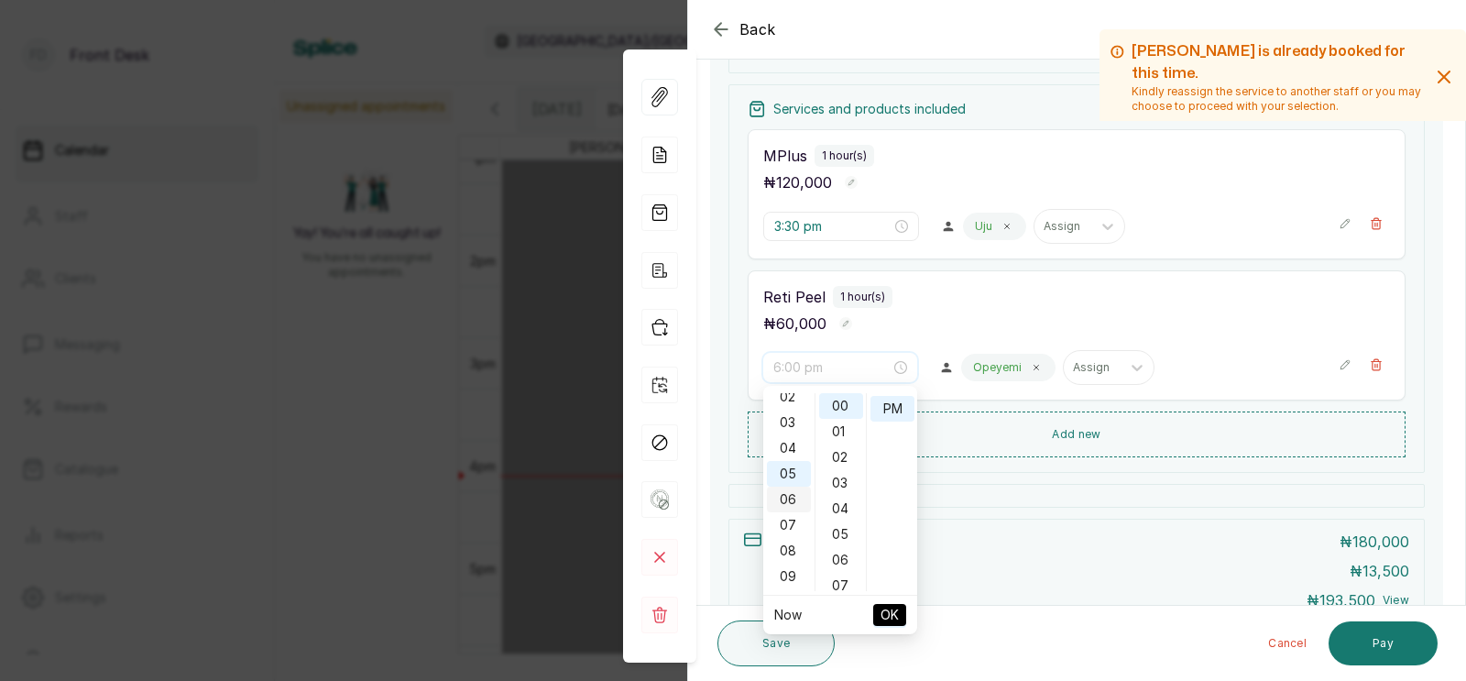
scroll to position [53, 0]
click at [789, 445] on div "04" at bounding box center [789, 456] width 44 height 26
type input "4:00 pm"
click at [889, 609] on span "OK" at bounding box center [890, 614] width 18 height 35
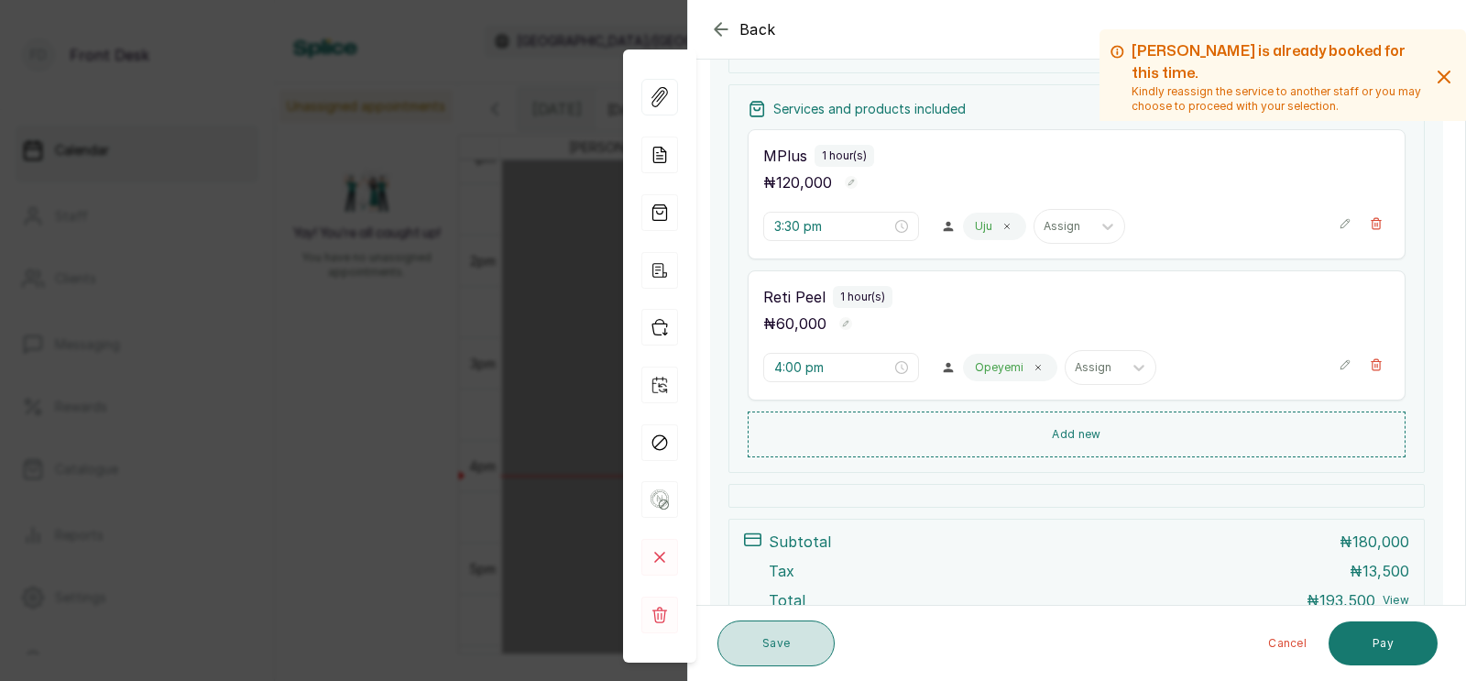
click at [771, 635] on button "Save" at bounding box center [776, 643] width 117 height 46
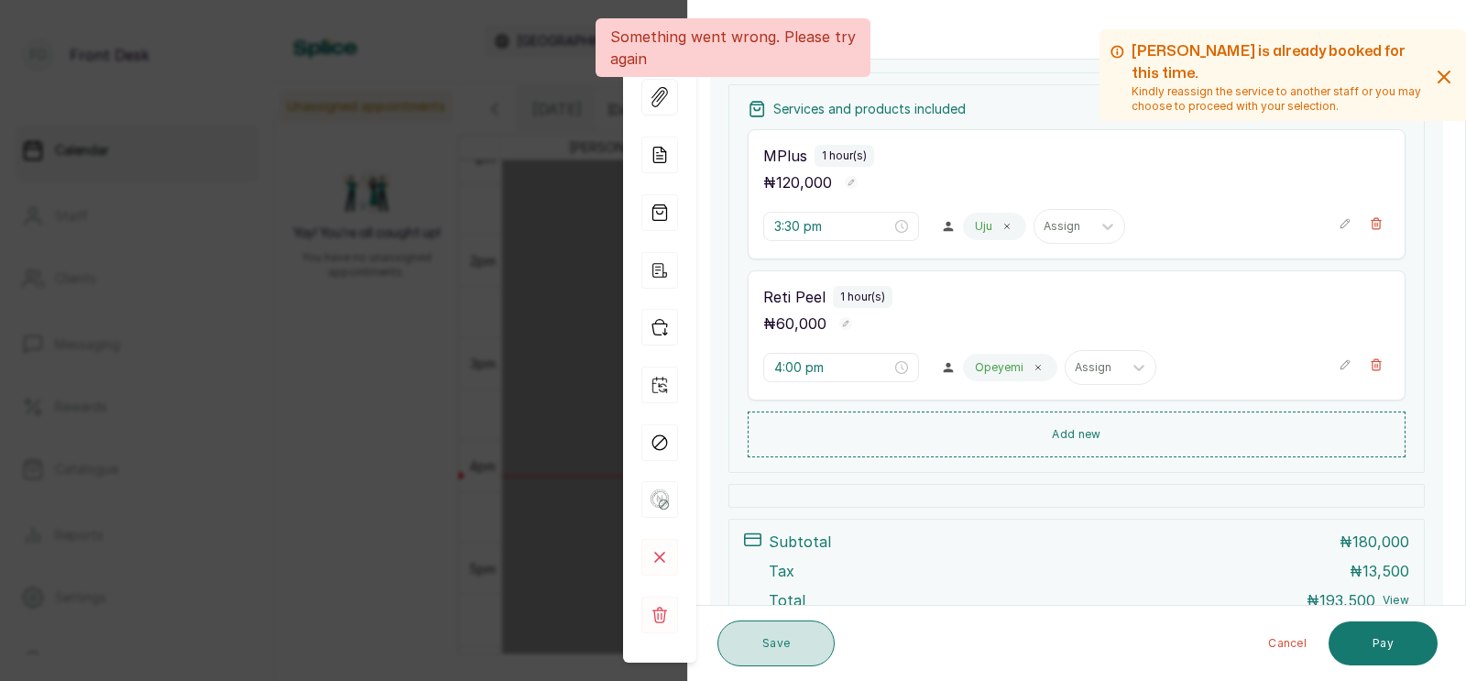
click at [773, 642] on button "Save" at bounding box center [776, 643] width 117 height 46
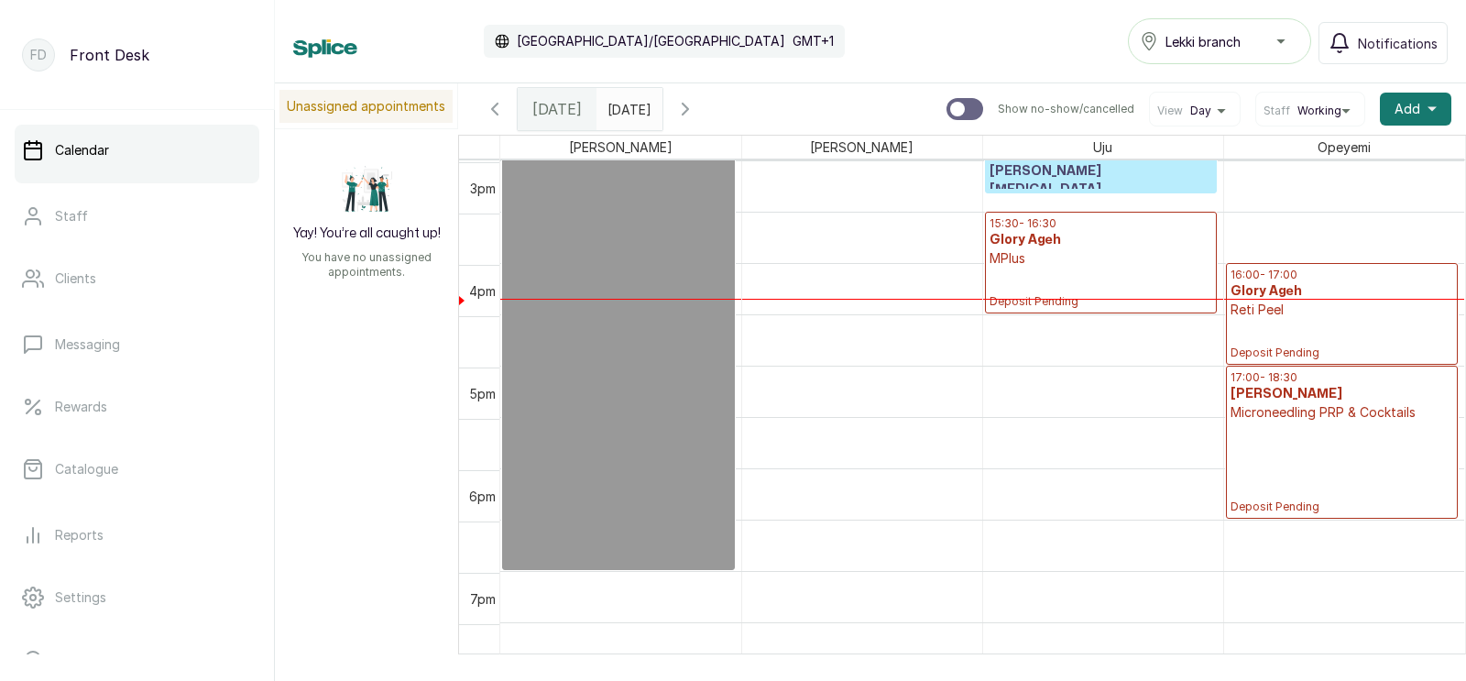
scroll to position [1540, 0]
click at [1280, 314] on p "Reti Peel" at bounding box center [1343, 310] width 224 height 18
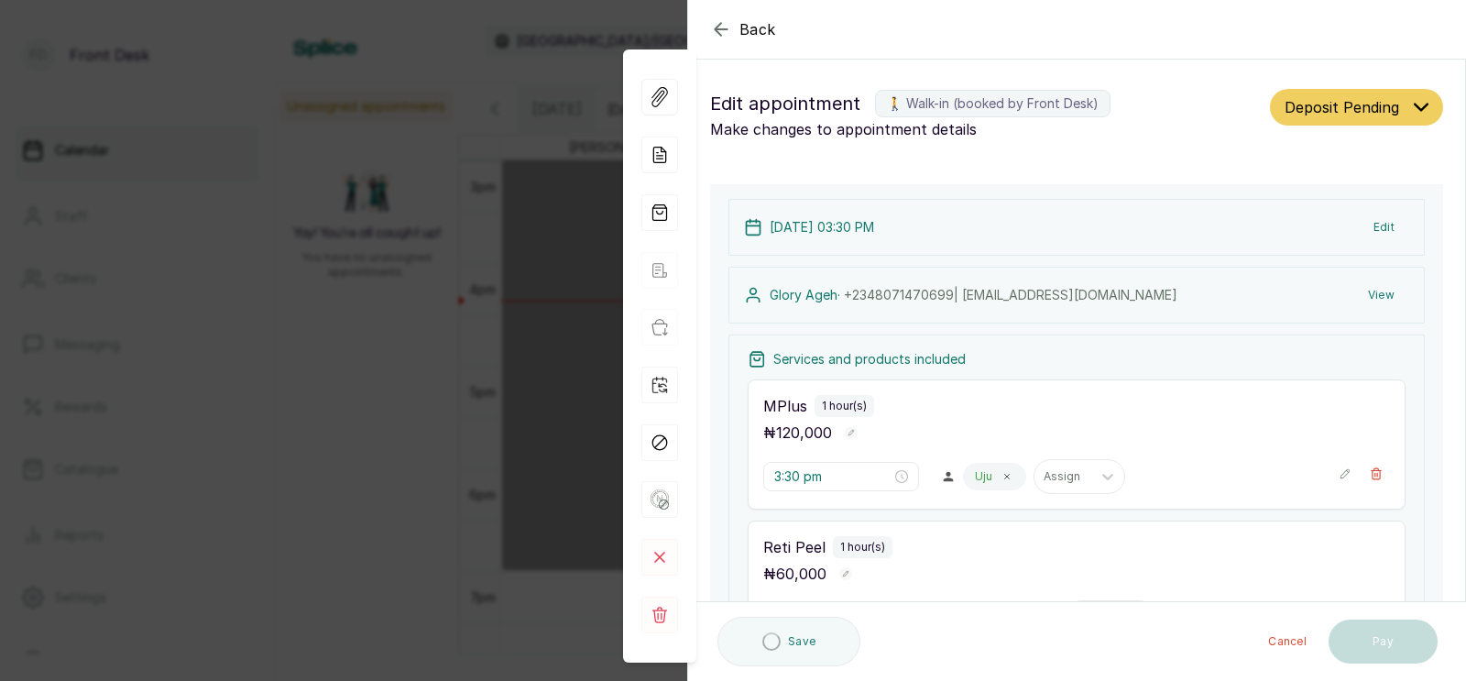
scroll to position [316, 0]
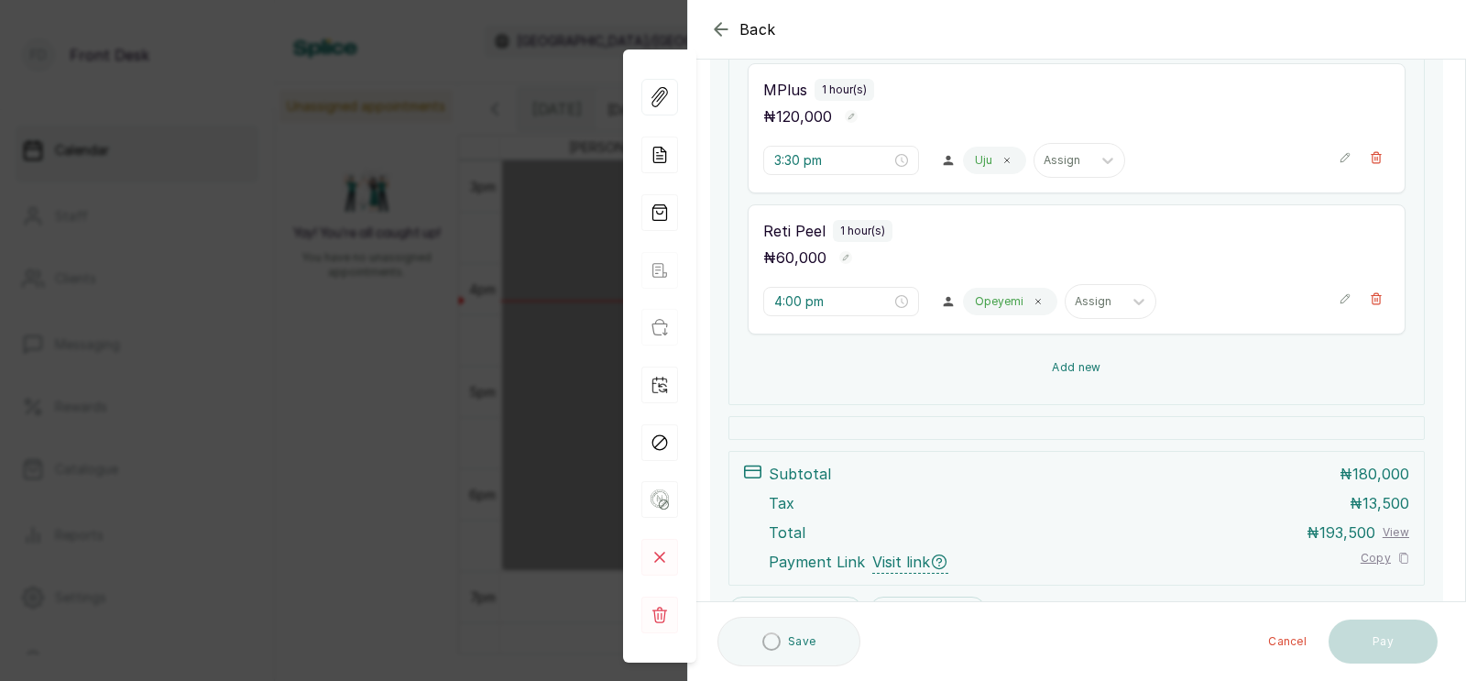
click at [1079, 366] on button "Add new" at bounding box center [1077, 367] width 658 height 44
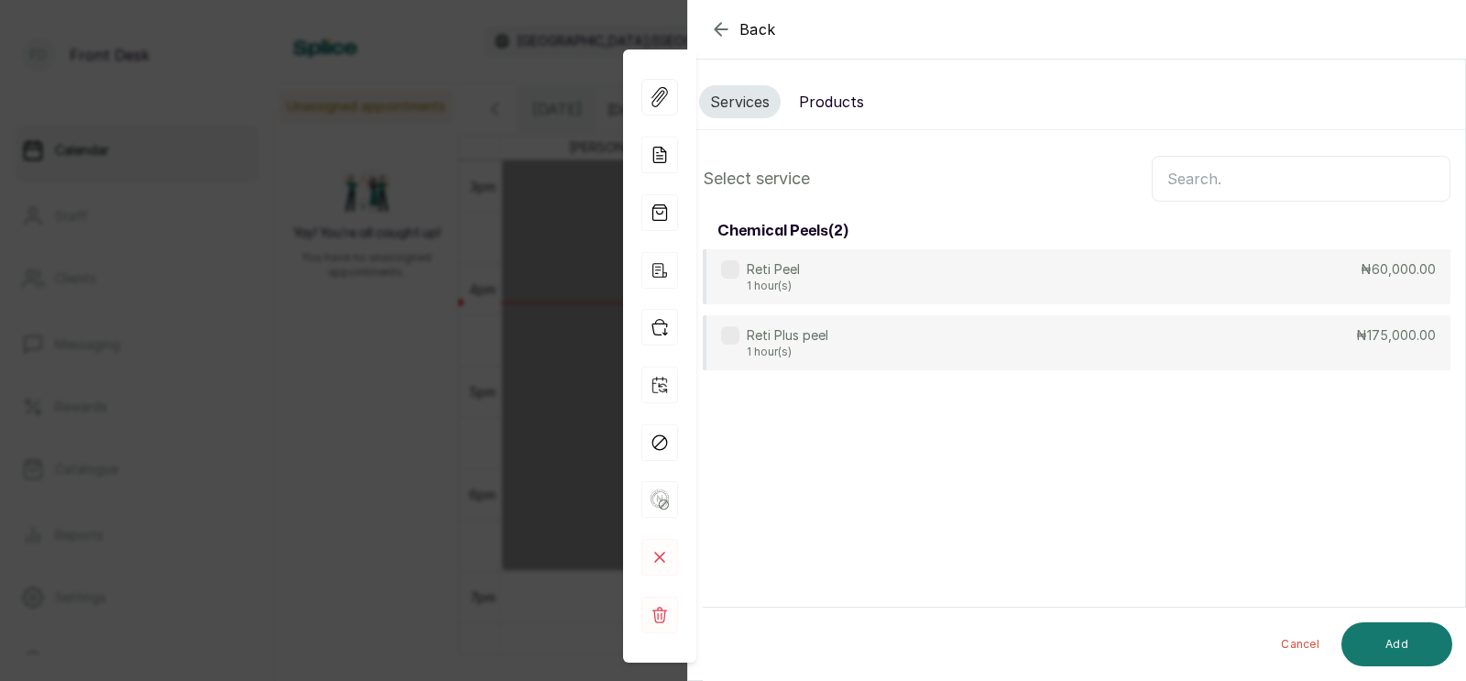
click at [836, 99] on button "Products" at bounding box center [831, 101] width 87 height 33
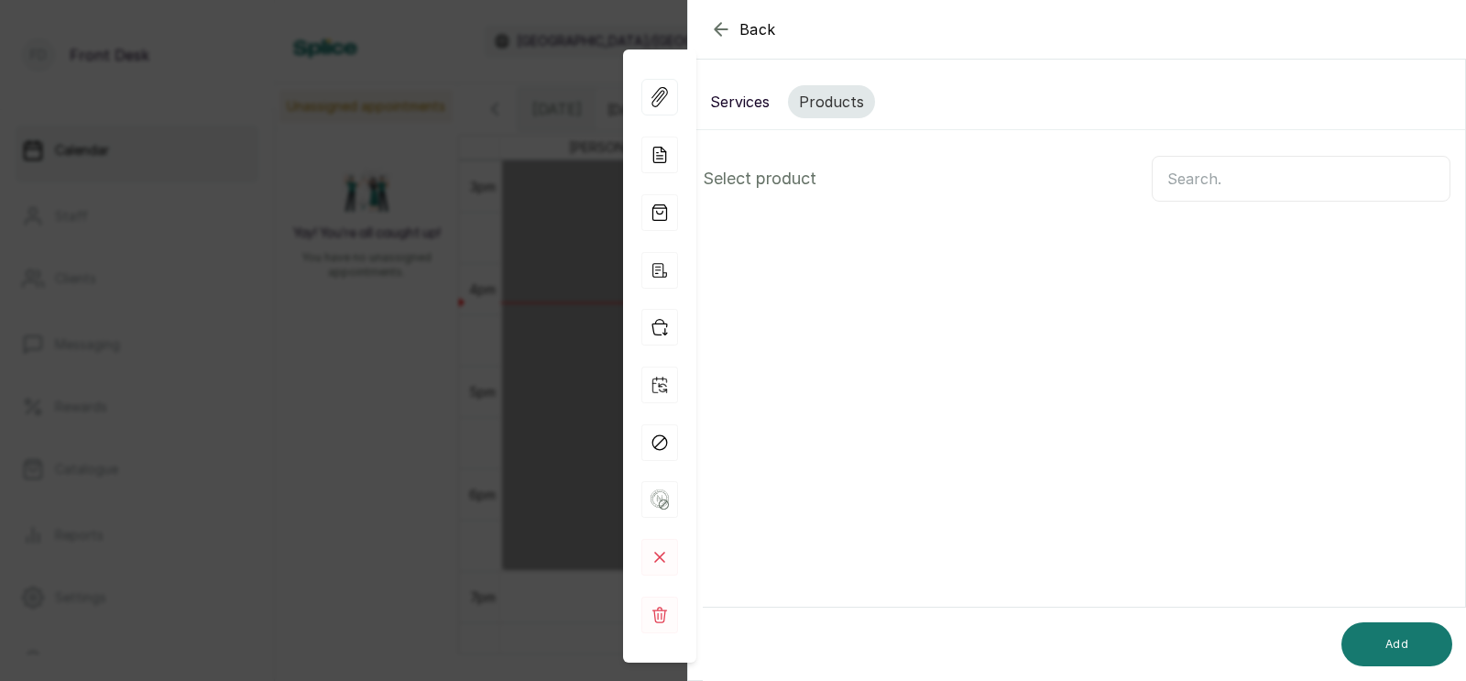
scroll to position [0, 0]
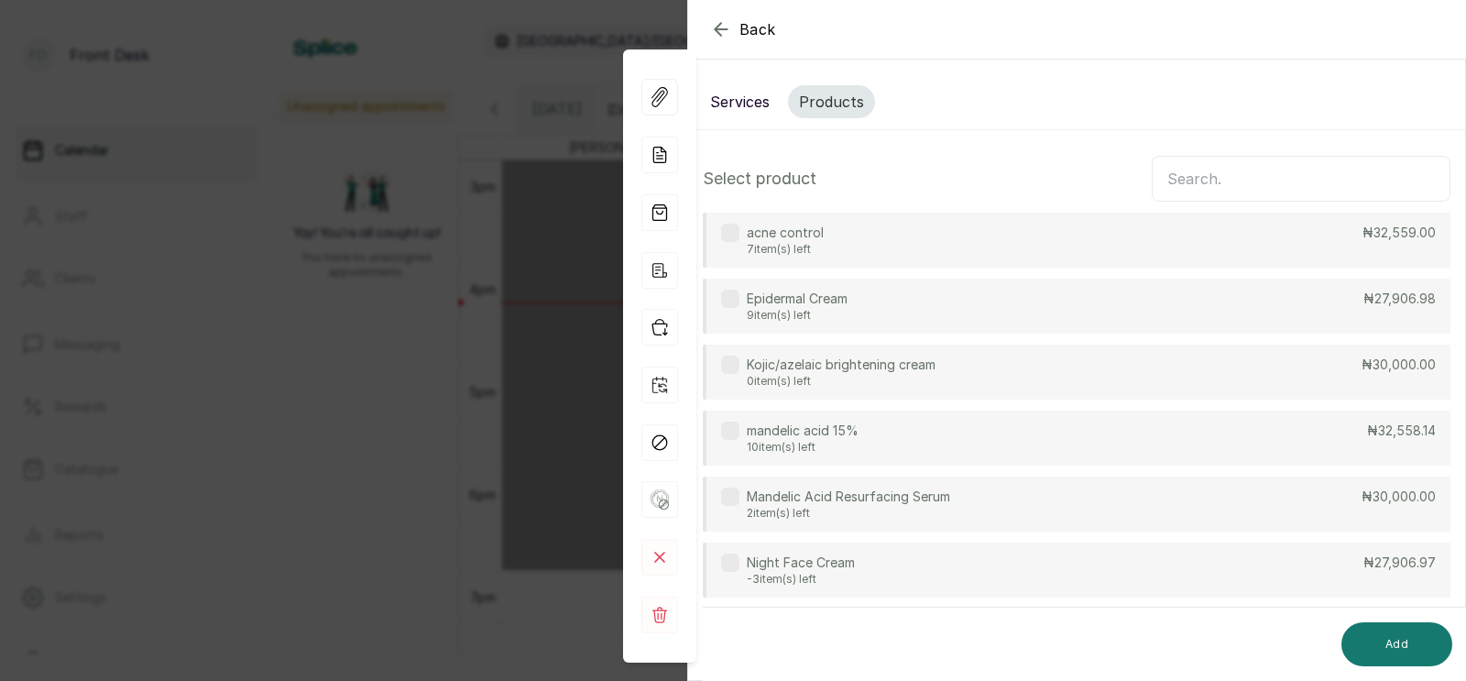
click at [848, 305] on p "Epidermal Cream" at bounding box center [797, 299] width 101 height 18
click at [1418, 648] on button "Add" at bounding box center [1397, 644] width 111 height 44
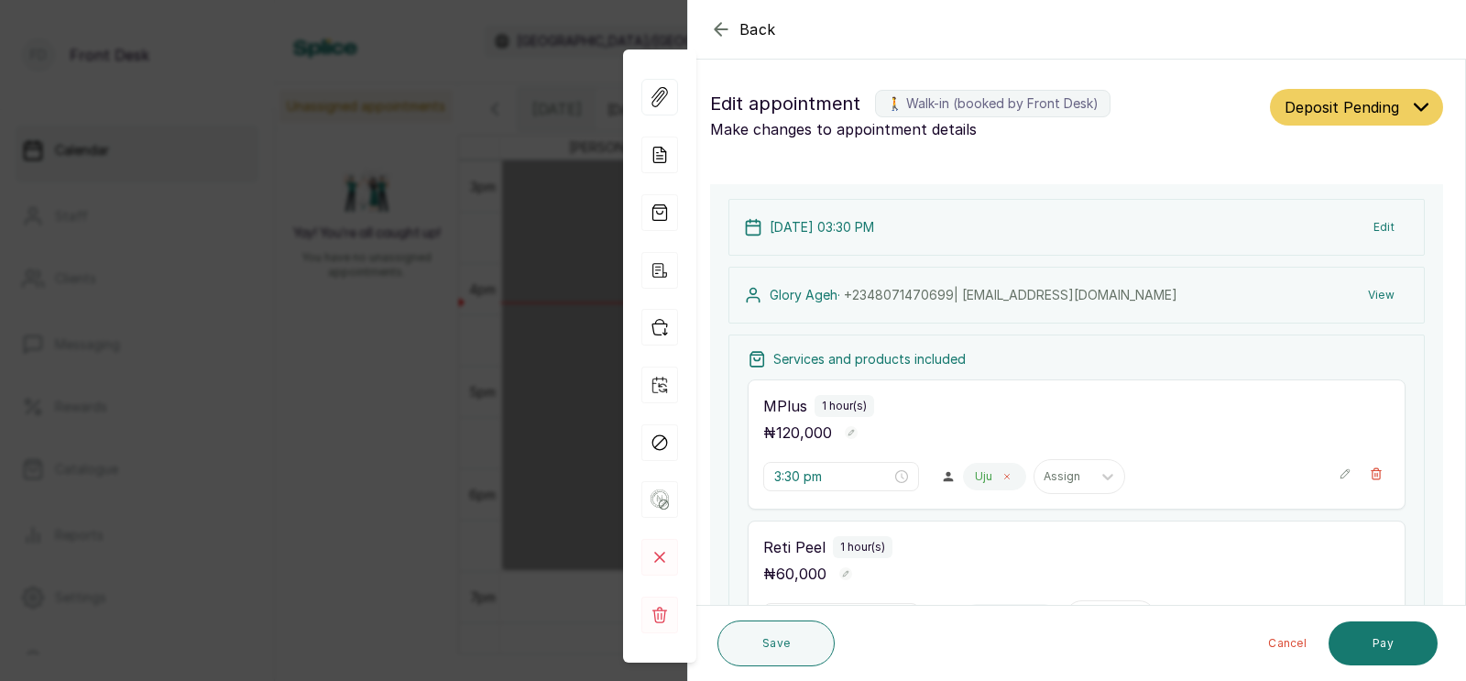
scroll to position [185, 0]
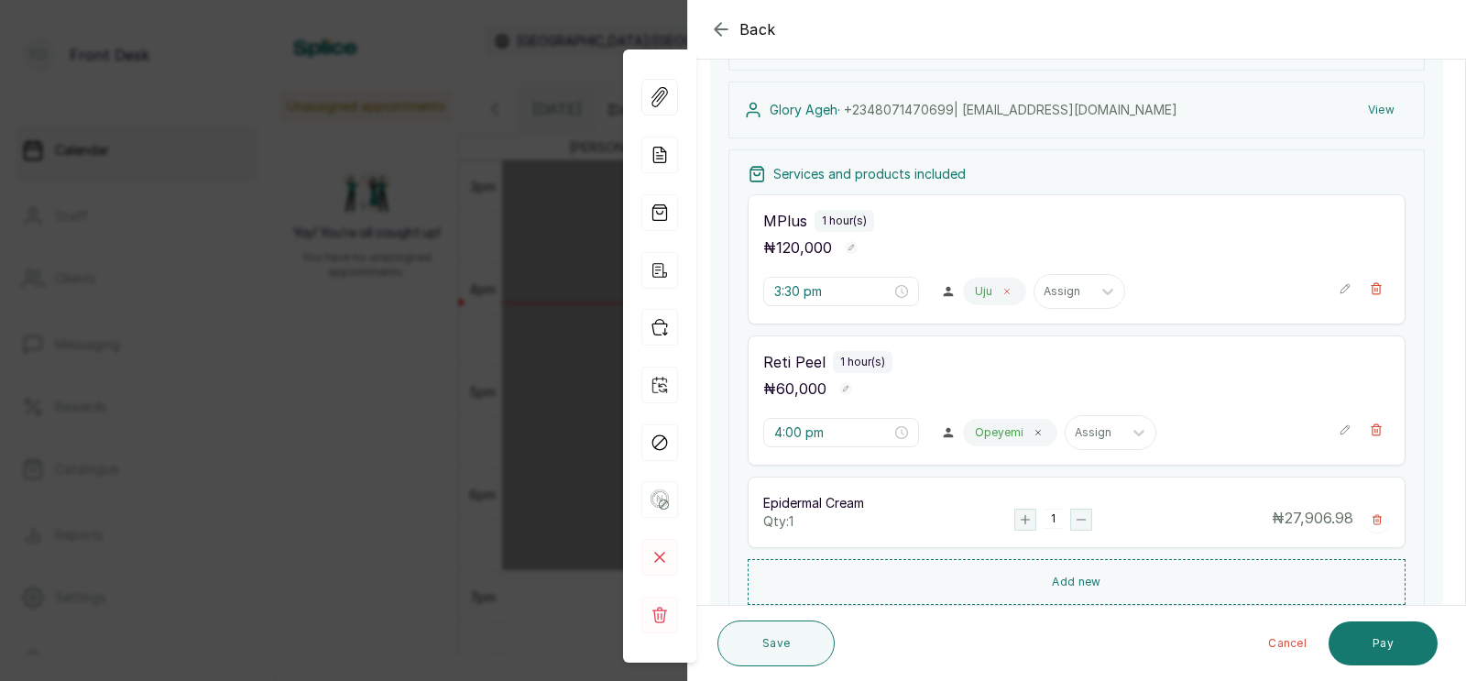
click at [1003, 292] on icon at bounding box center [1007, 291] width 9 height 9
click at [973, 295] on div at bounding box center [992, 291] width 38 height 16
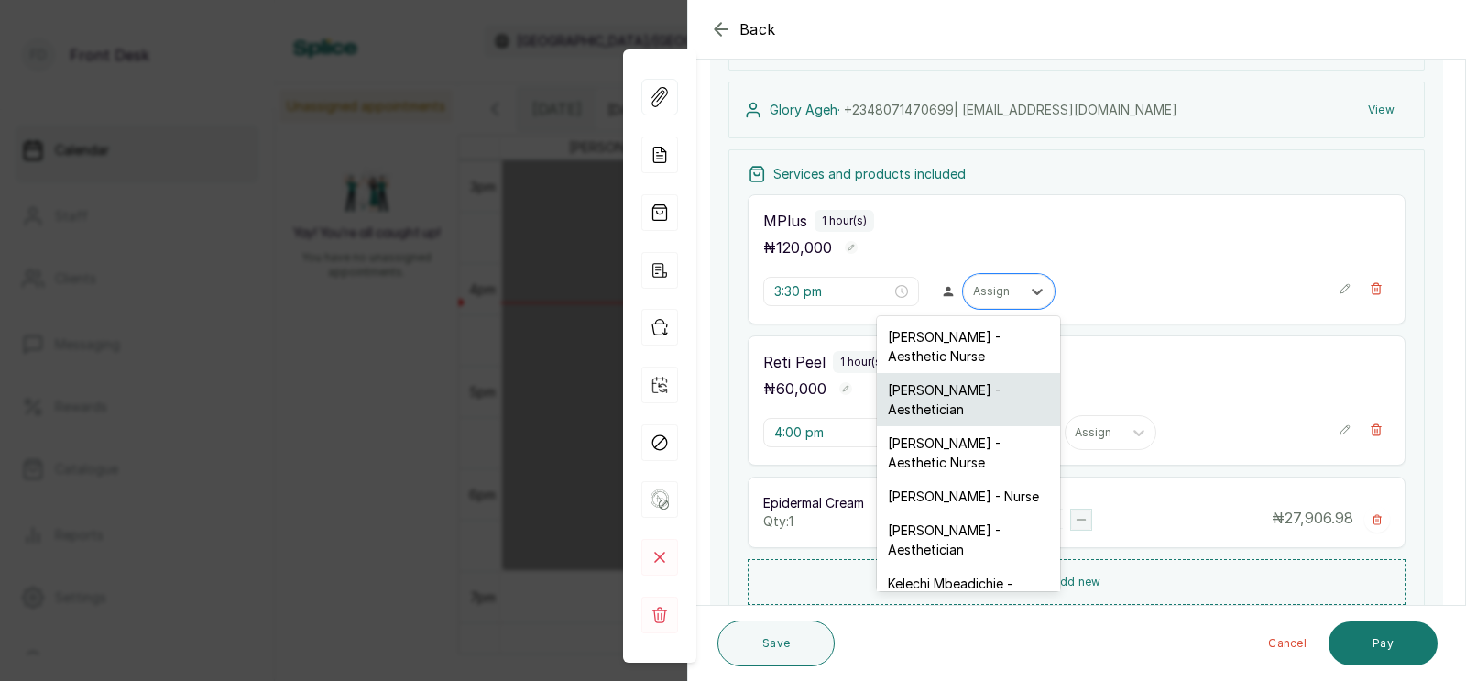
click at [935, 407] on div "Opeyemi Ojo - Aesthetician" at bounding box center [968, 399] width 183 height 53
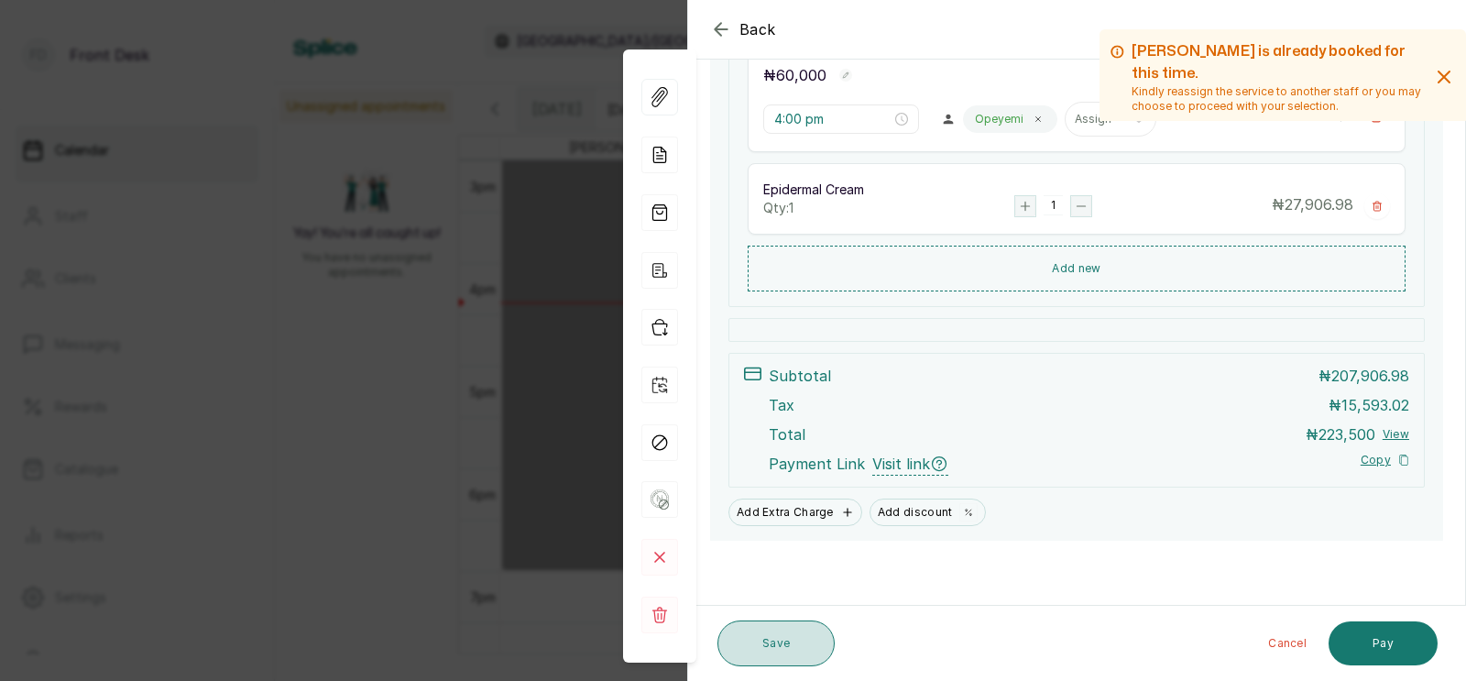
scroll to position [499, 0]
click at [769, 636] on button "Save" at bounding box center [776, 643] width 117 height 46
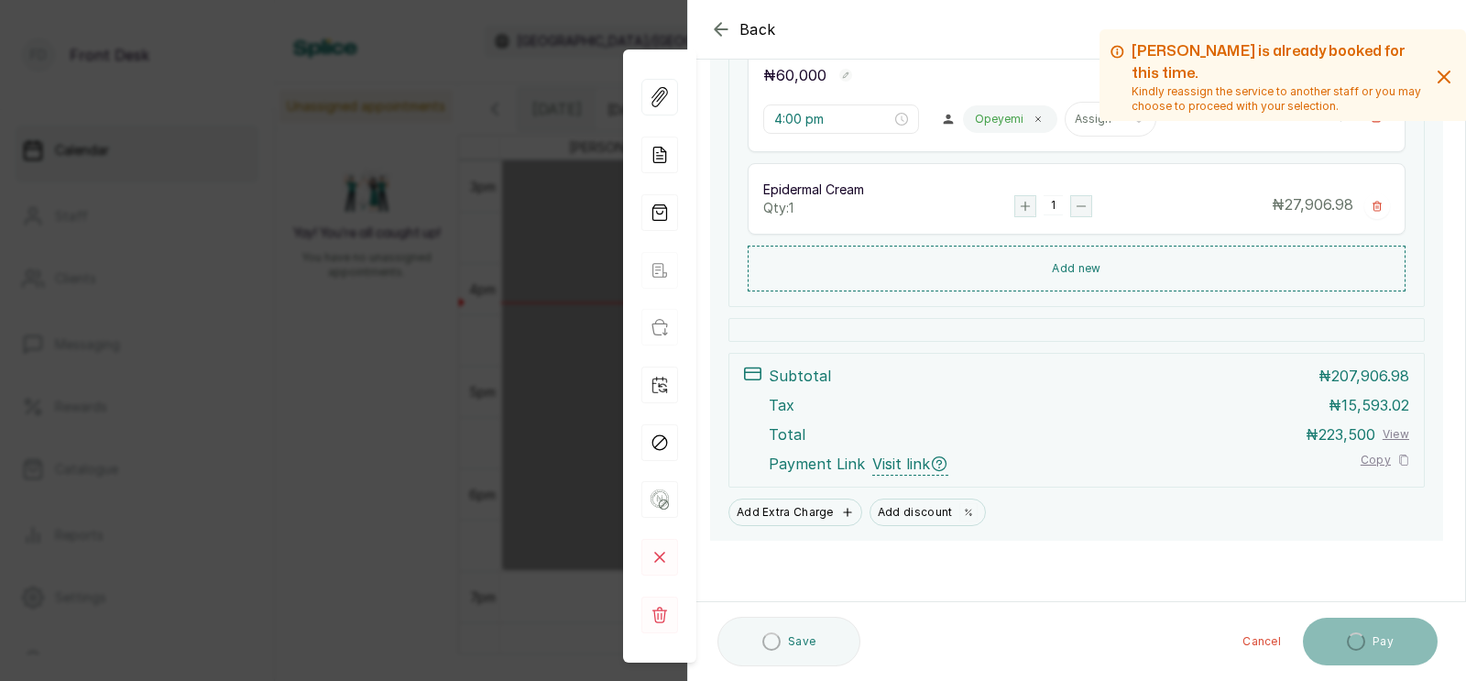
scroll to position [499, 0]
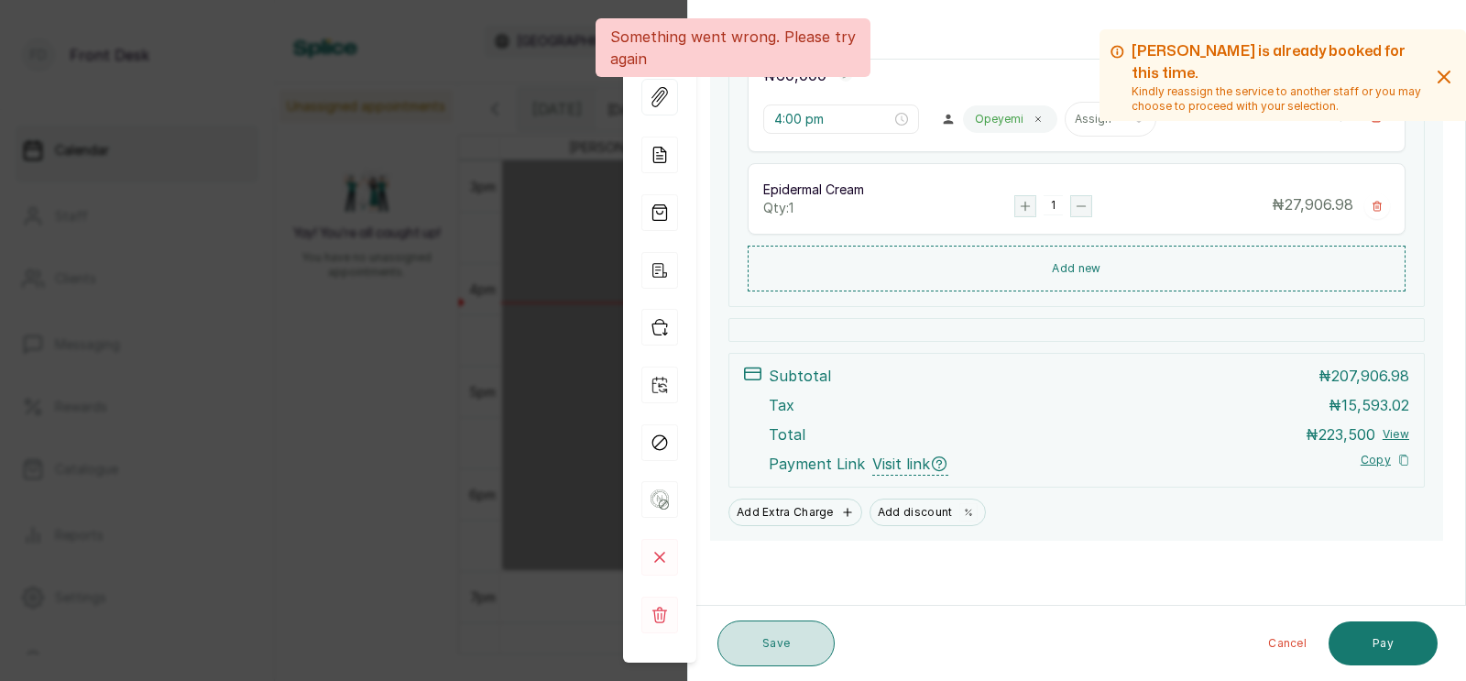
click at [769, 641] on button "Save" at bounding box center [776, 643] width 117 height 46
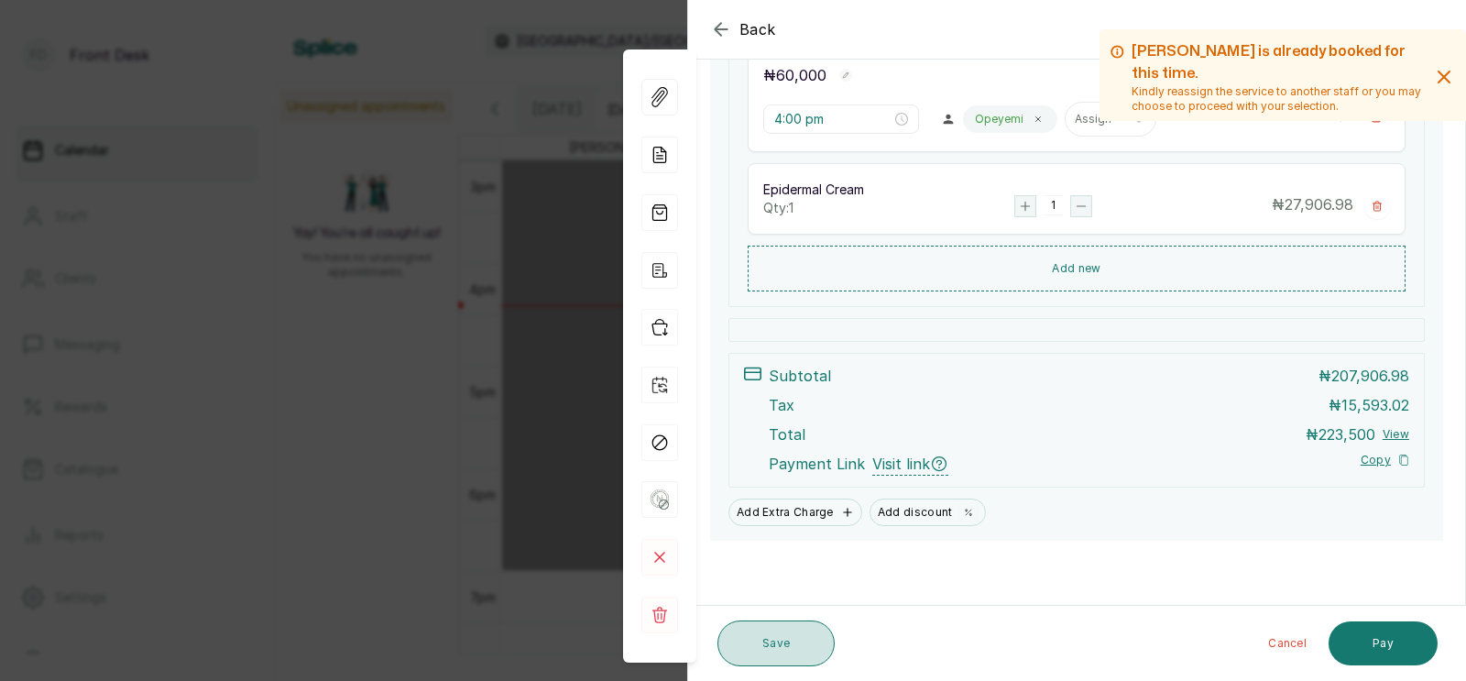
click at [778, 624] on button "Save" at bounding box center [776, 643] width 117 height 46
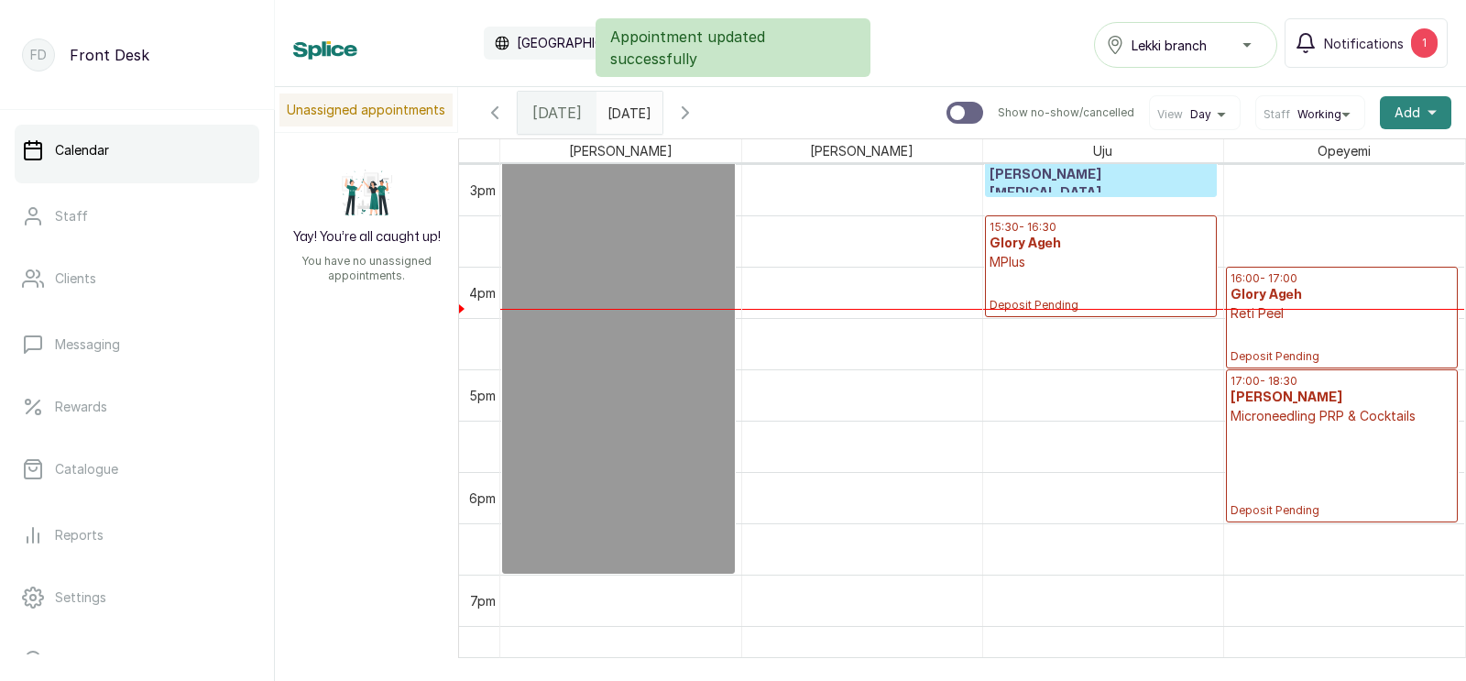
click at [1414, 115] on span "Add" at bounding box center [1408, 113] width 26 height 18
click at [1409, 113] on span "Add" at bounding box center [1408, 113] width 26 height 18
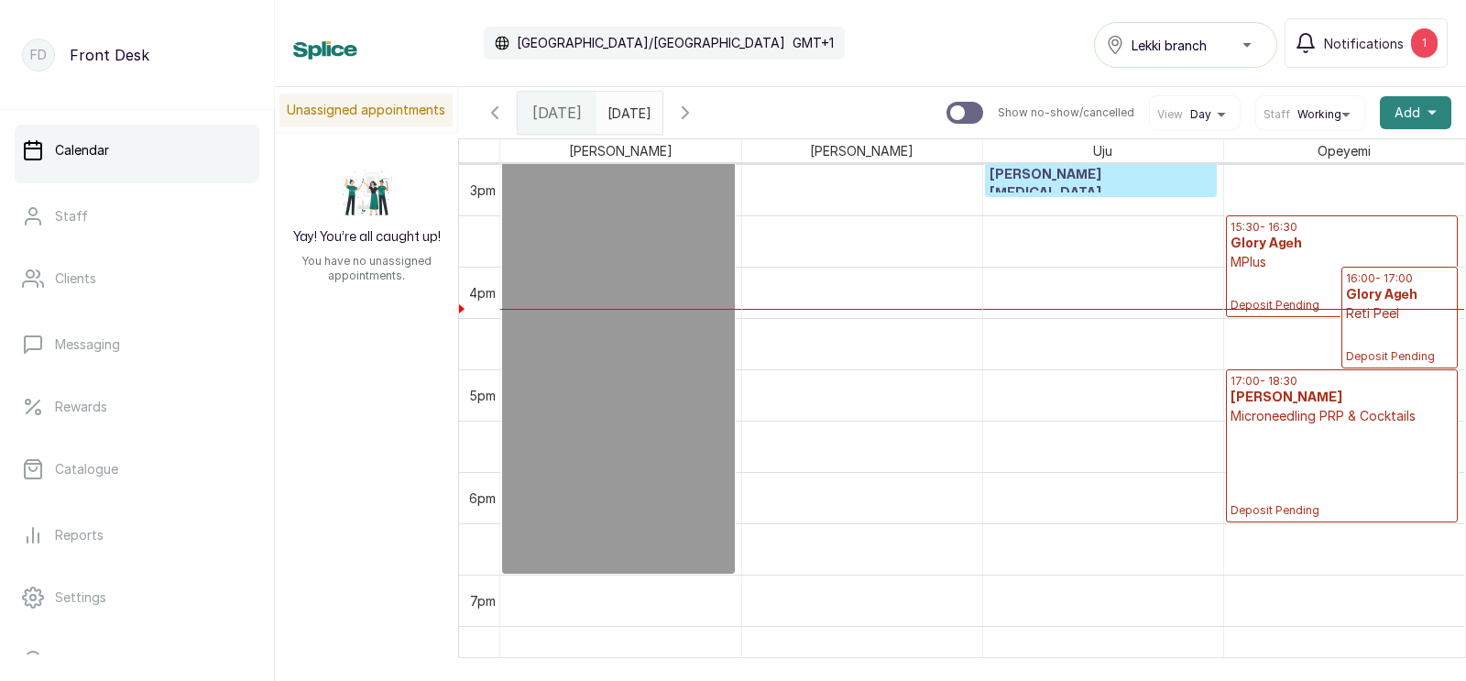
click at [1413, 113] on span "Add" at bounding box center [1408, 113] width 26 height 18
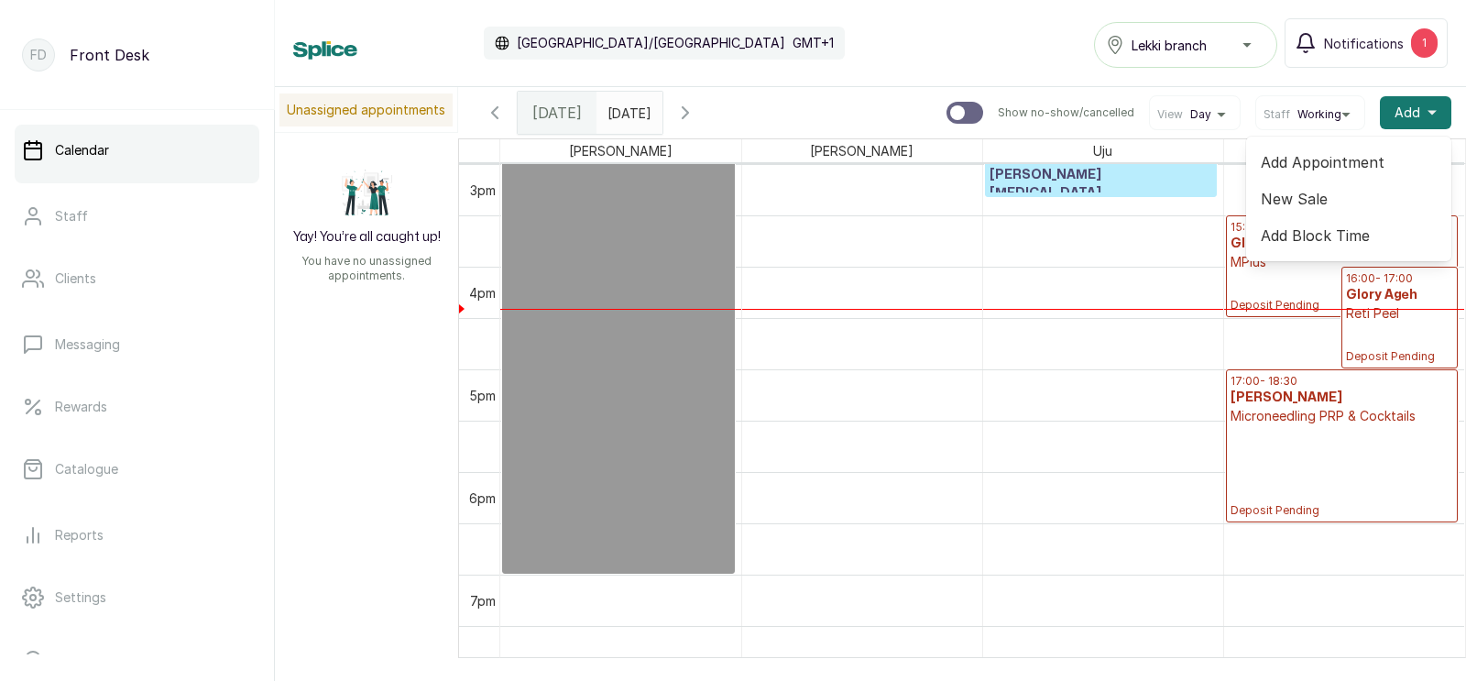
click at [1298, 161] on span "Add Appointment" at bounding box center [1349, 162] width 176 height 22
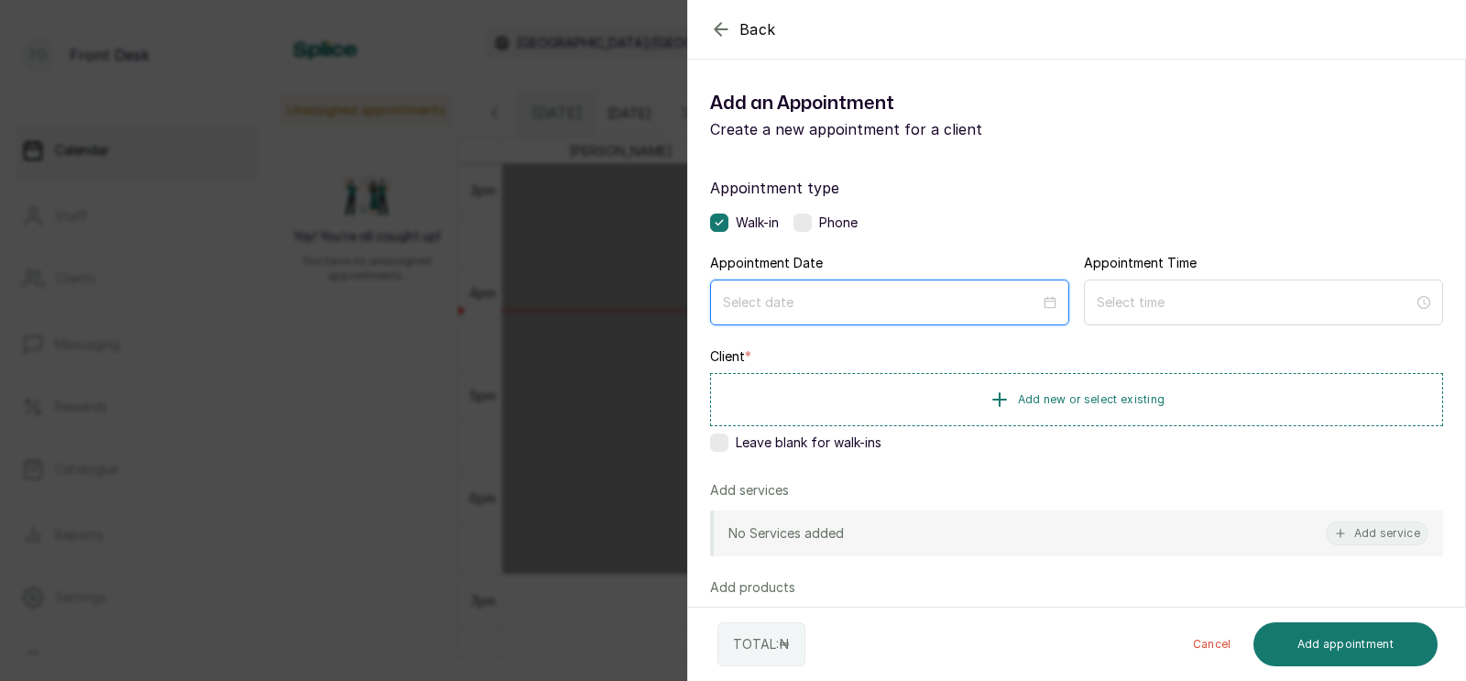
click at [831, 310] on input at bounding box center [881, 302] width 317 height 20
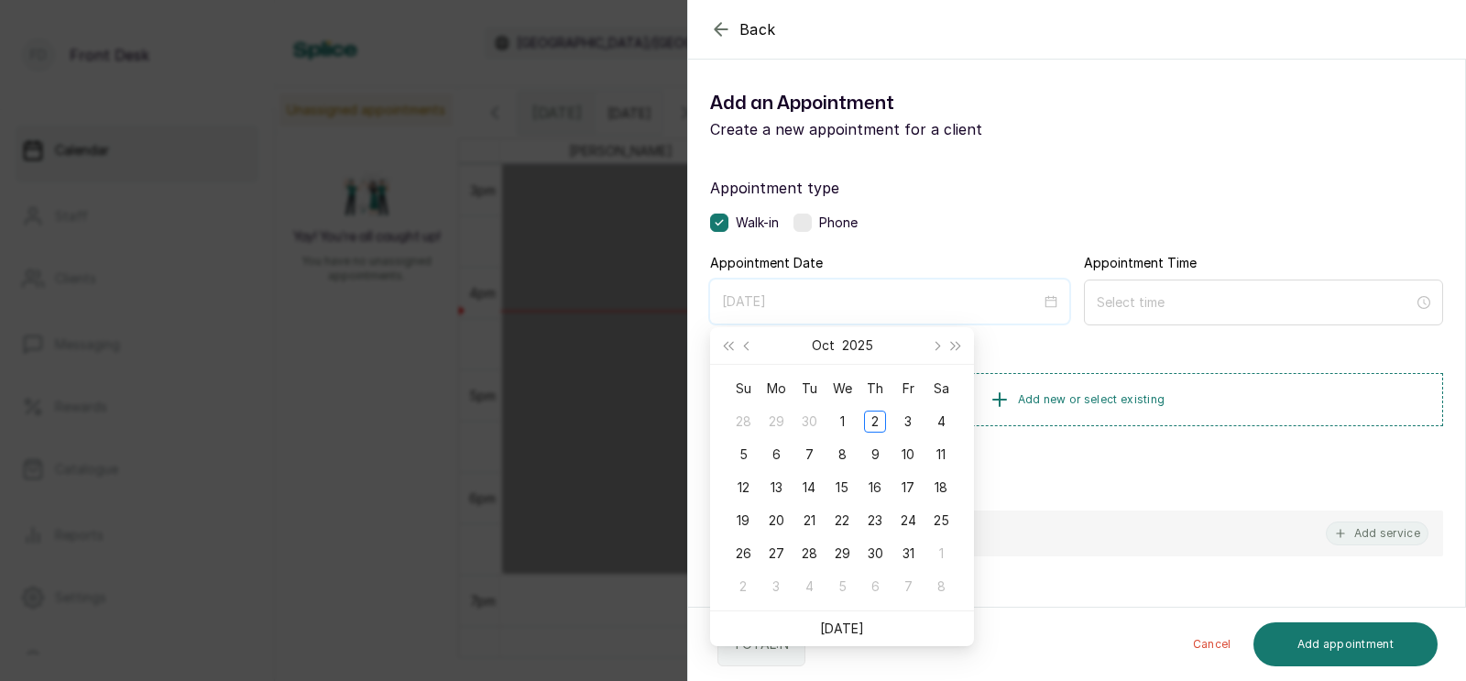
type input "2025/10/02"
type input "2025/09/29"
click at [876, 521] on div "23" at bounding box center [875, 521] width 22 height 22
type input "2025/10/23"
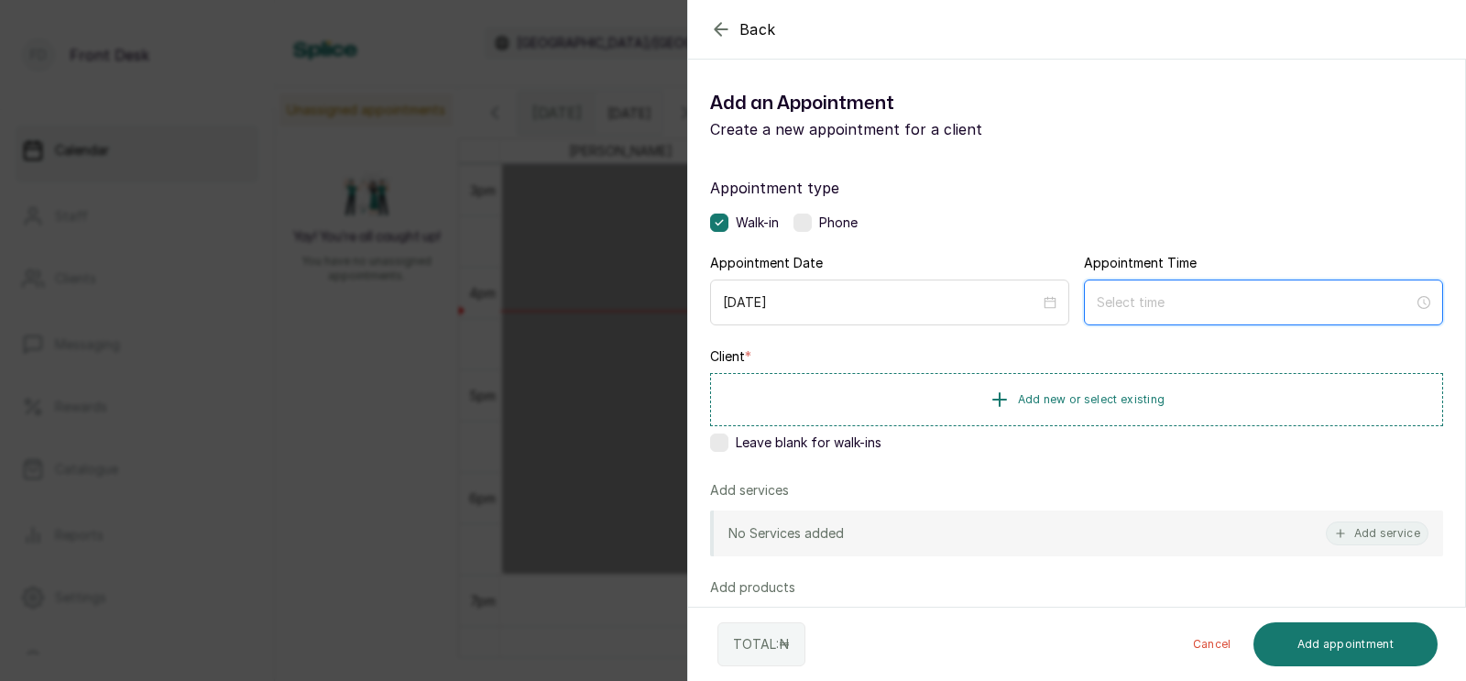
click at [1159, 307] on input at bounding box center [1255, 302] width 317 height 20
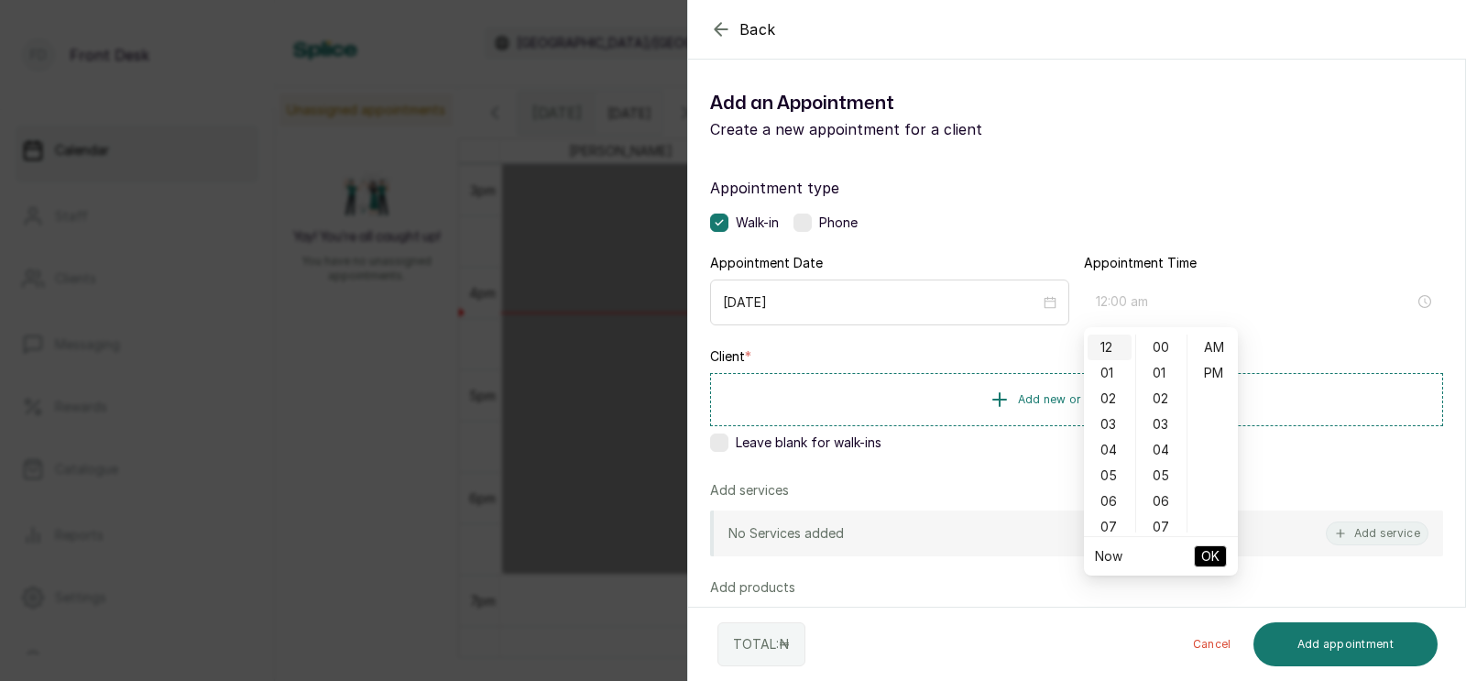
click at [1112, 345] on div "12" at bounding box center [1110, 347] width 44 height 26
type input "12:00 pm"
click at [1212, 369] on div "PM" at bounding box center [1213, 373] width 44 height 26
click at [1208, 551] on span "OK" at bounding box center [1210, 556] width 18 height 35
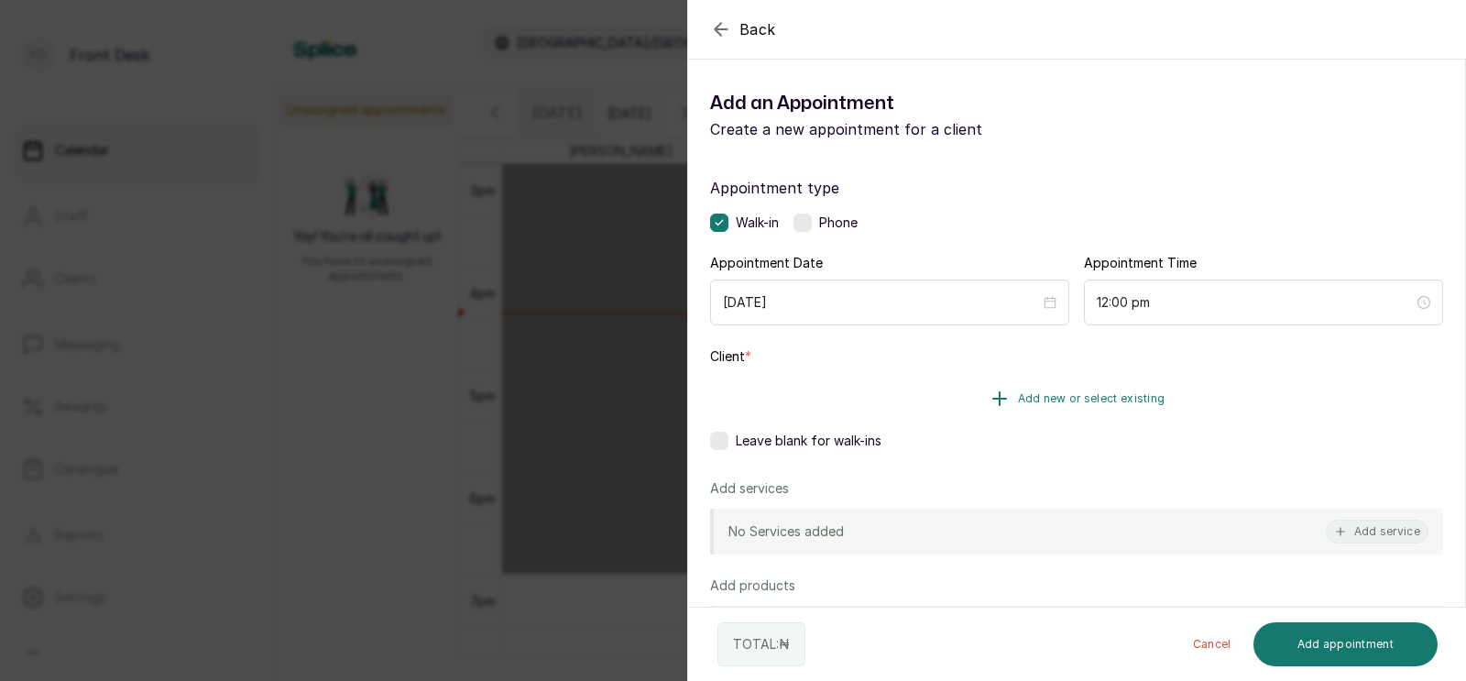
click at [1107, 392] on span "Add new or select existing" at bounding box center [1092, 398] width 148 height 15
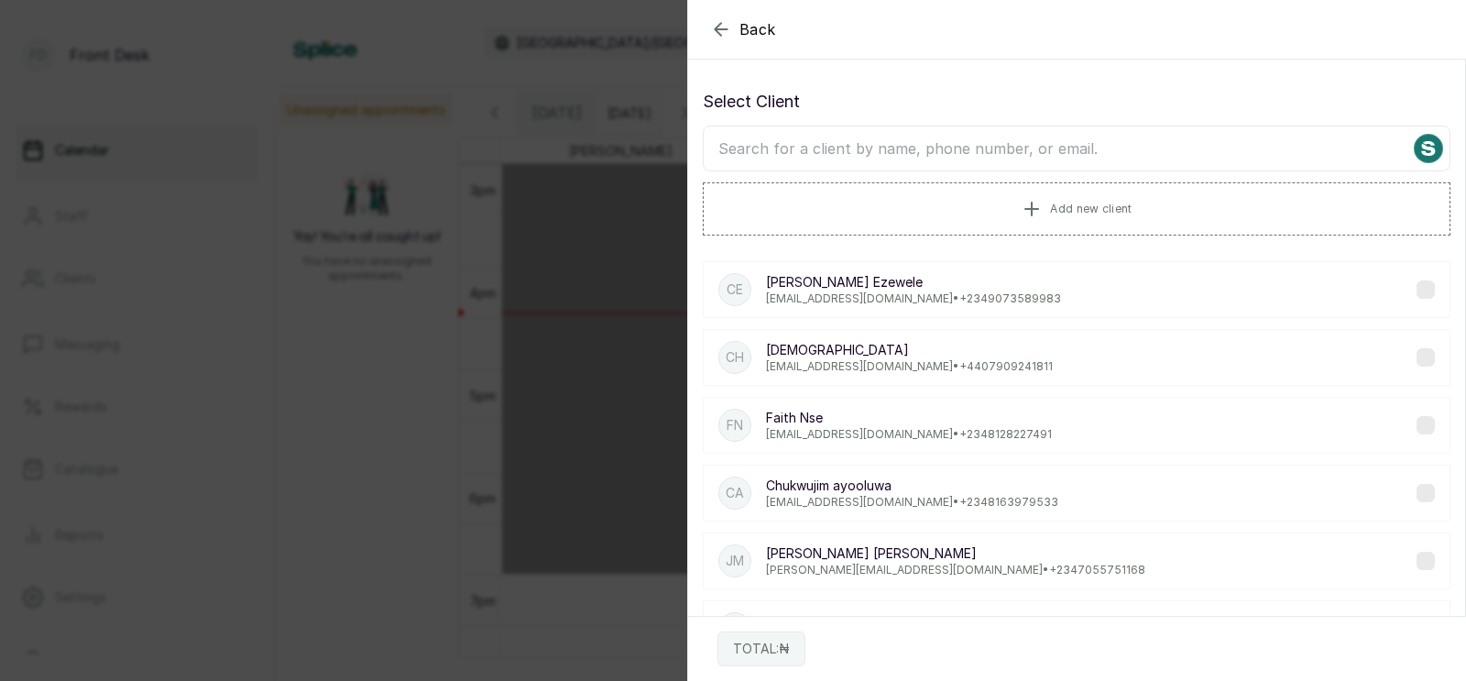
click at [948, 150] on input "text" at bounding box center [1077, 149] width 748 height 46
type input "glory"
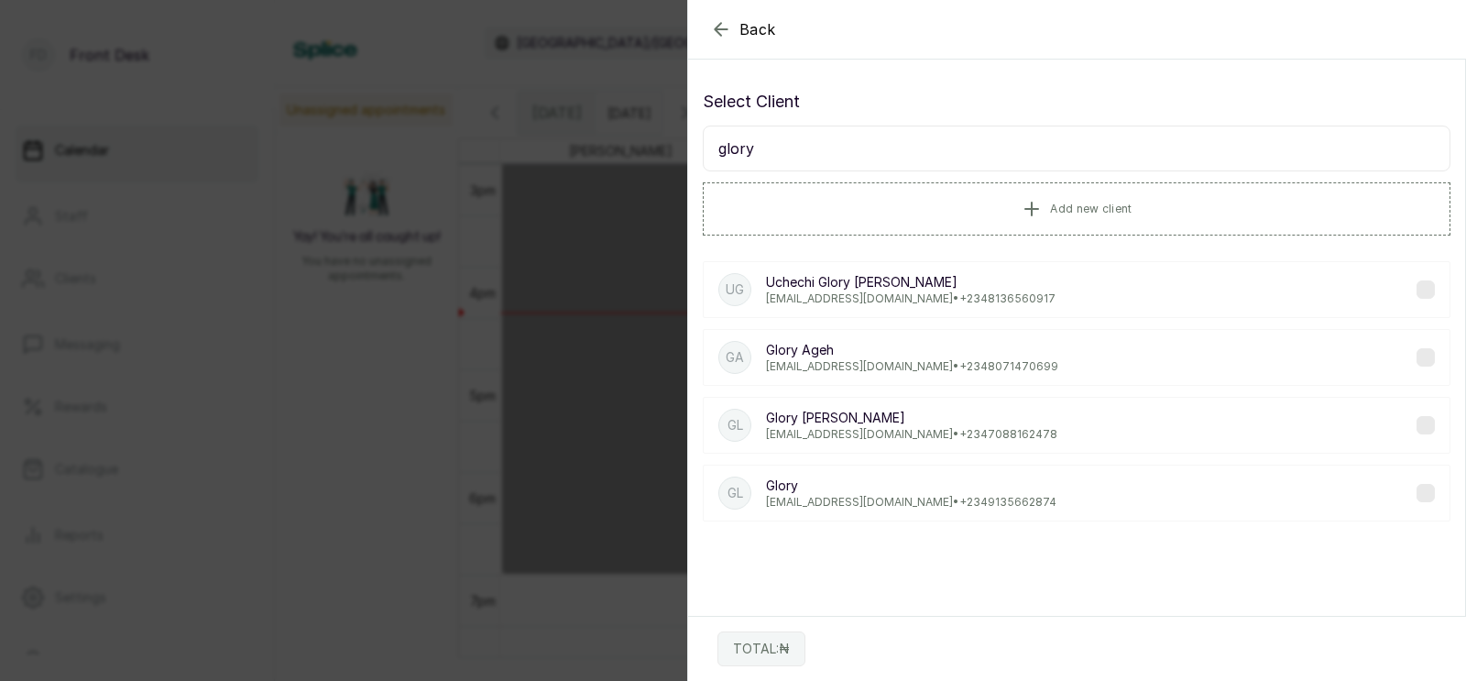
click at [883, 360] on p "Agehglory@gmail.com • +234 8071470699" at bounding box center [912, 366] width 292 height 15
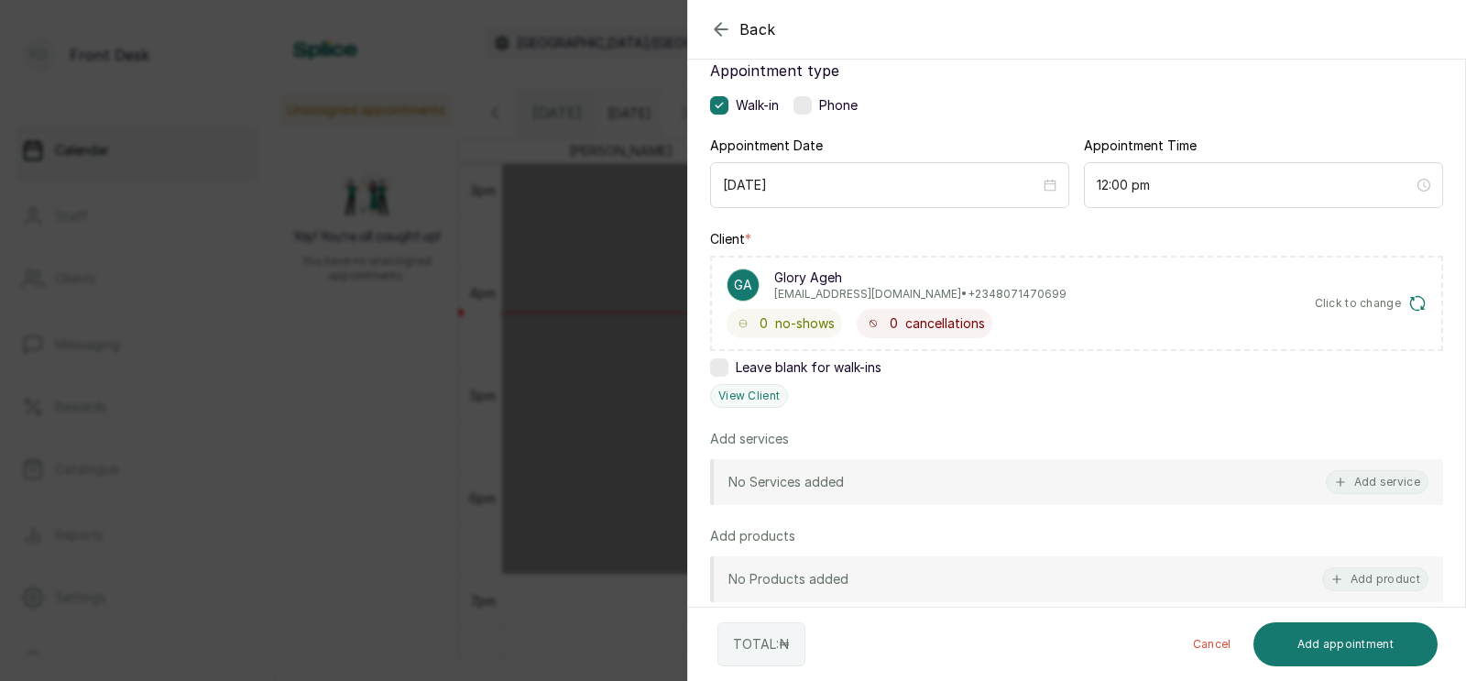
scroll to position [140, 0]
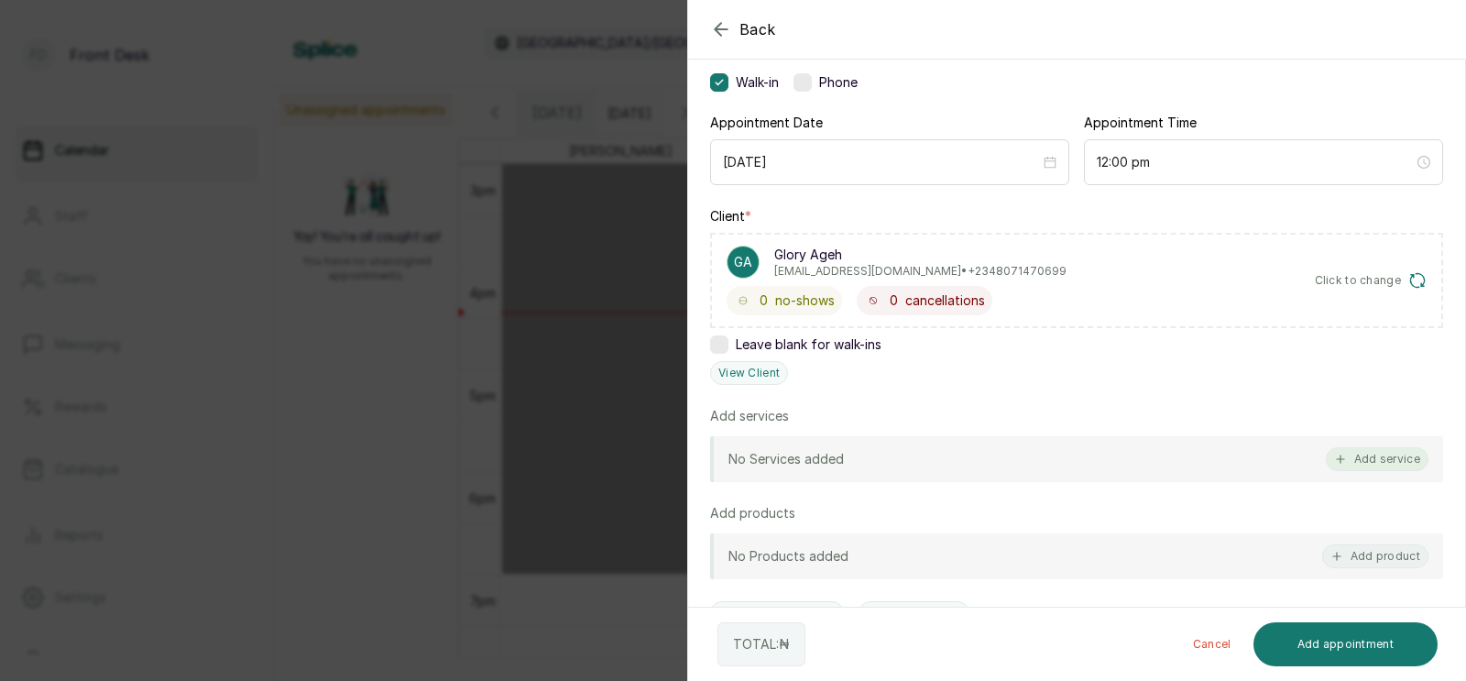
click at [1379, 457] on button "Add service" at bounding box center [1377, 459] width 103 height 24
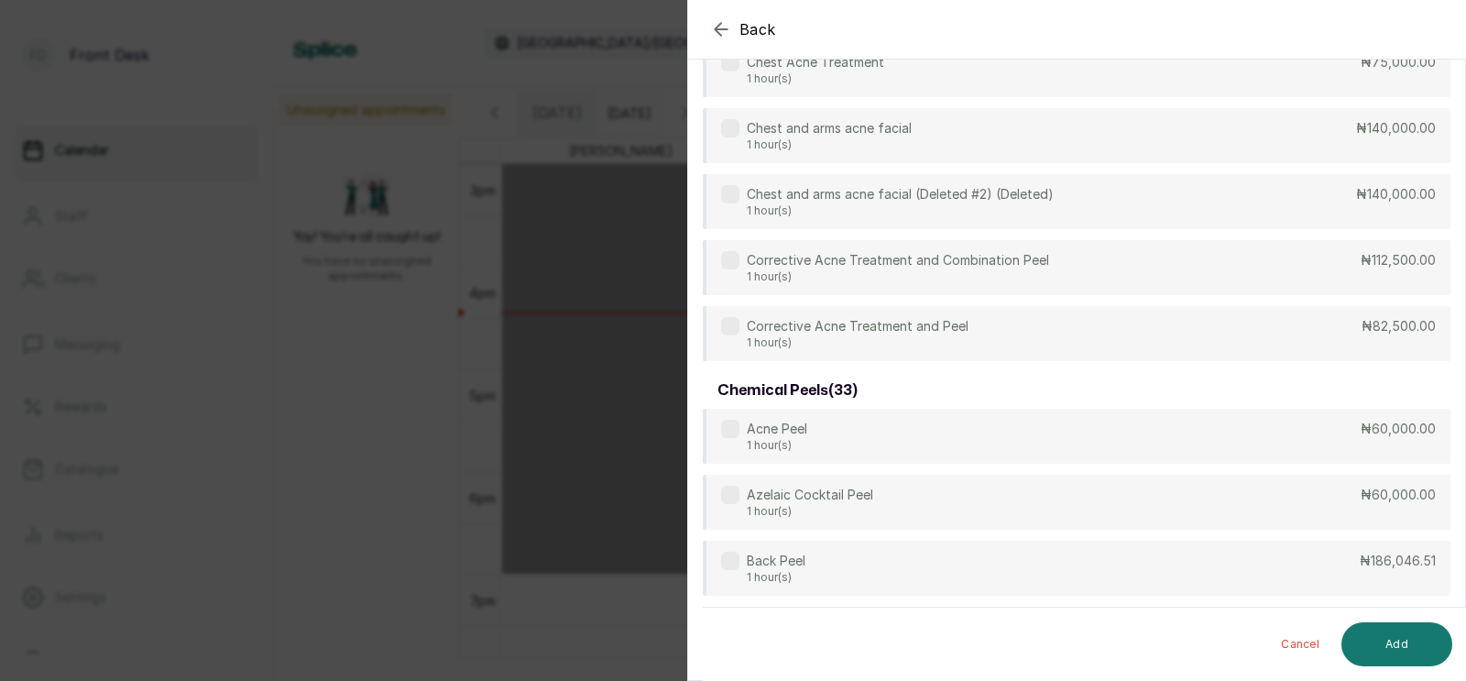
scroll to position [0, 0]
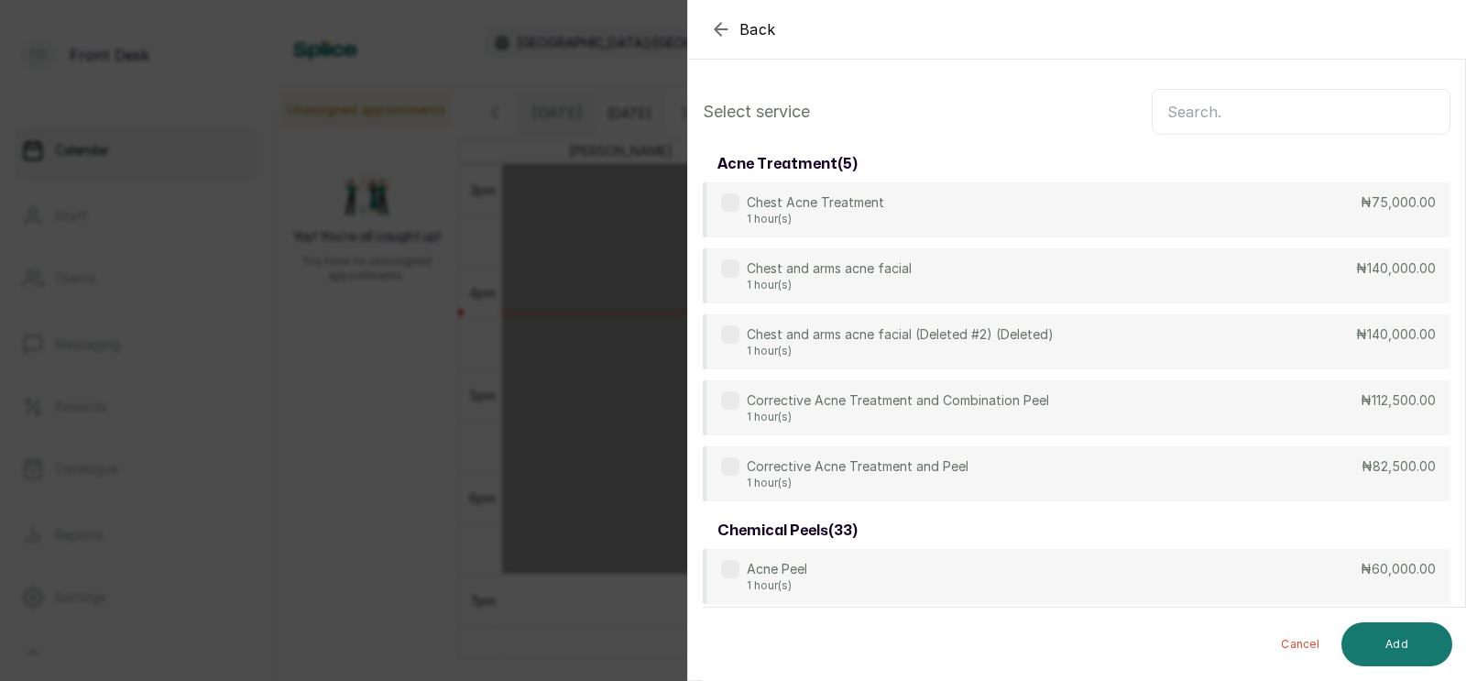
click at [1211, 111] on input "text" at bounding box center [1301, 112] width 299 height 46
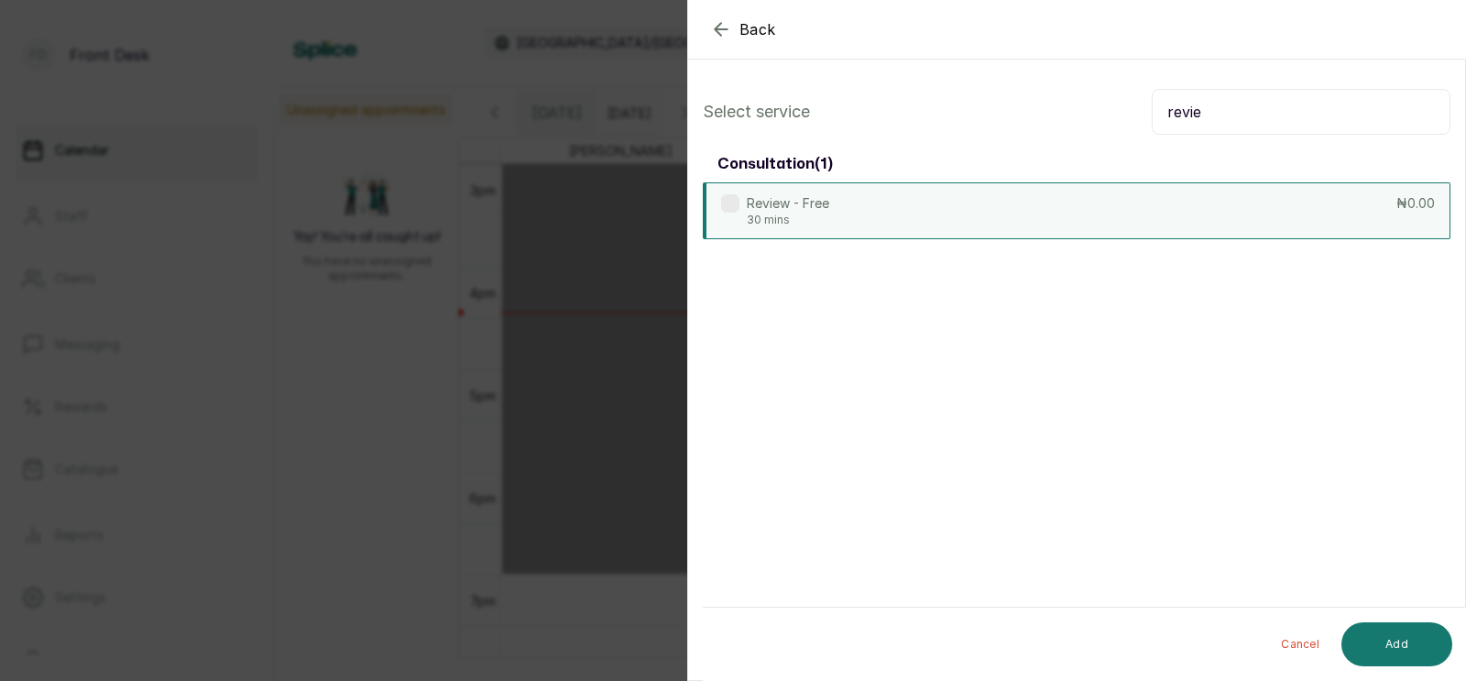
type input "revie"
click at [1087, 213] on div "Review - Free 30 mins ₦0.00" at bounding box center [1077, 210] width 748 height 57
click at [1394, 641] on button "Add" at bounding box center [1397, 644] width 111 height 44
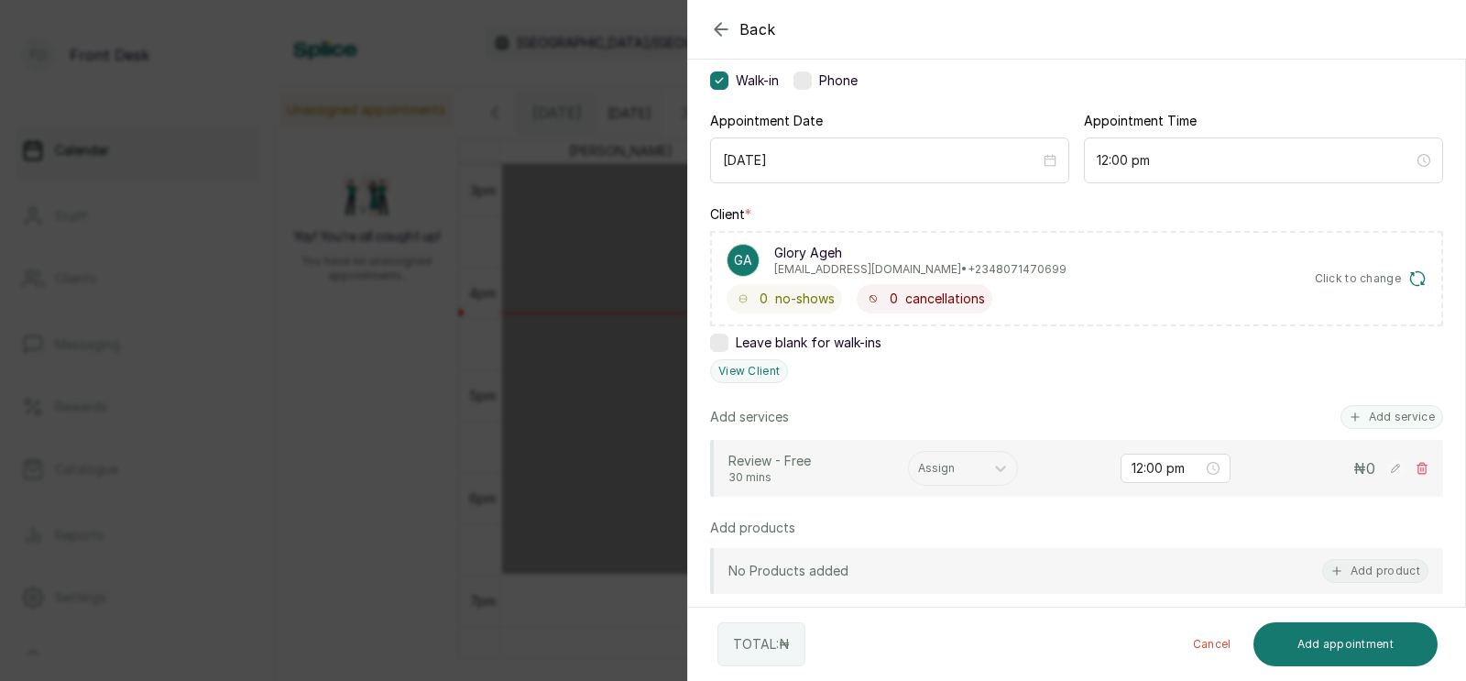
scroll to position [181, 0]
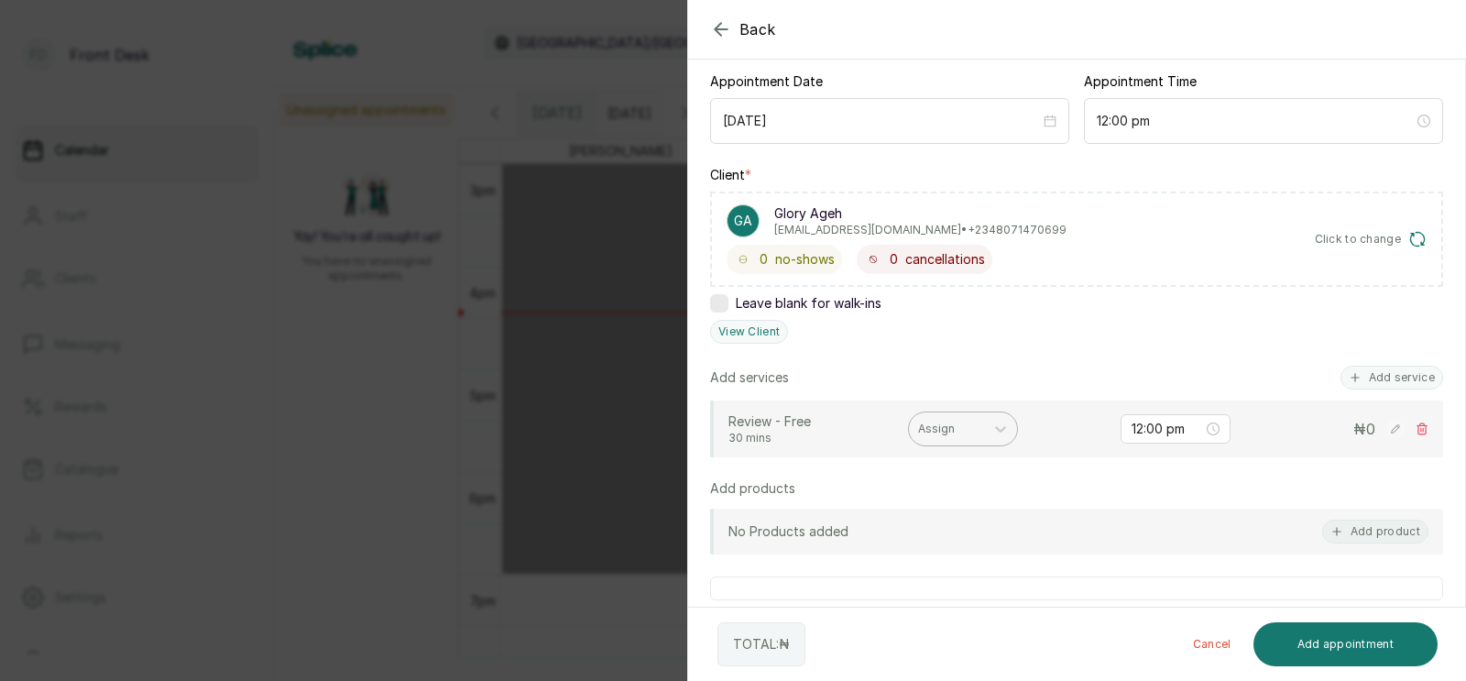
click at [963, 426] on div at bounding box center [946, 429] width 57 height 16
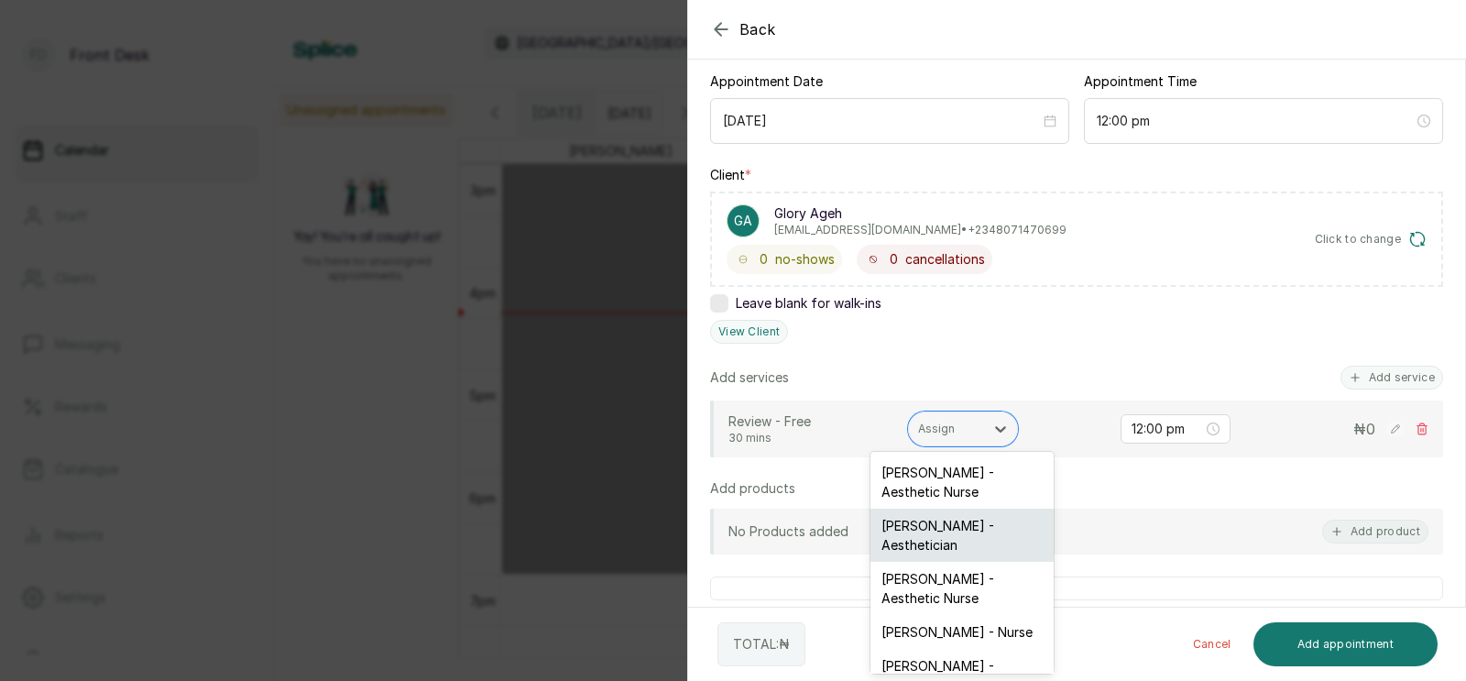
click at [947, 537] on div "Opeyemi Ojo - Aesthetician" at bounding box center [962, 535] width 183 height 53
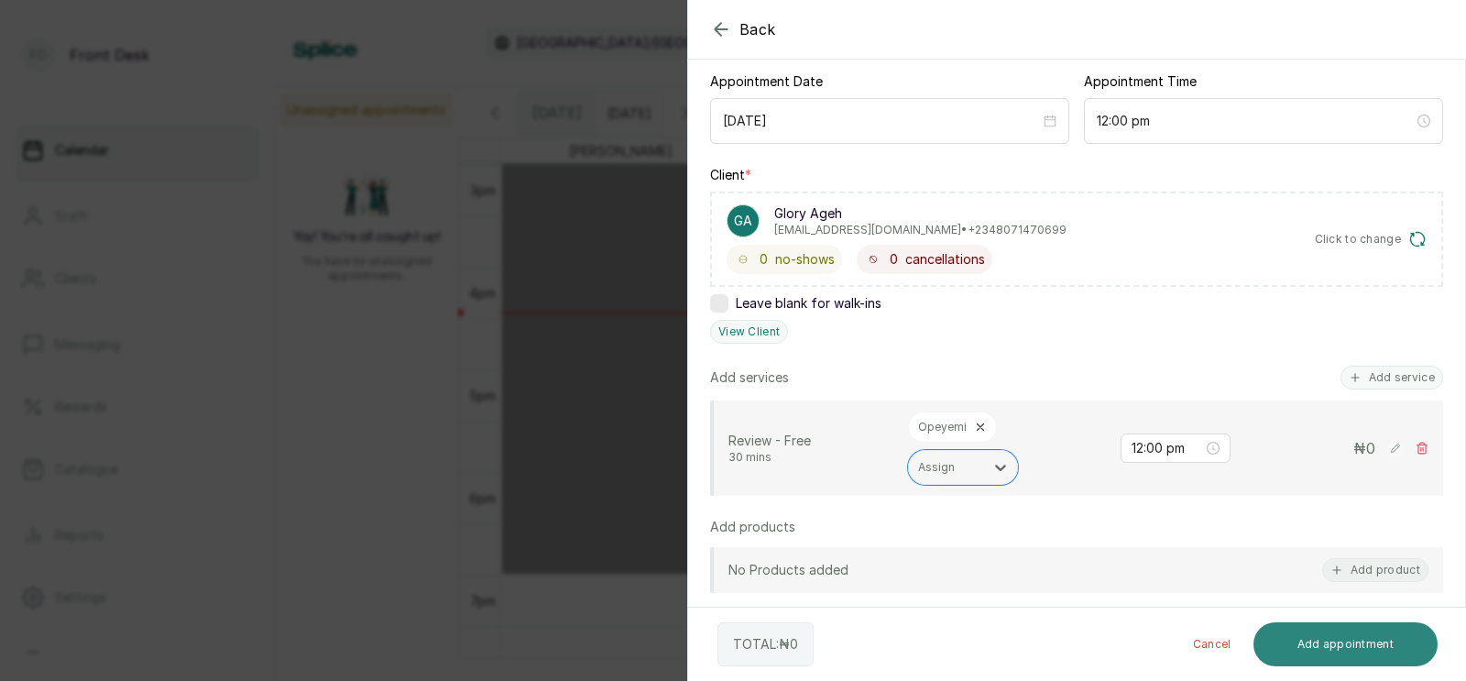
click at [1341, 640] on button "Add appointment" at bounding box center [1346, 644] width 185 height 44
click at [1343, 648] on button "Add appointment" at bounding box center [1346, 644] width 185 height 44
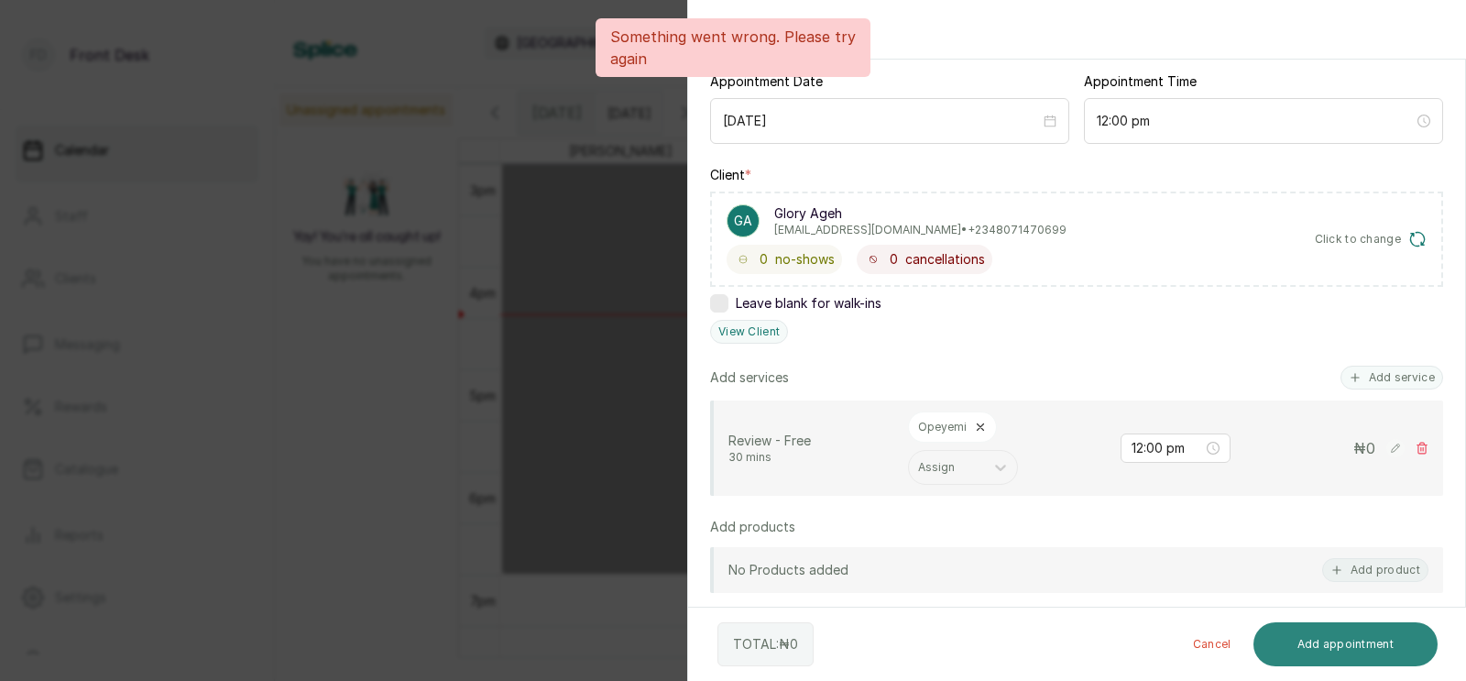
click at [1343, 648] on button "Add appointment" at bounding box center [1346, 644] width 185 height 44
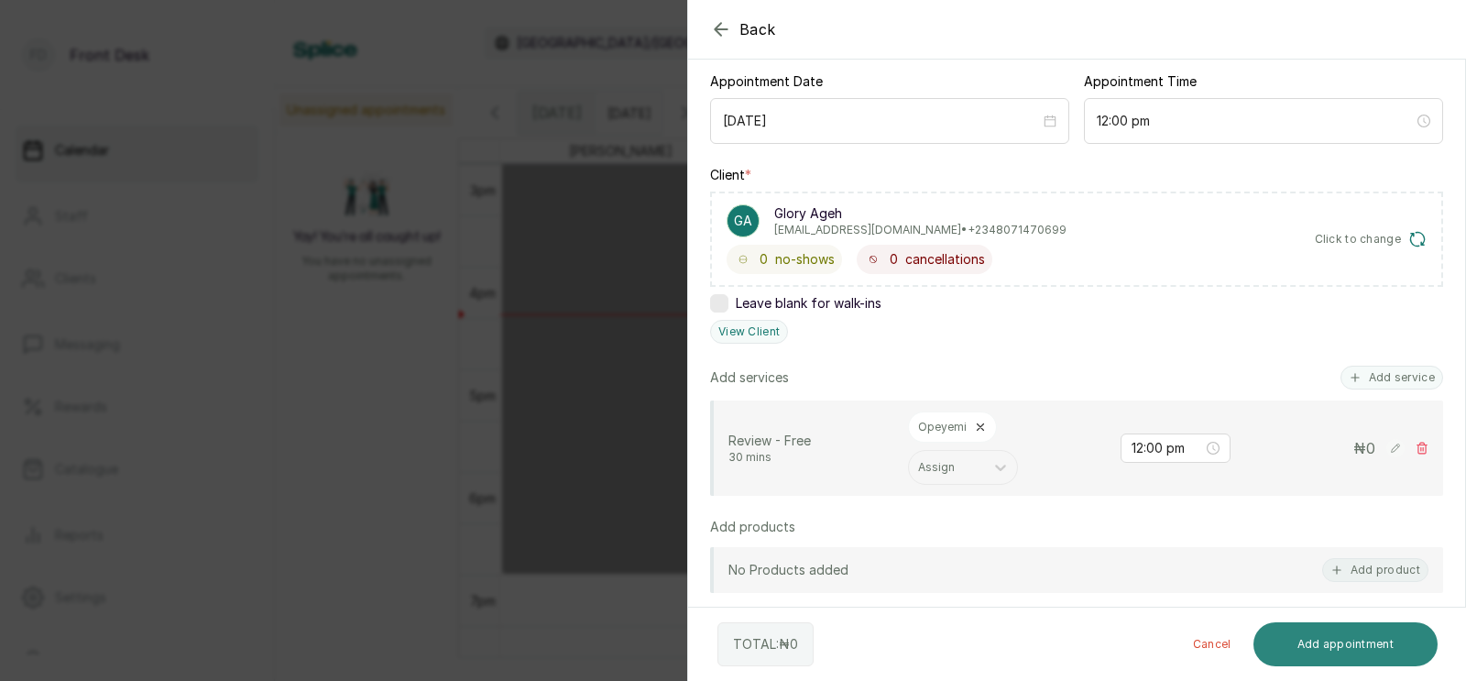
click at [1321, 638] on button "Add appointment" at bounding box center [1346, 644] width 185 height 44
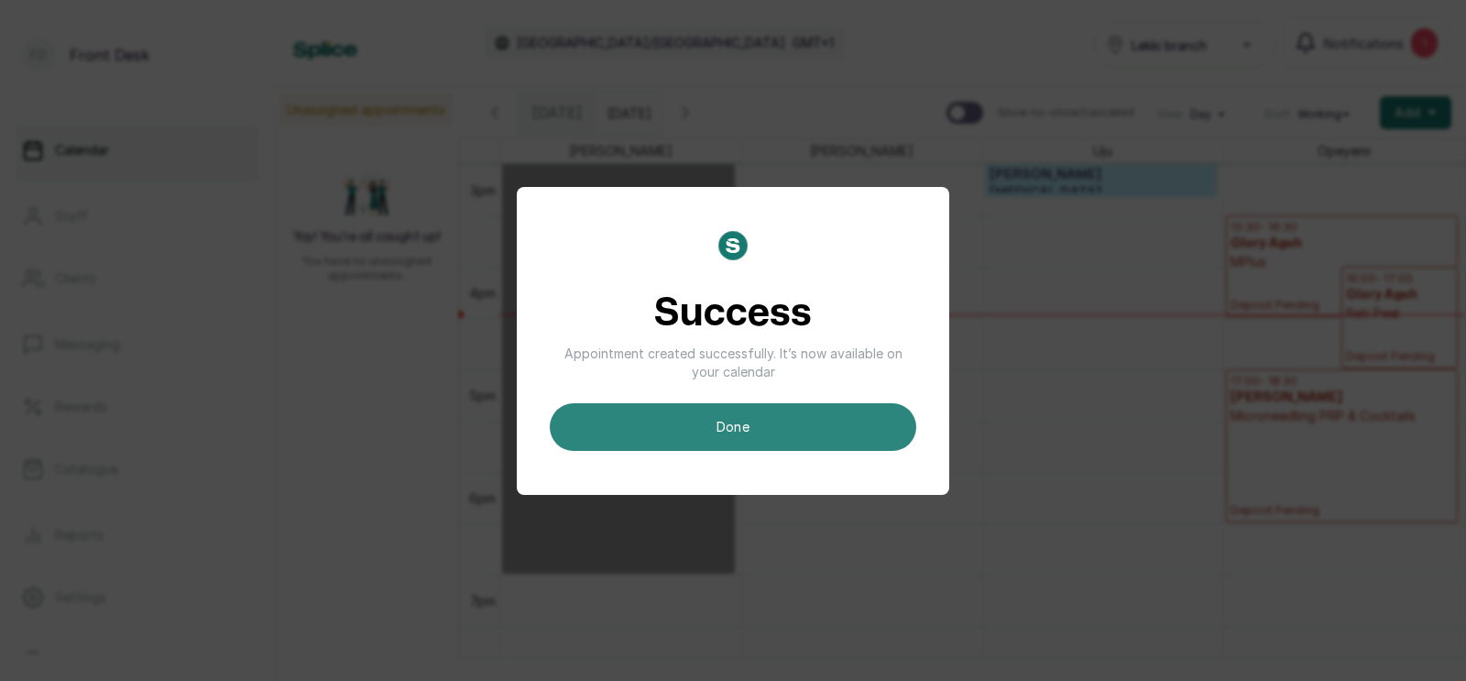
click at [784, 415] on button "done" at bounding box center [733, 427] width 367 height 48
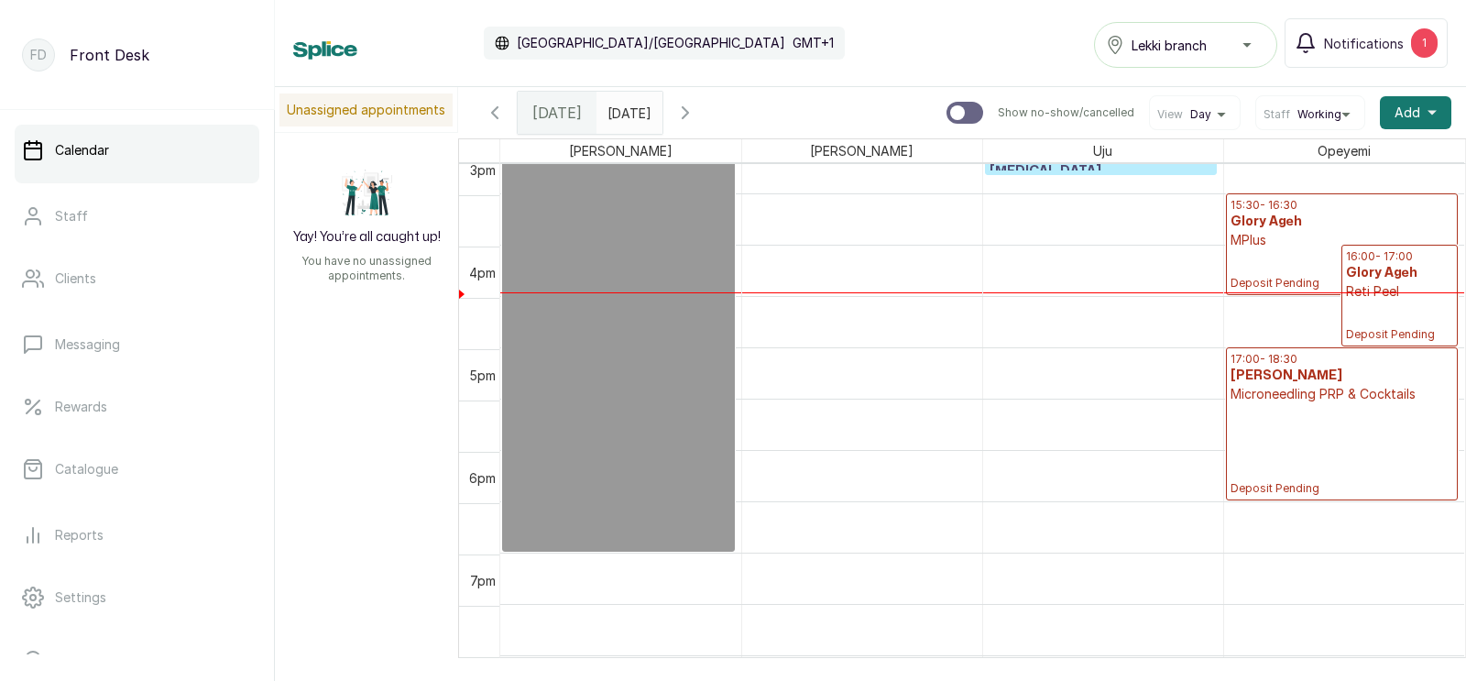
scroll to position [1562, 0]
click at [1284, 411] on p "Deposit Pending" at bounding box center [1343, 449] width 224 height 93
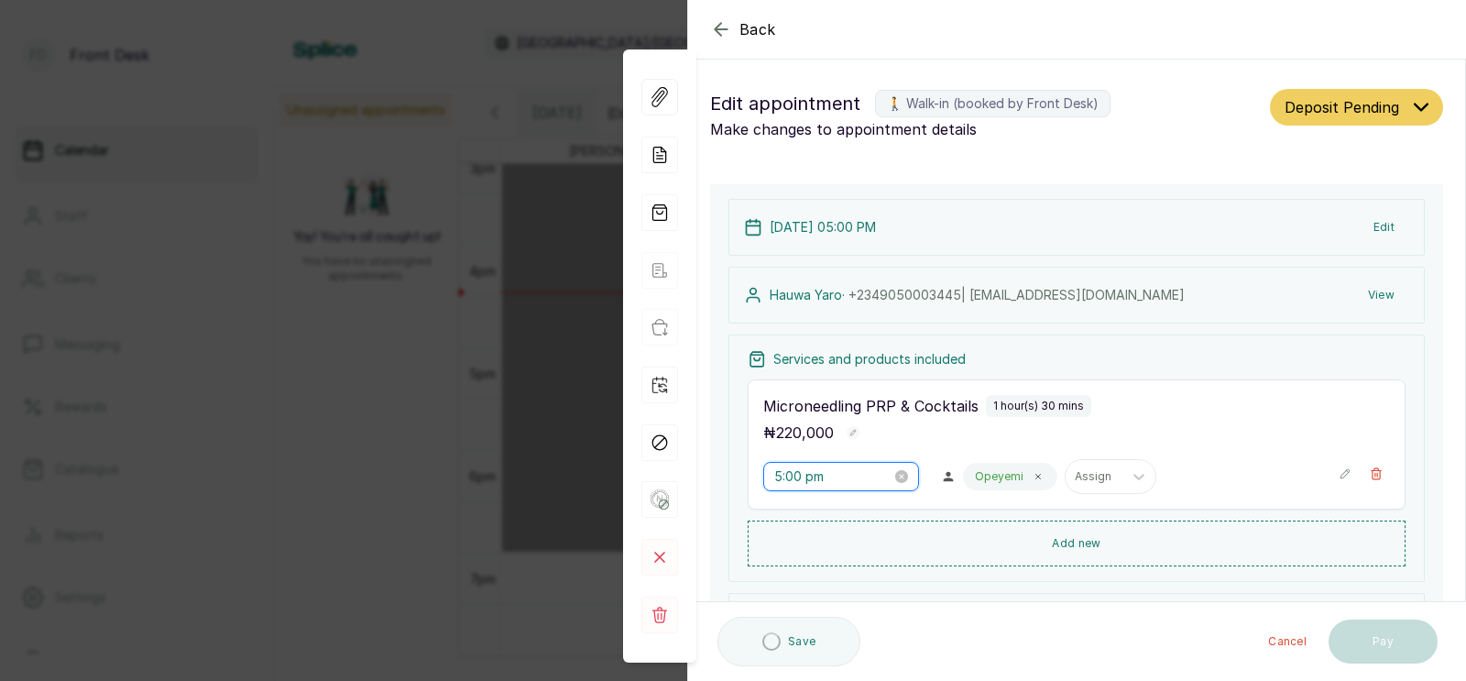
click at [801, 466] on input "5:00 pm" at bounding box center [832, 476] width 117 height 20
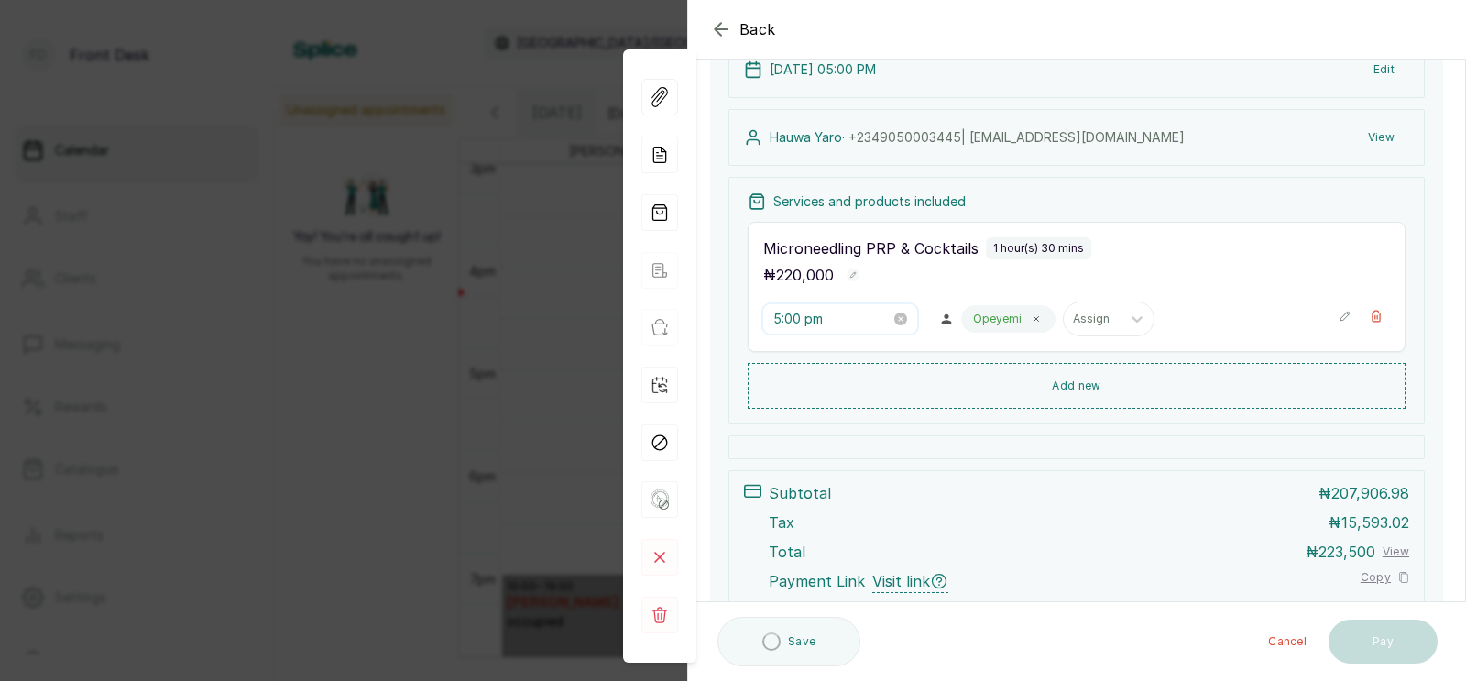
scroll to position [616, 0]
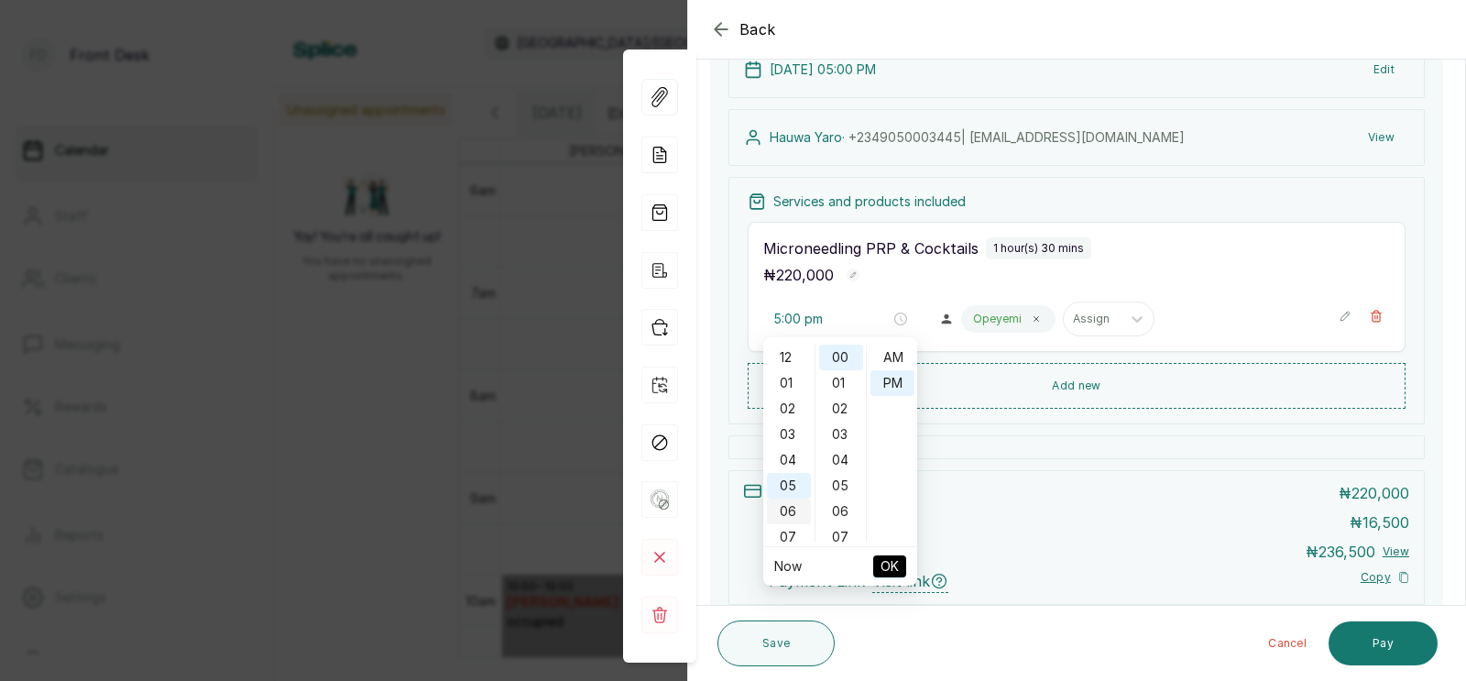
click at [788, 499] on div "06" at bounding box center [789, 512] width 44 height 26
click at [890, 562] on span "OK" at bounding box center [890, 566] width 18 height 35
type input "6:00 pm"
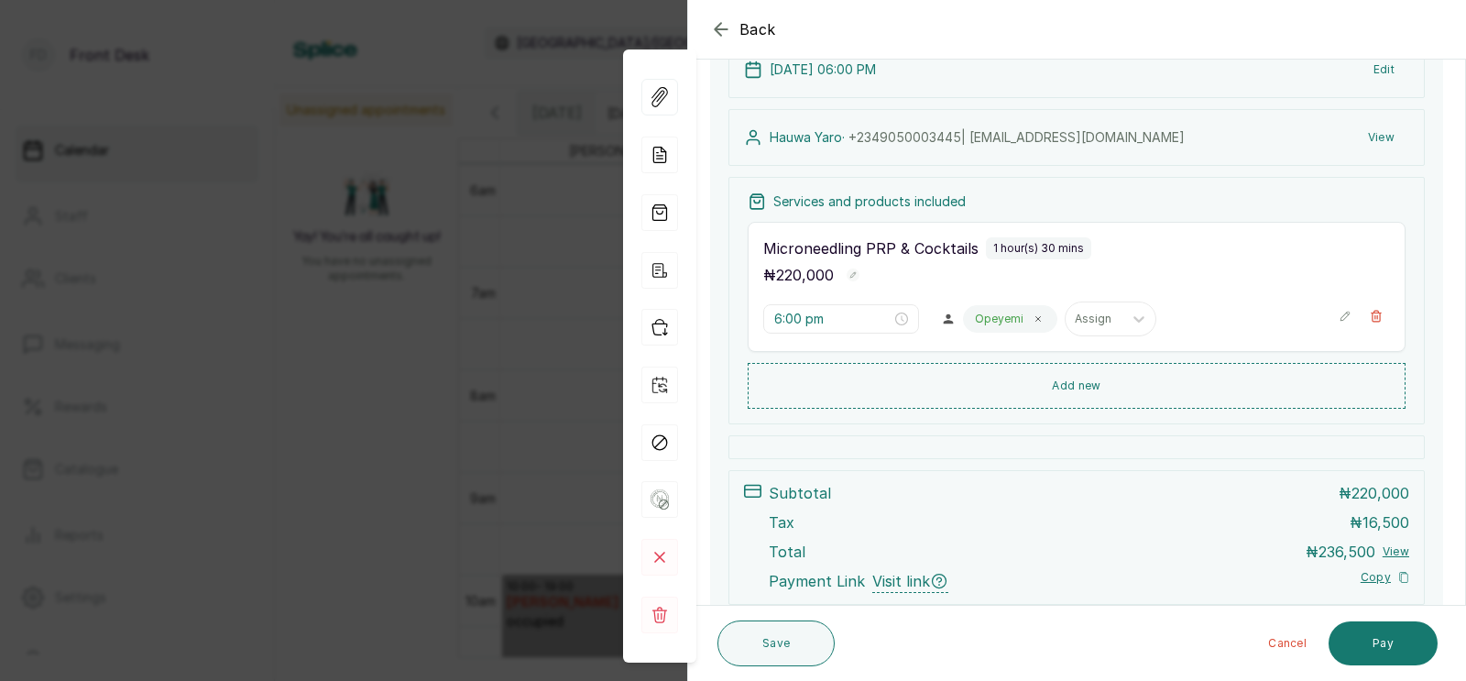
scroll to position [276, 0]
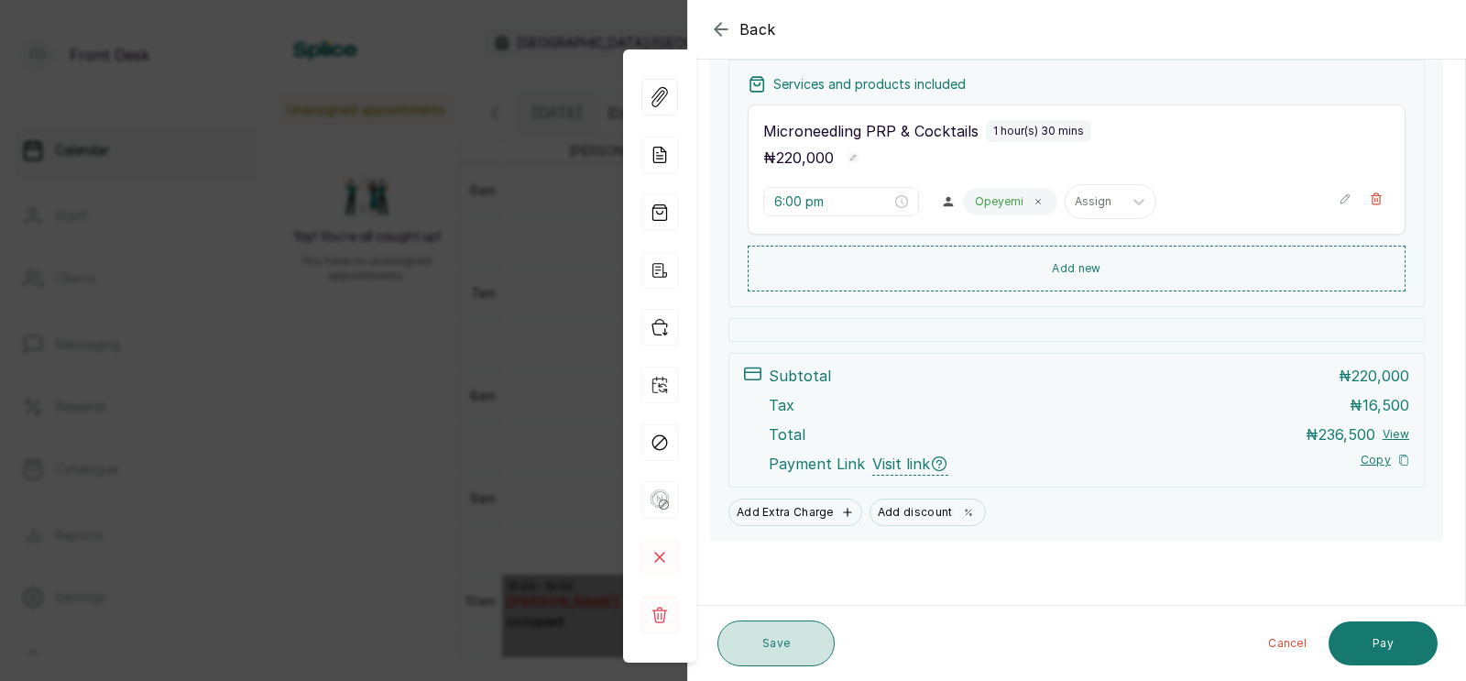
click at [772, 642] on button "Save" at bounding box center [776, 643] width 117 height 46
click at [767, 634] on button "Save" at bounding box center [776, 643] width 117 height 46
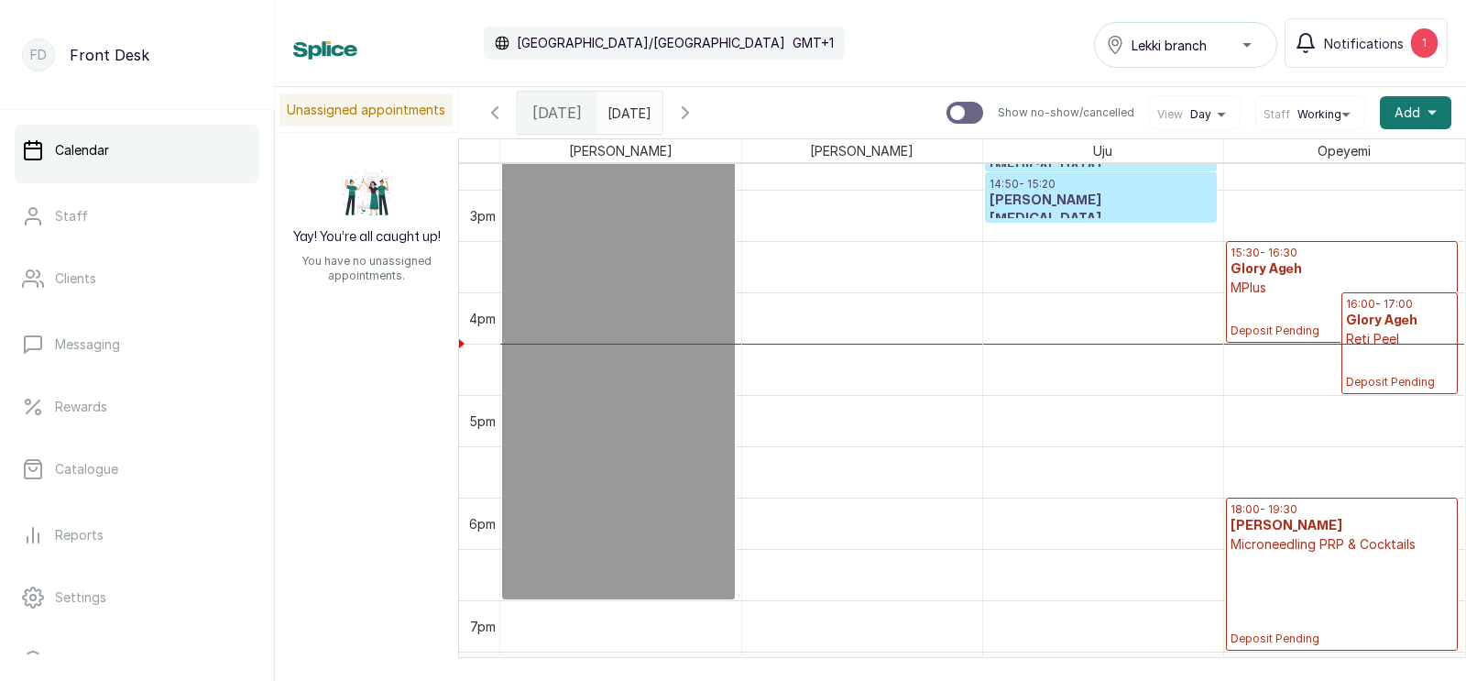
scroll to position [1518, 0]
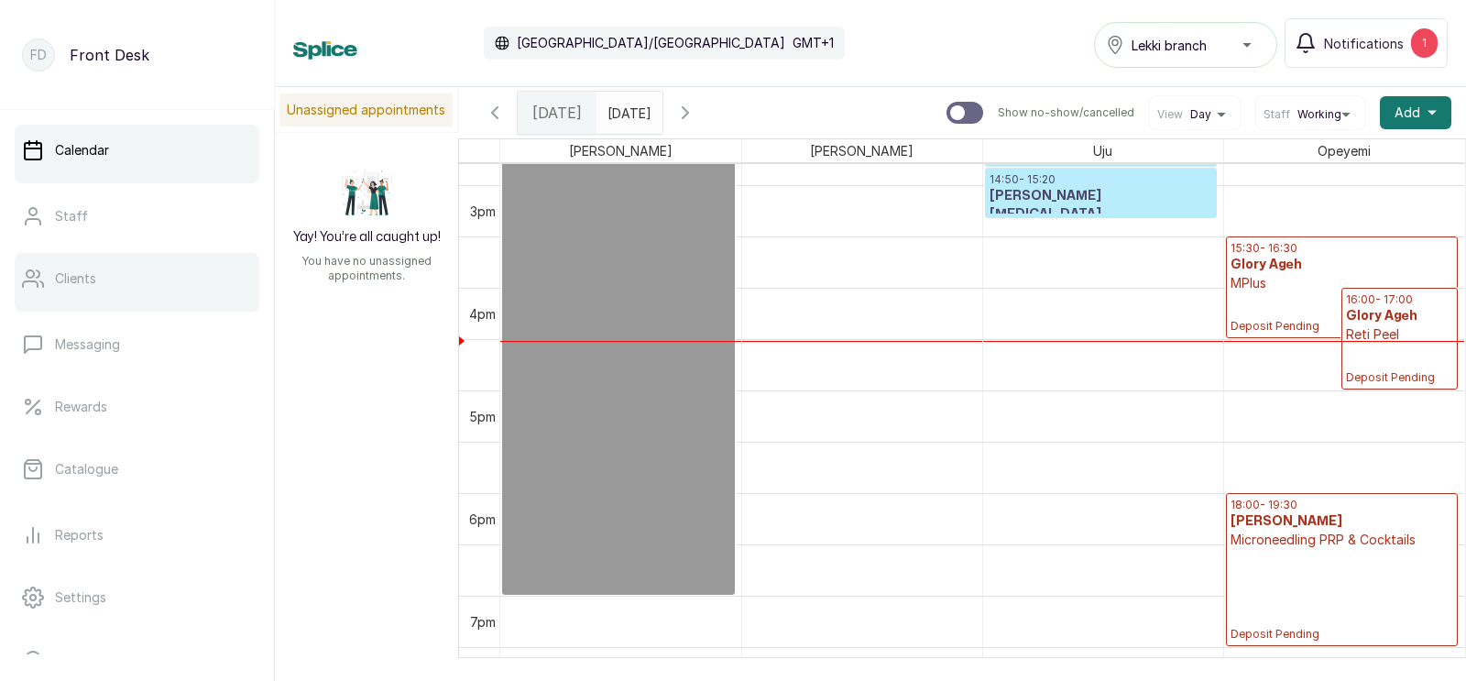
click at [69, 280] on p "Clients" at bounding box center [75, 278] width 41 height 18
